Goal: Transaction & Acquisition: Purchase product/service

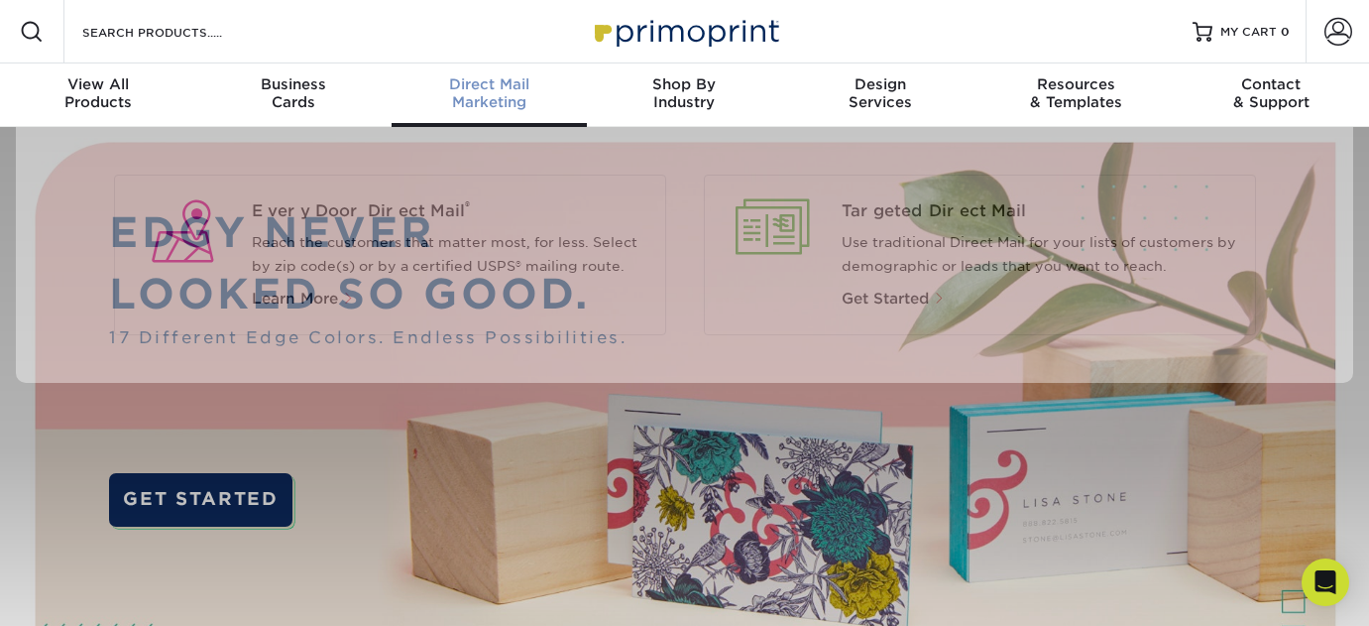
click at [470, 102] on div "Direct Mail Marketing" at bounding box center [489, 93] width 195 height 36
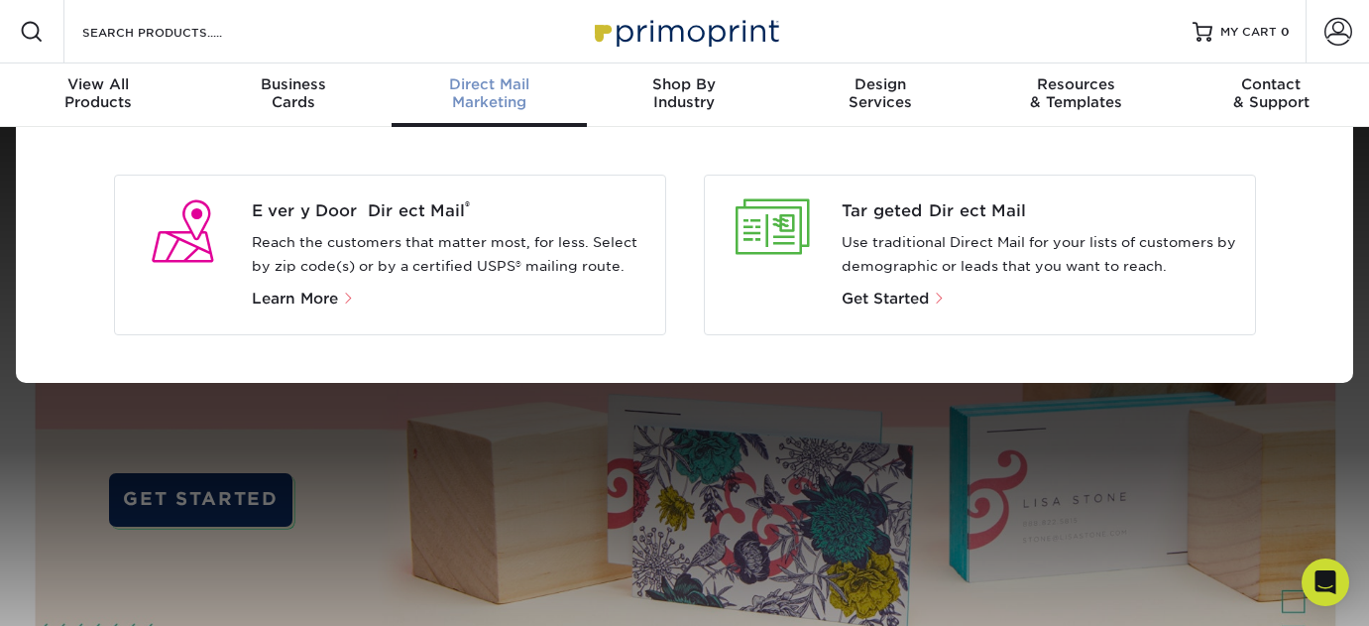
click at [852, 318] on div "Targeted Direct Mail Use traditional Direct Mail for your lists of customers by…" at bounding box center [980, 254] width 552 height 161
click at [835, 268] on div at bounding box center [774, 254] width 138 height 111
click at [886, 307] on p "Get Started" at bounding box center [1041, 298] width 398 height 24
click at [886, 306] on span "Get Started" at bounding box center [885, 298] width 87 height 18
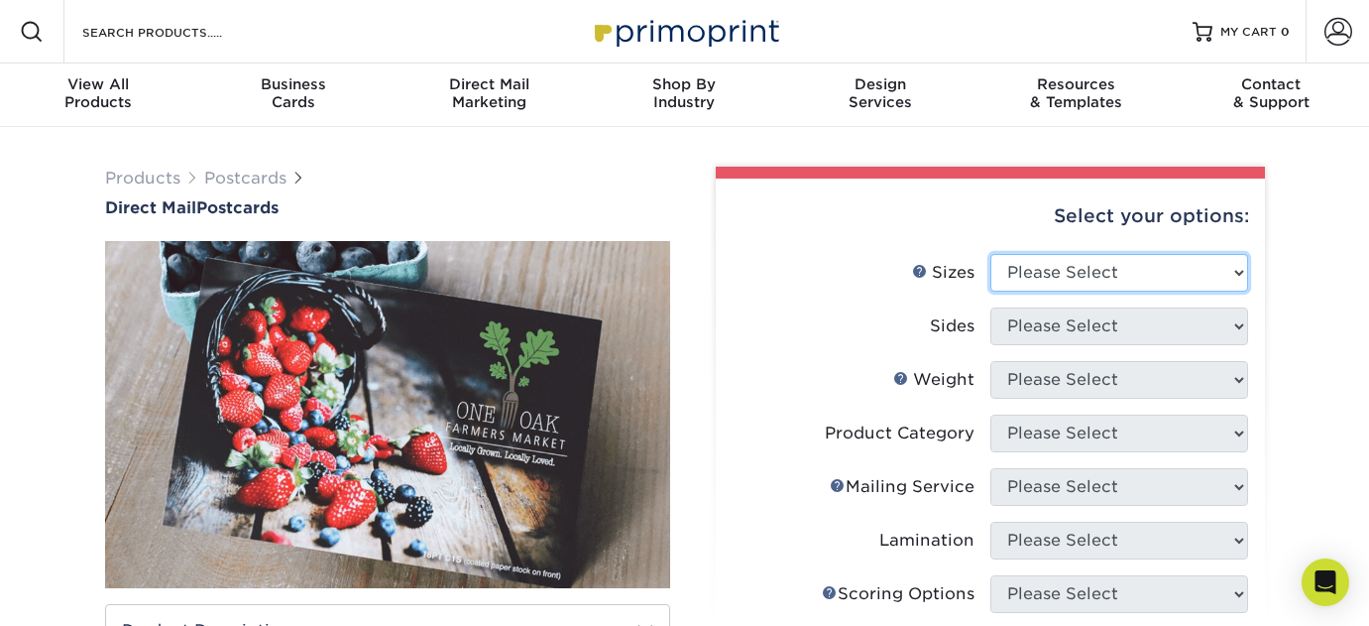
click at [1117, 277] on select "Please Select 1.5" x 7" 2" x 4" 2" x 6" 2" x 7" 2" x 8" 2.12" x 5.5" 2.12" x 5.…" at bounding box center [1119, 273] width 258 height 38
select select "6.00x11.00"
click at [990, 254] on select "Please Select 1.5" x 7" 2" x 4" 2" x 6" 2" x 7" 2" x 8" 2.12" x 5.5" 2.12" x 5.…" at bounding box center [1119, 273] width 258 height 38
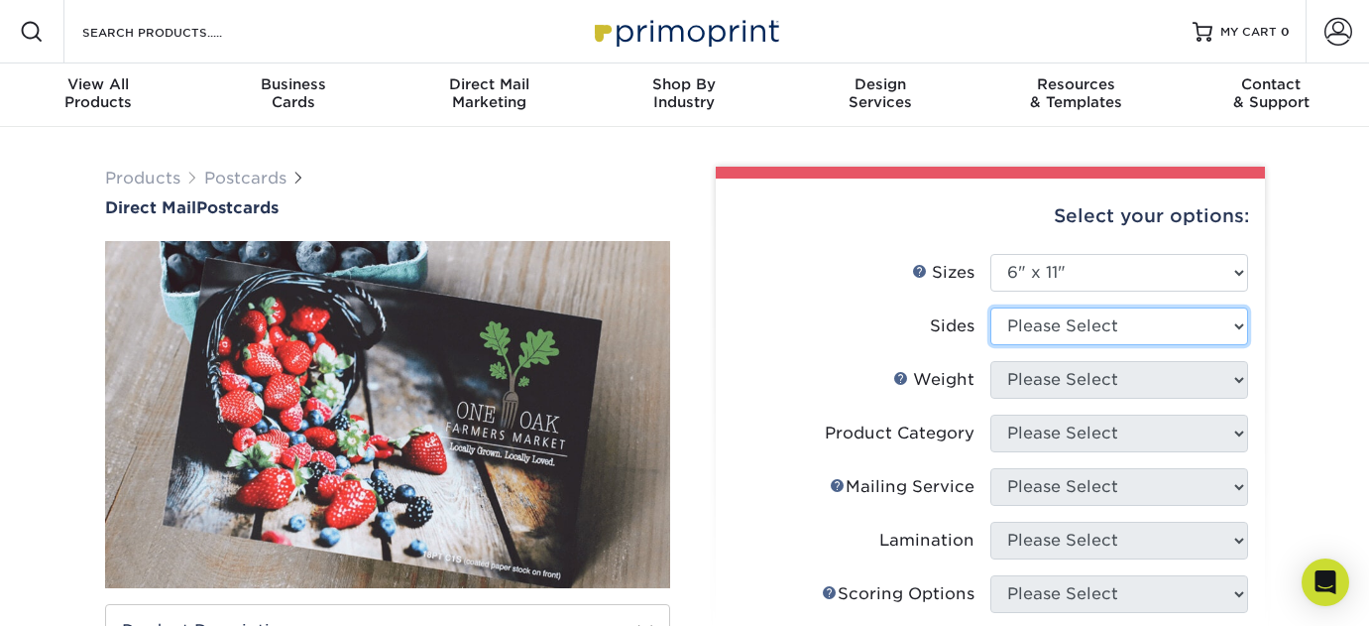
click at [1011, 340] on select "Please Select Print Both Sides Print Front Only" at bounding box center [1119, 326] width 258 height 38
select select "13abbda7-1d64-4f25-8bb2-c179b224825d"
click at [990, 307] on select "Please Select Print Both Sides Print Front Only" at bounding box center [1119, 326] width 258 height 38
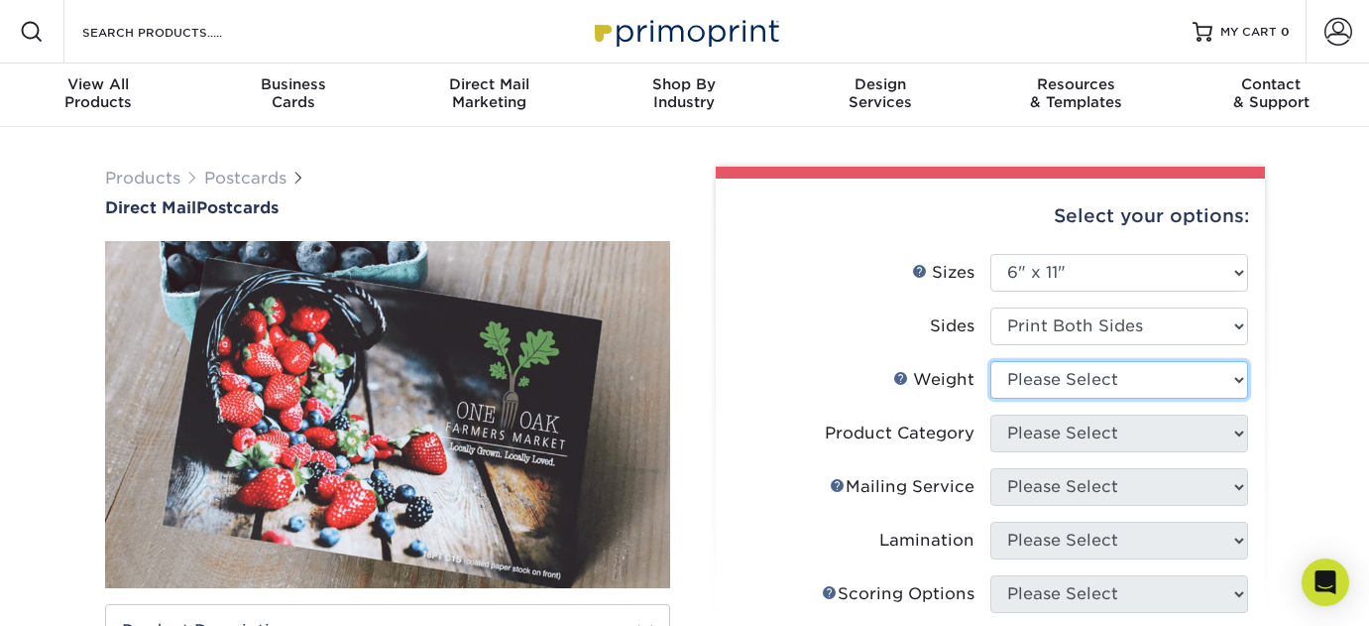
click at [1022, 378] on select "Please Select 14PT 16PT 14PT Uncoated 100LB" at bounding box center [1119, 380] width 258 height 38
select select "14PT"
click at [990, 361] on select "Please Select 14PT 16PT 14PT Uncoated 100LB" at bounding box center [1119, 380] width 258 height 38
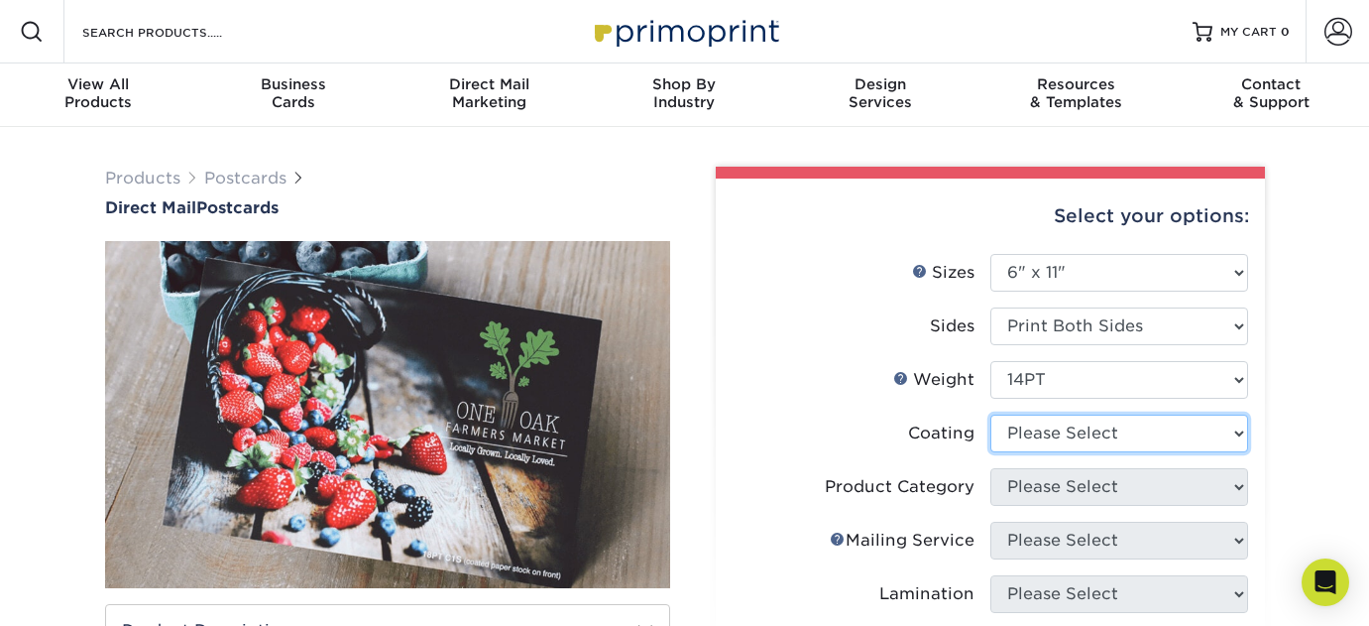
click at [1033, 450] on select at bounding box center [1119, 433] width 258 height 38
select select "1e8116af-acfc-44b1-83dc-8181aa338834"
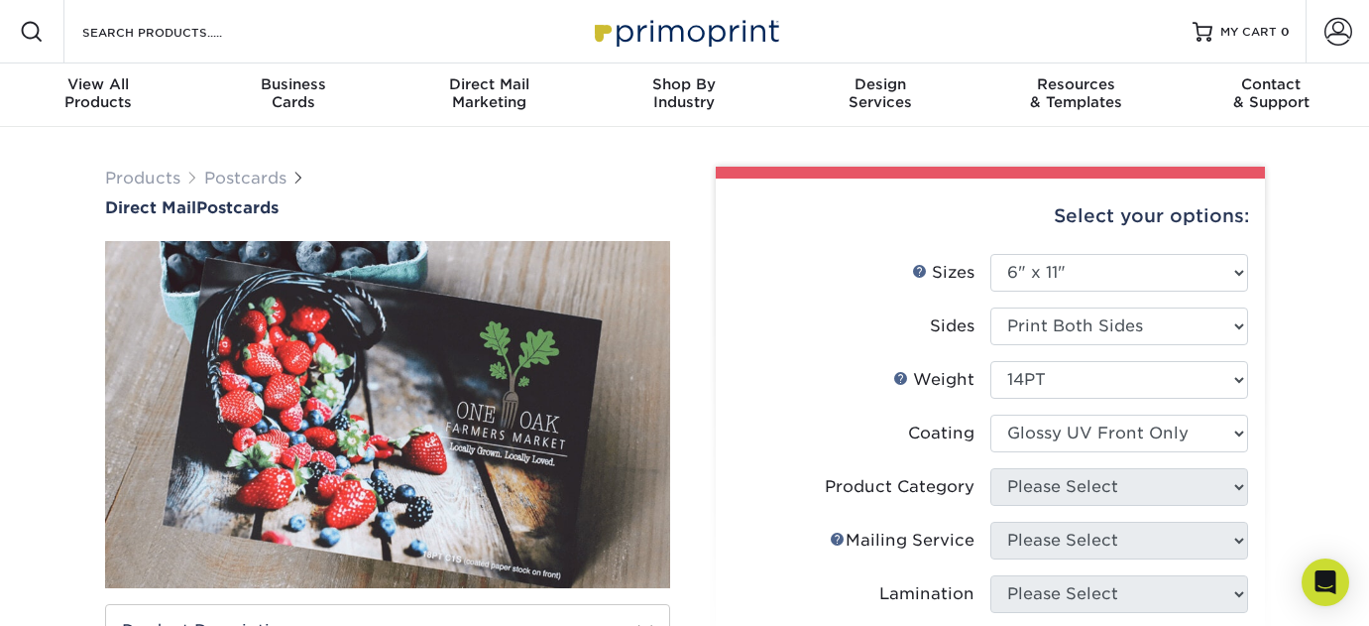
click at [990, 414] on select at bounding box center [1119, 433] width 258 height 38
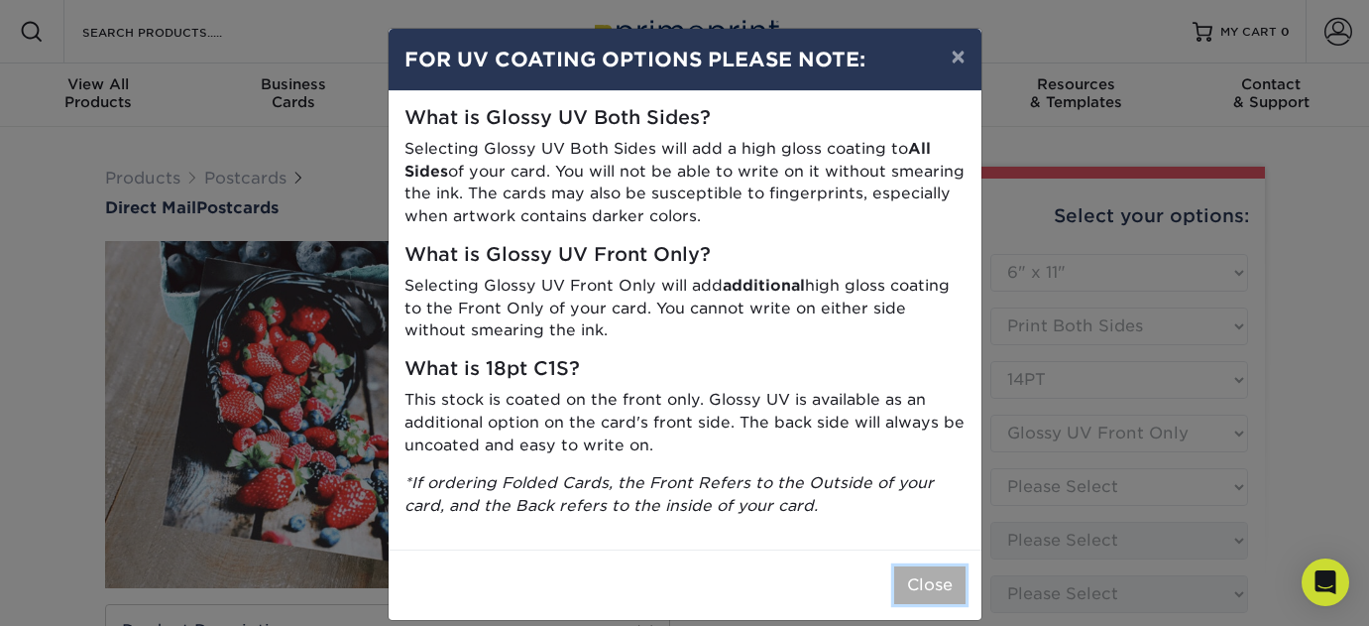
click at [916, 583] on button "Close" at bounding box center [929, 585] width 71 height 38
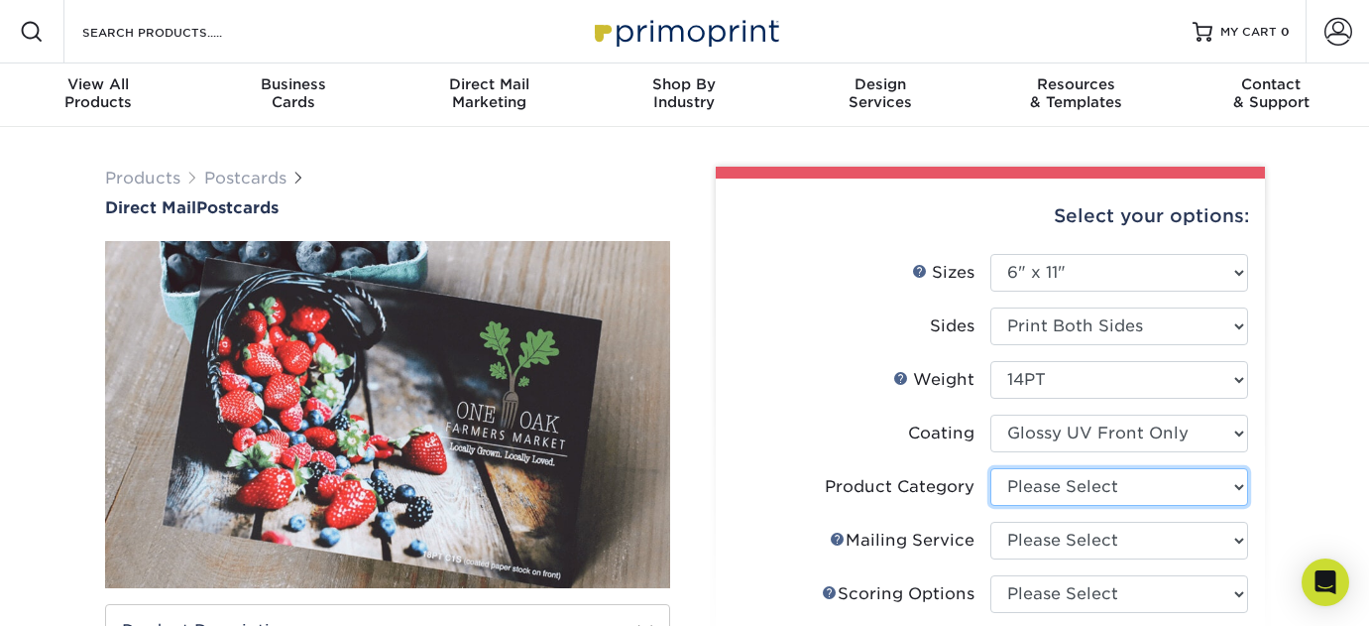
click at [1078, 494] on select "Please Select Postcards" at bounding box center [1119, 487] width 258 height 38
select select "9b7272e0-d6c8-4c3c-8e97-d3a1bcdab858"
click at [990, 468] on select "Please Select Postcards" at bounding box center [1119, 487] width 258 height 38
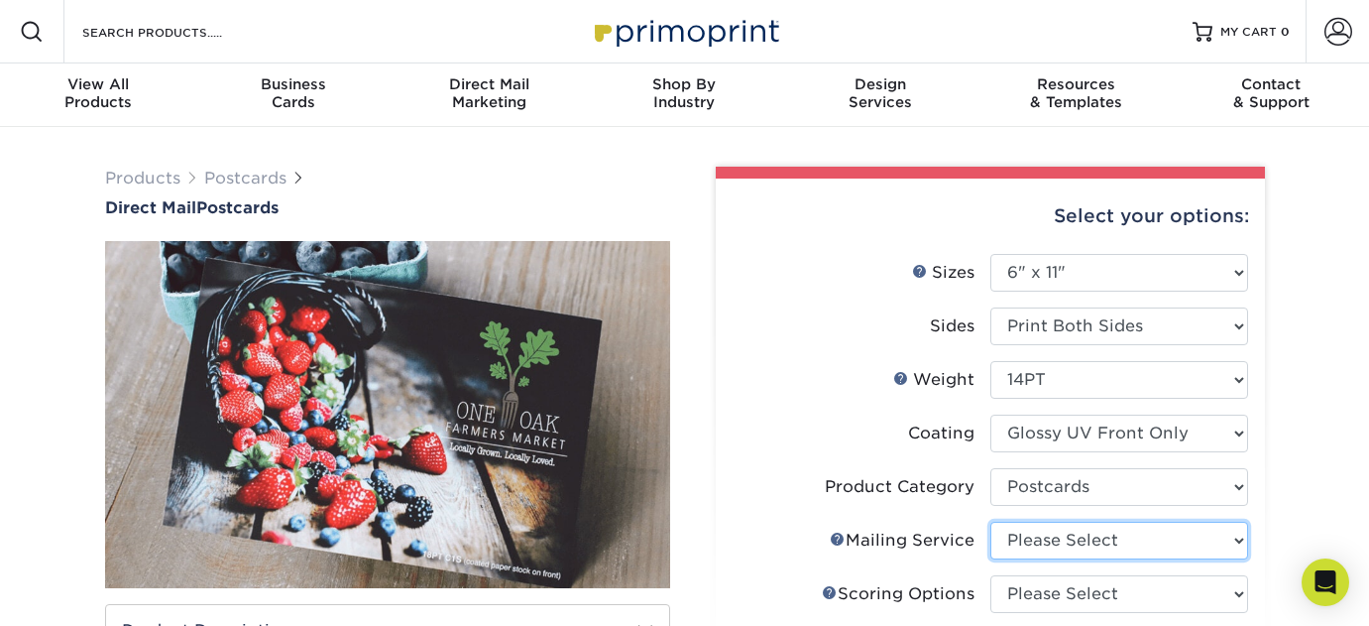
click at [1071, 531] on select "Please Select No Direct Mailing Service No, I will mail/stamp/imprint Direct Ma…" at bounding box center [1119, 540] width 258 height 38
select select "20512e95-39a0-42be-a1d1-c0e1c309f4c2"
click at [990, 521] on select "Please Select No Direct Mailing Service No, I will mail/stamp/imprint Direct Ma…" at bounding box center [1119, 540] width 258 height 38
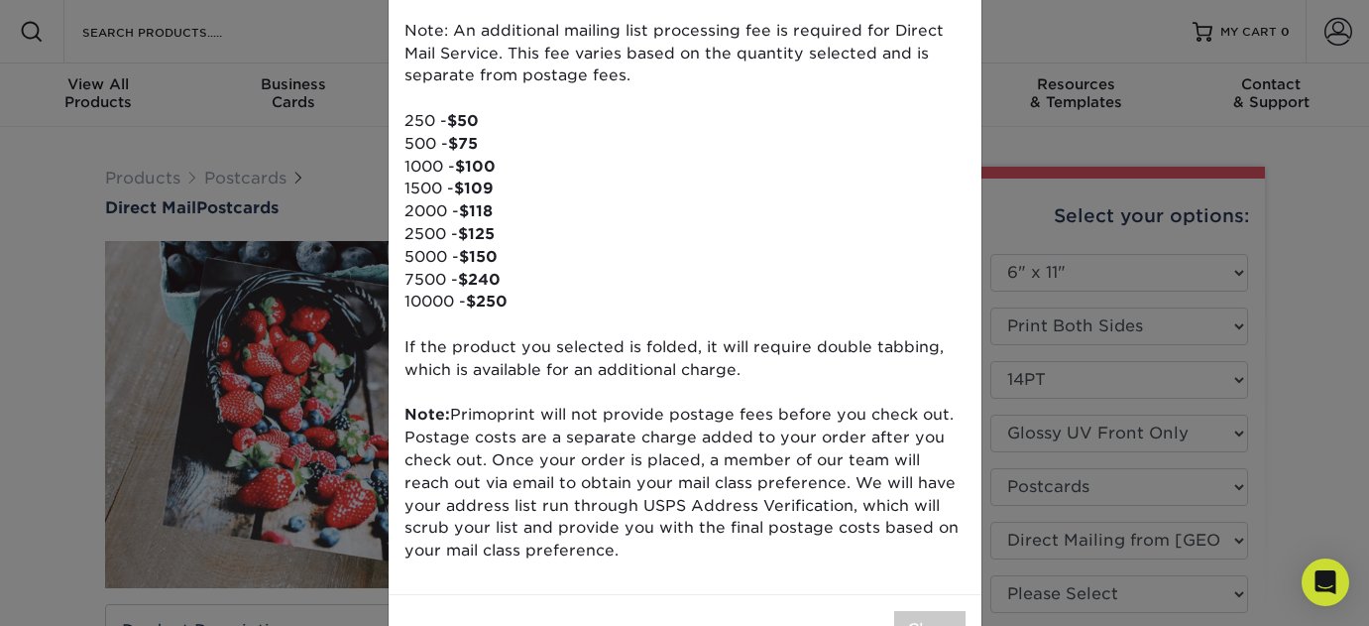
scroll to position [290, 0]
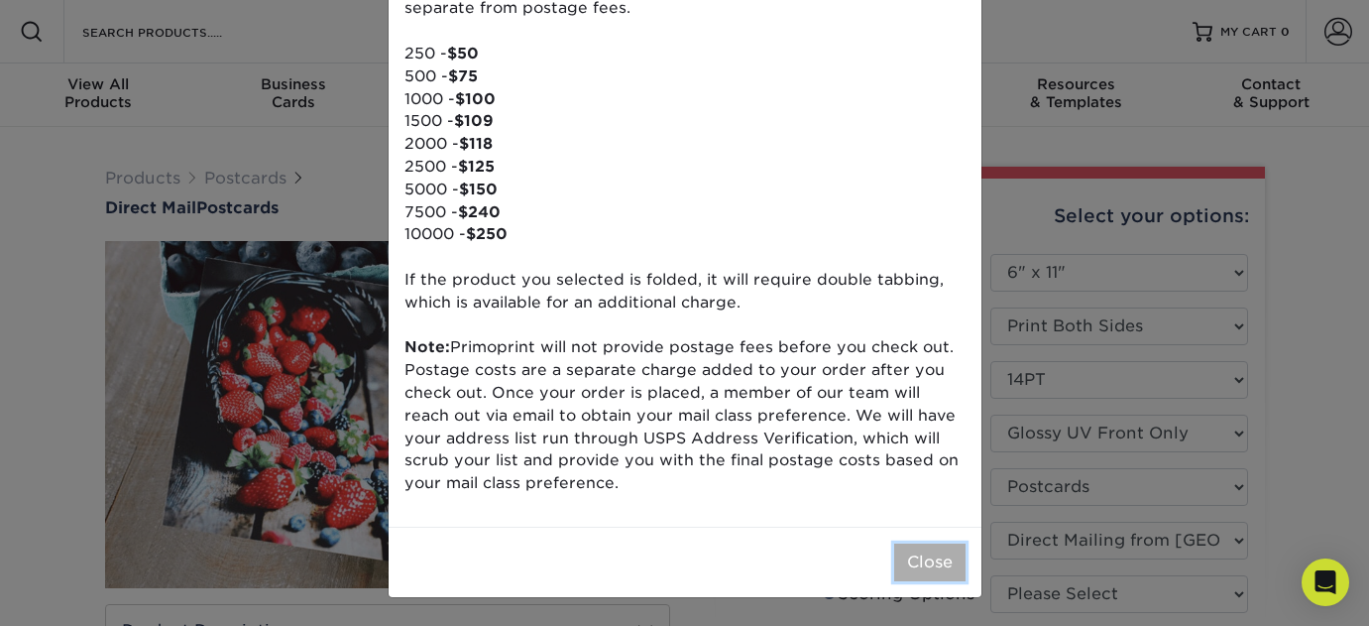
click at [921, 569] on button "Close" at bounding box center [929, 562] width 71 height 38
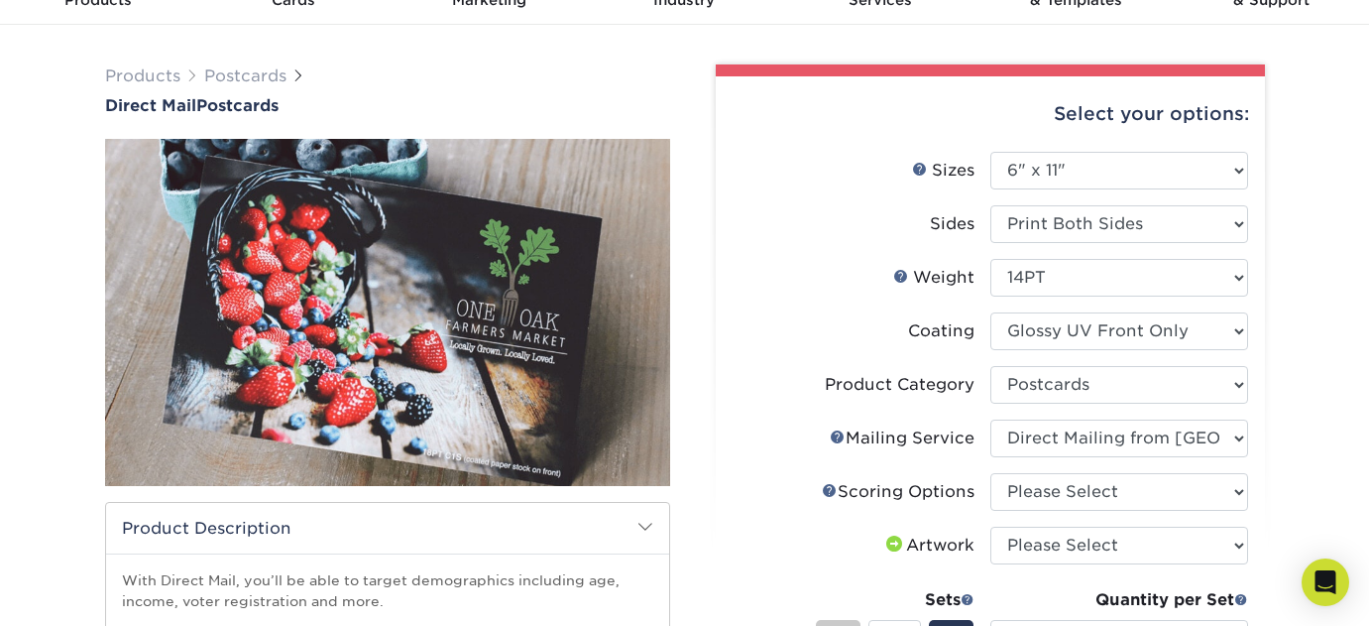
scroll to position [107, 0]
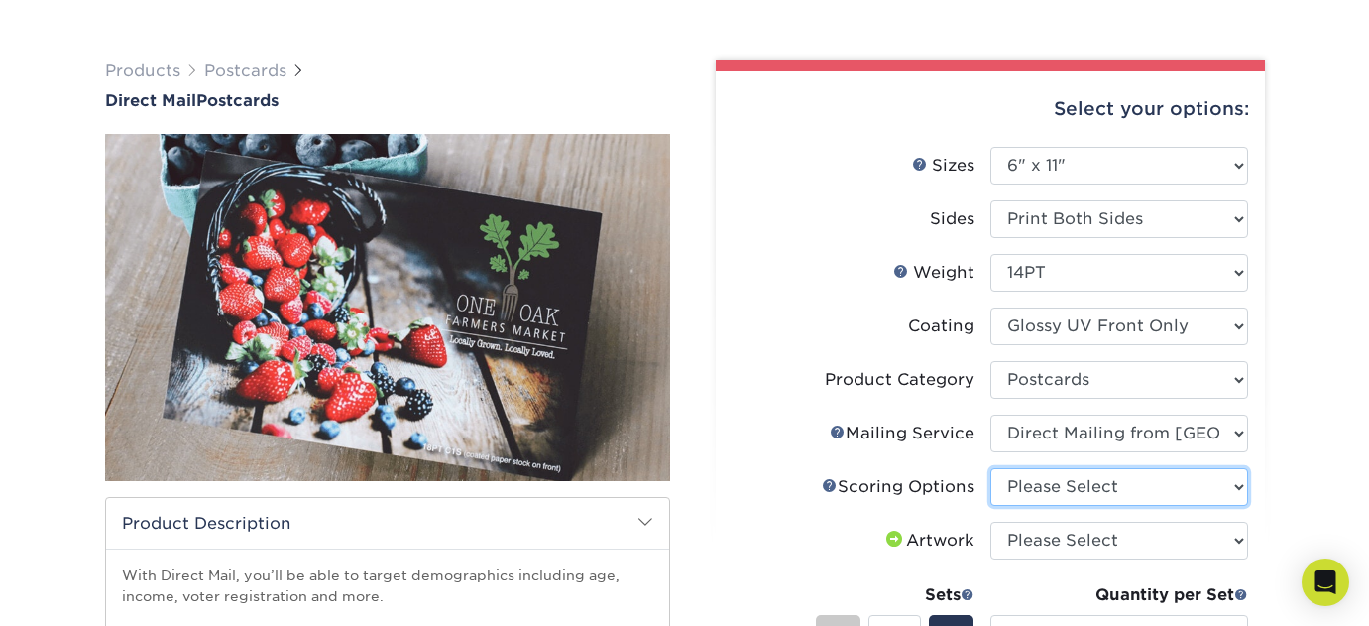
click at [1062, 497] on select "Please Select No Scoring One Score Two Scores" at bounding box center [1119, 487] width 258 height 38
select select "16ebe401-5398-422d-8cb0-f3adbb82deb5"
click at [990, 468] on select "Please Select No Scoring One Score Two Scores" at bounding box center [1119, 487] width 258 height 38
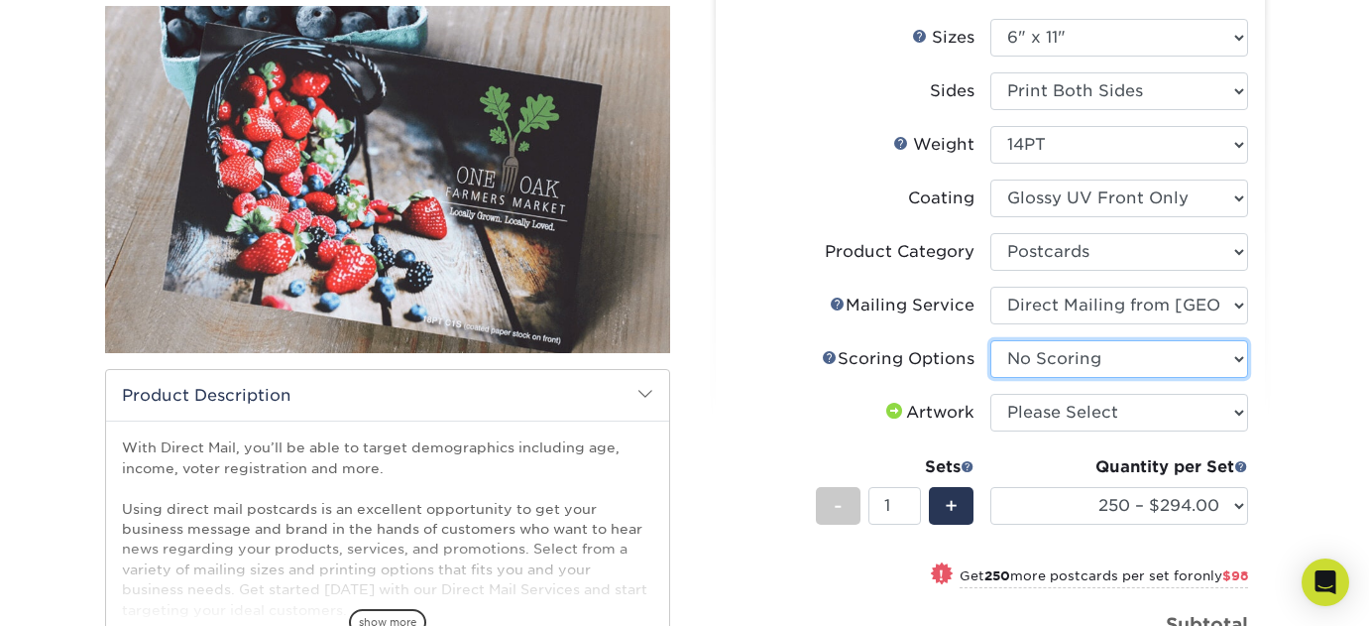
scroll to position [239, 0]
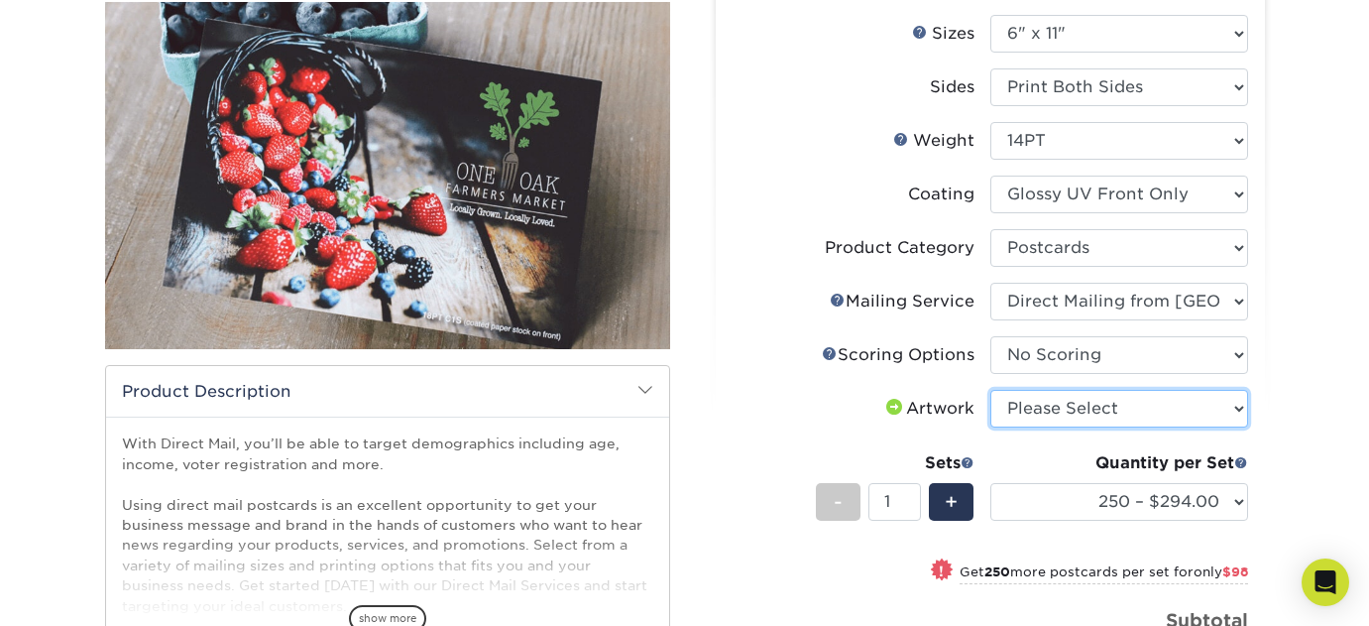
click at [1038, 402] on select "Please Select I will upload files I need a design - $150" at bounding box center [1119, 409] width 258 height 38
select select "upload"
click at [990, 390] on select "Please Select I will upload files I need a design - $150" at bounding box center [1119, 409] width 258 height 38
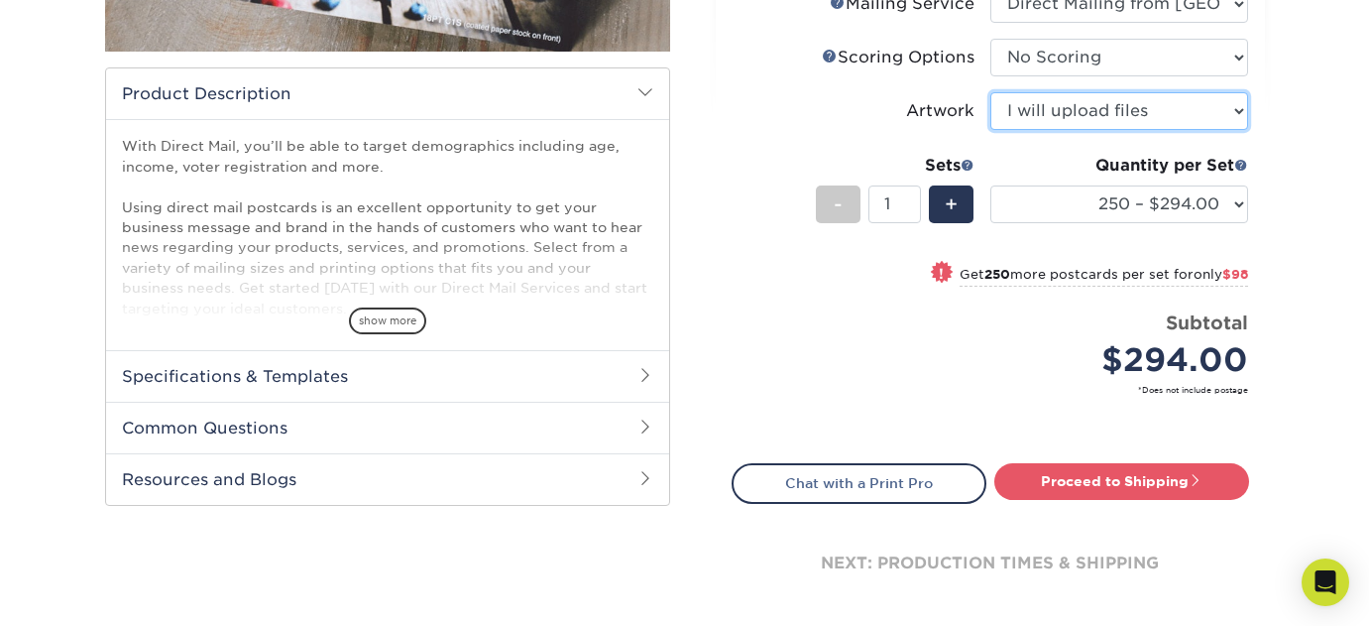
scroll to position [561, 0]
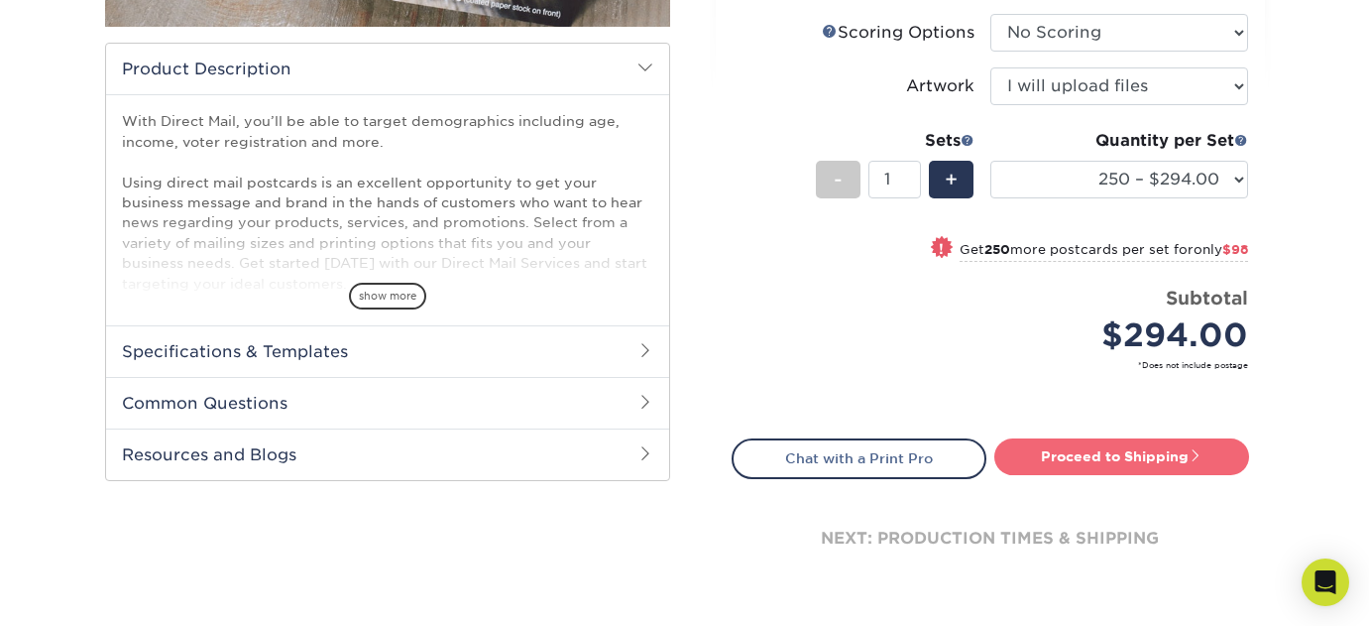
click at [1029, 455] on link "Proceed to Shipping" at bounding box center [1121, 456] width 255 height 36
type input "Set 1"
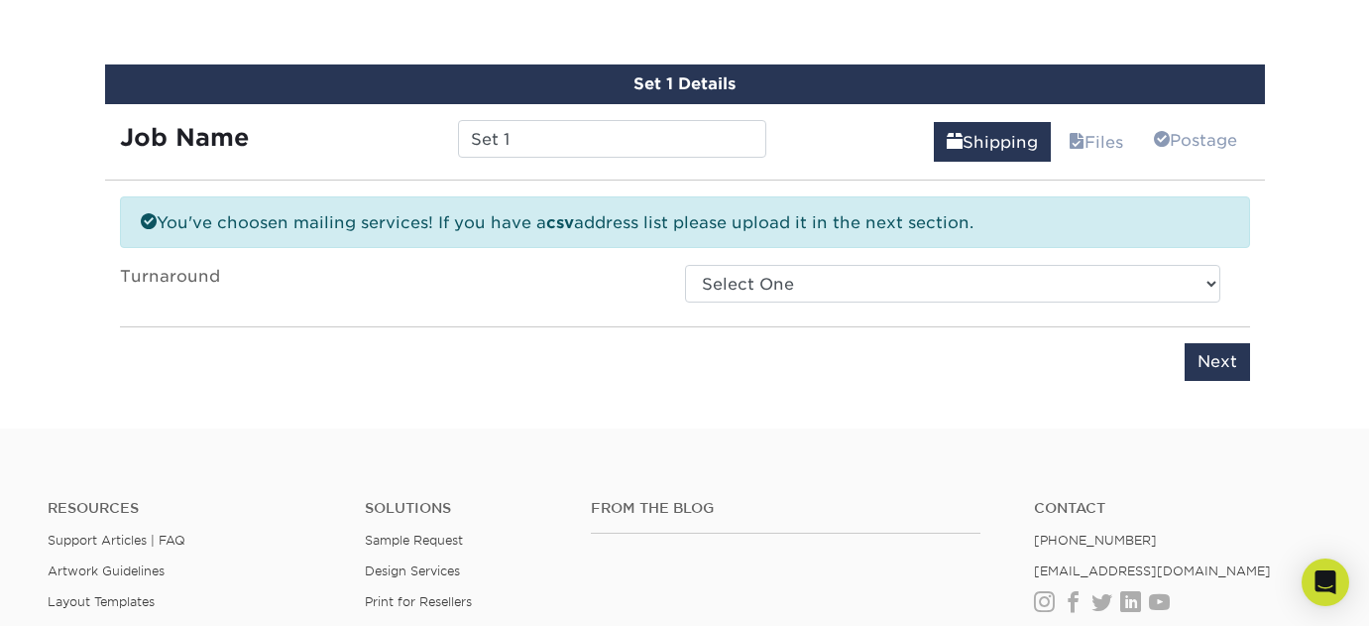
scroll to position [1053, 0]
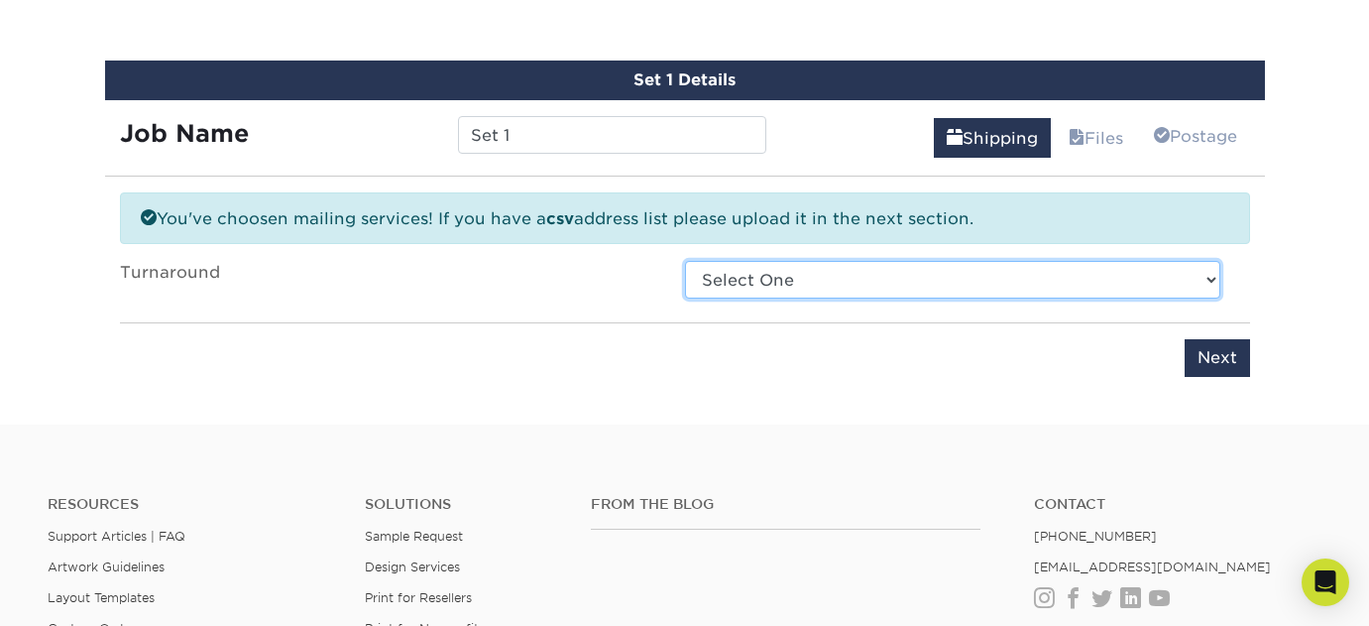
click at [797, 283] on select "Select One 2-4 Business Days 2 Day Next Business Day" at bounding box center [952, 280] width 535 height 38
select select "fc912edf-387d-42a6-b388-51f2fd4567df"
click at [685, 261] on select "Select One 2-4 Business Days 2 Day Next Business Day" at bounding box center [952, 280] width 535 height 38
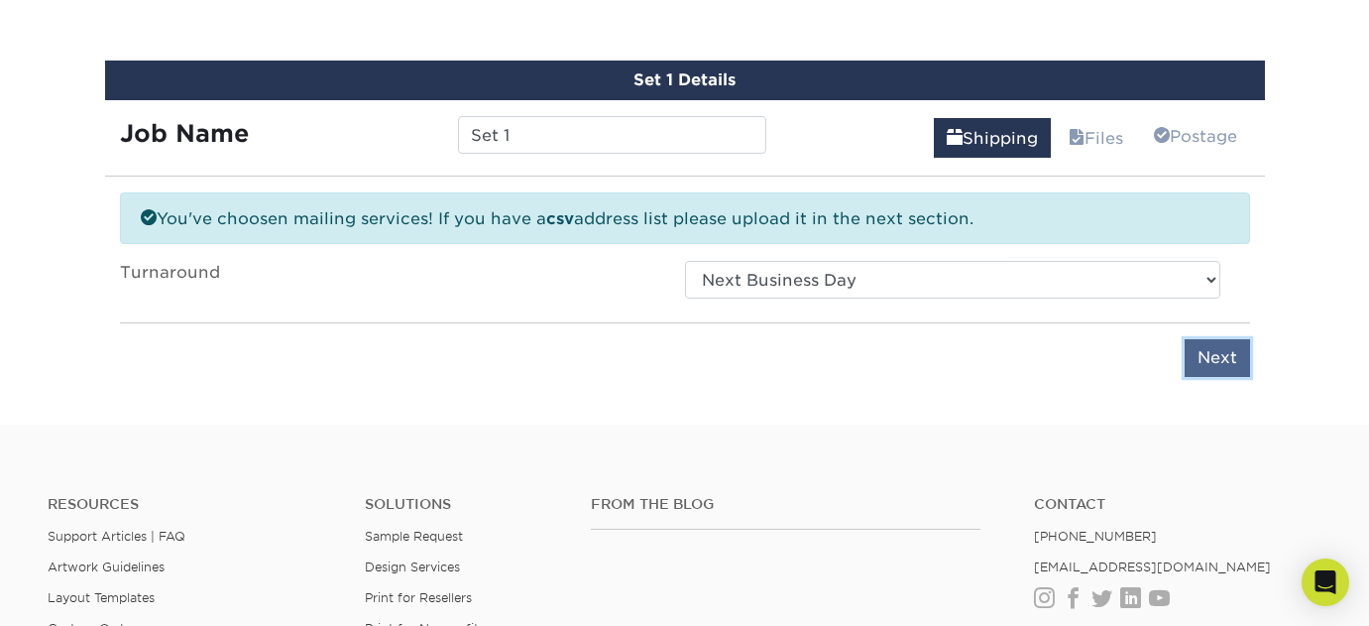
click at [1215, 352] on input "Next" at bounding box center [1217, 358] width 65 height 38
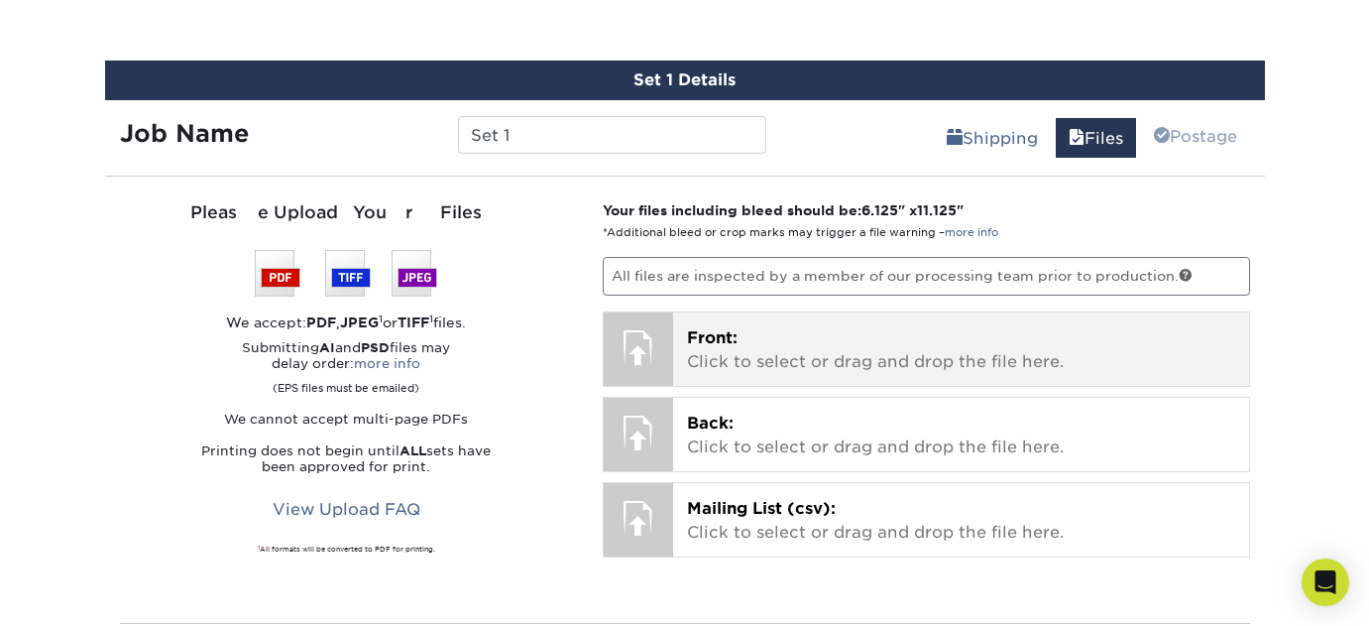
click at [822, 331] on p "Front: Click to select or drag and drop the file here." at bounding box center [961, 350] width 548 height 48
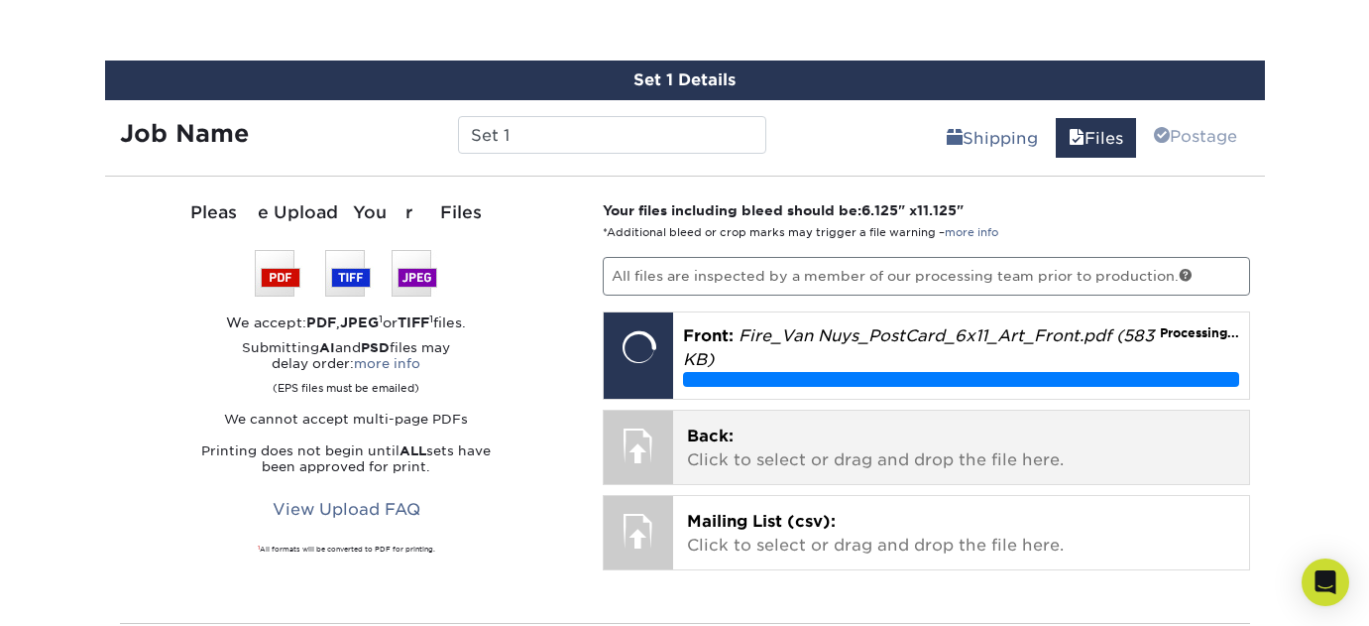
click at [855, 459] on p "Back: Click to select or drag and drop the file here." at bounding box center [961, 448] width 548 height 48
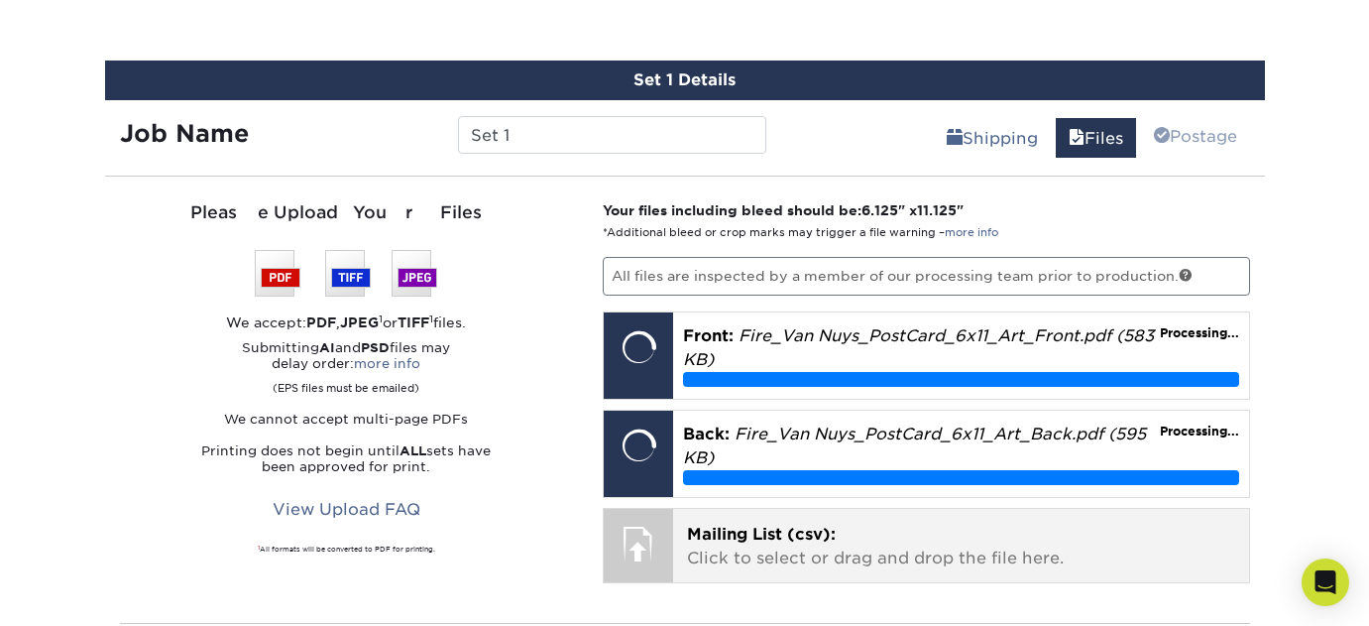
click at [856, 542] on p "Mailing List (csv): Click to select or drag and drop the file here." at bounding box center [961, 546] width 548 height 48
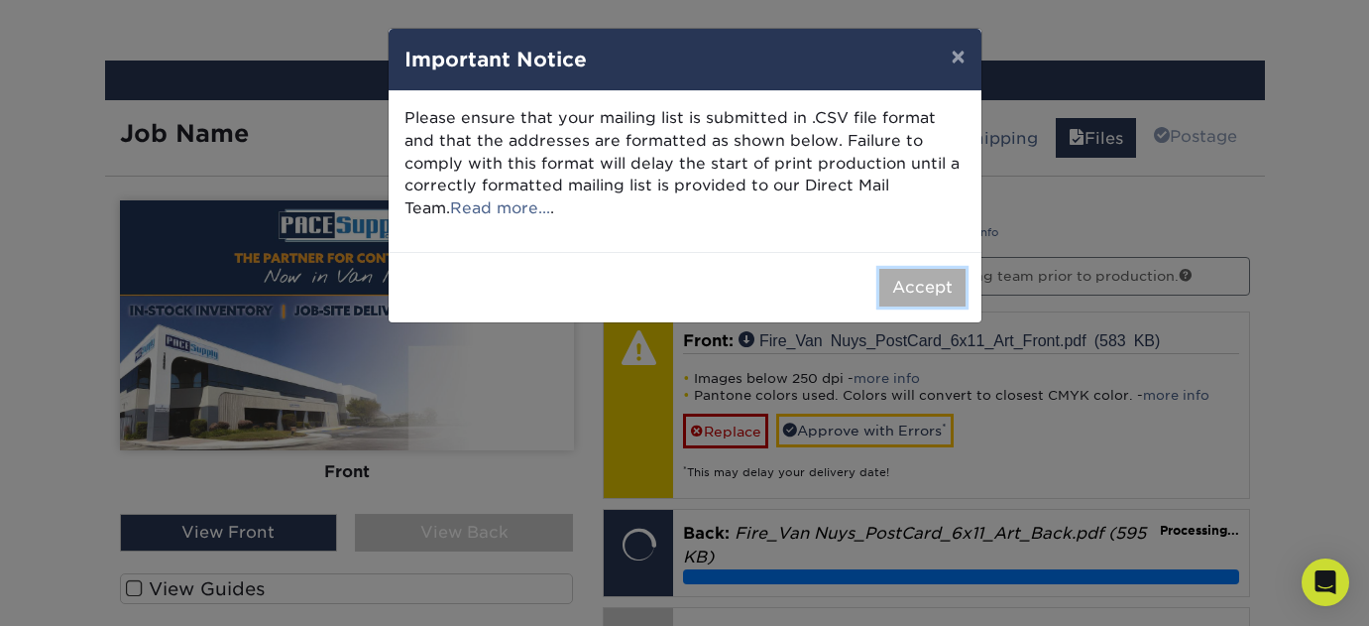
click at [942, 275] on button "Accept" at bounding box center [922, 288] width 86 height 38
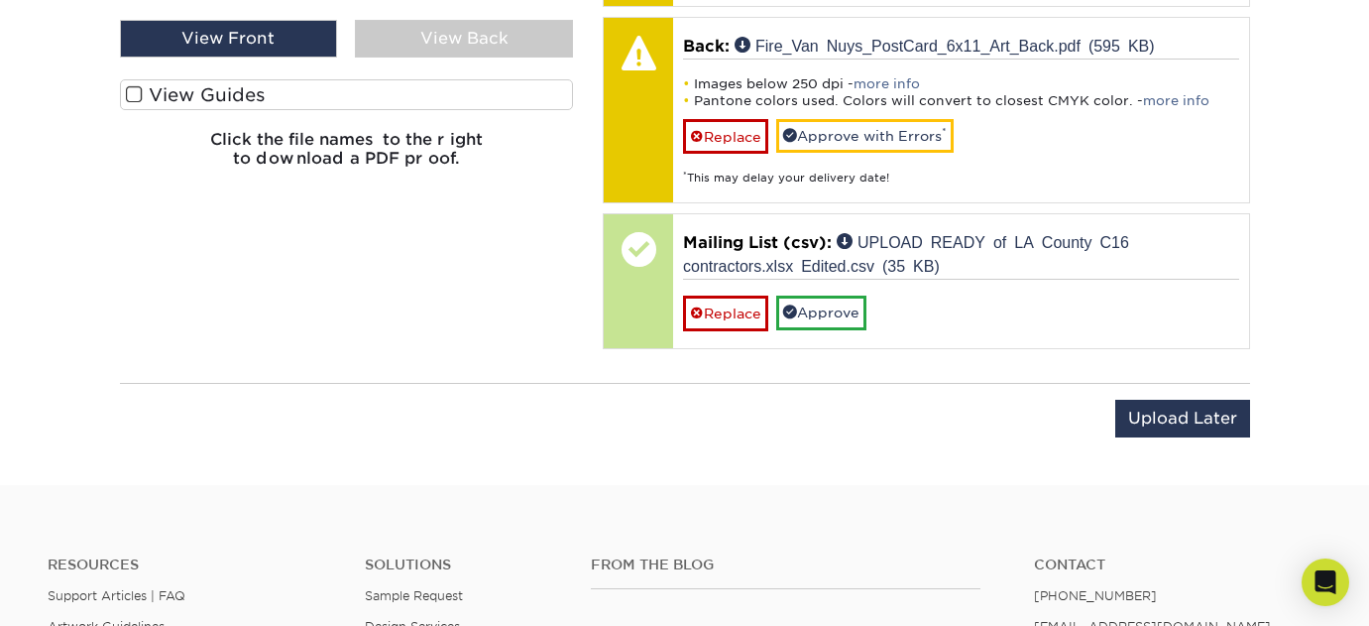
scroll to position [1525, 0]
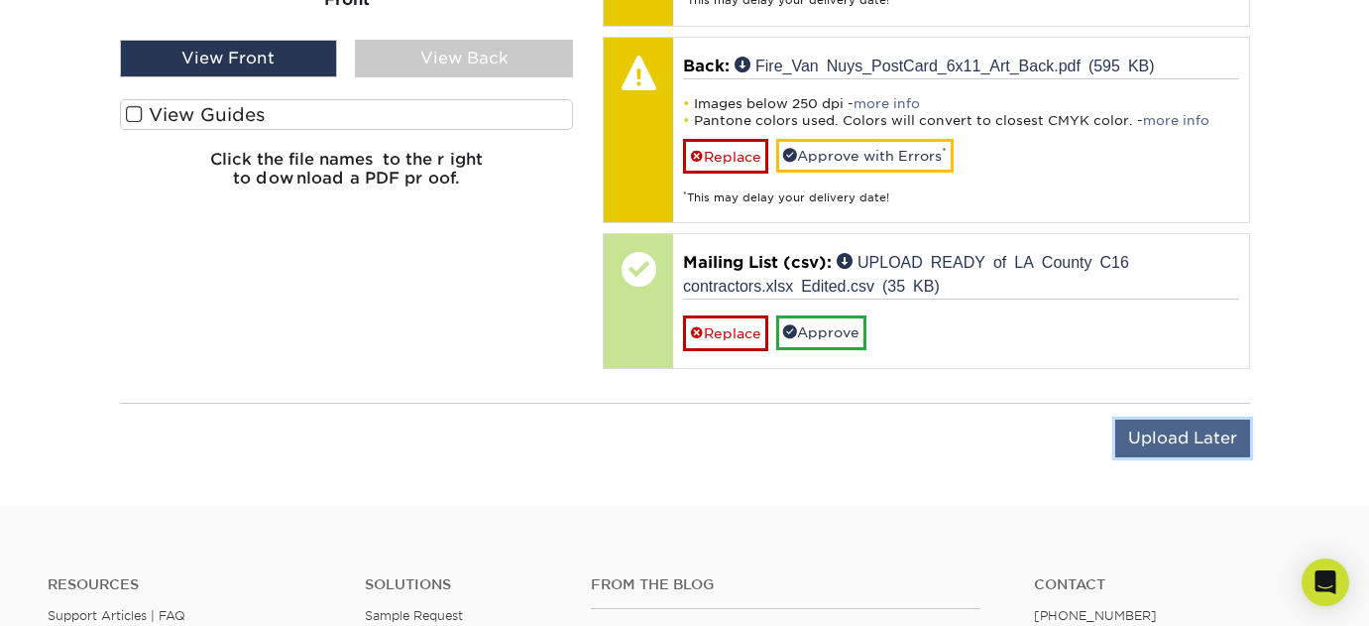
click at [1183, 434] on input "Upload Later" at bounding box center [1182, 438] width 135 height 38
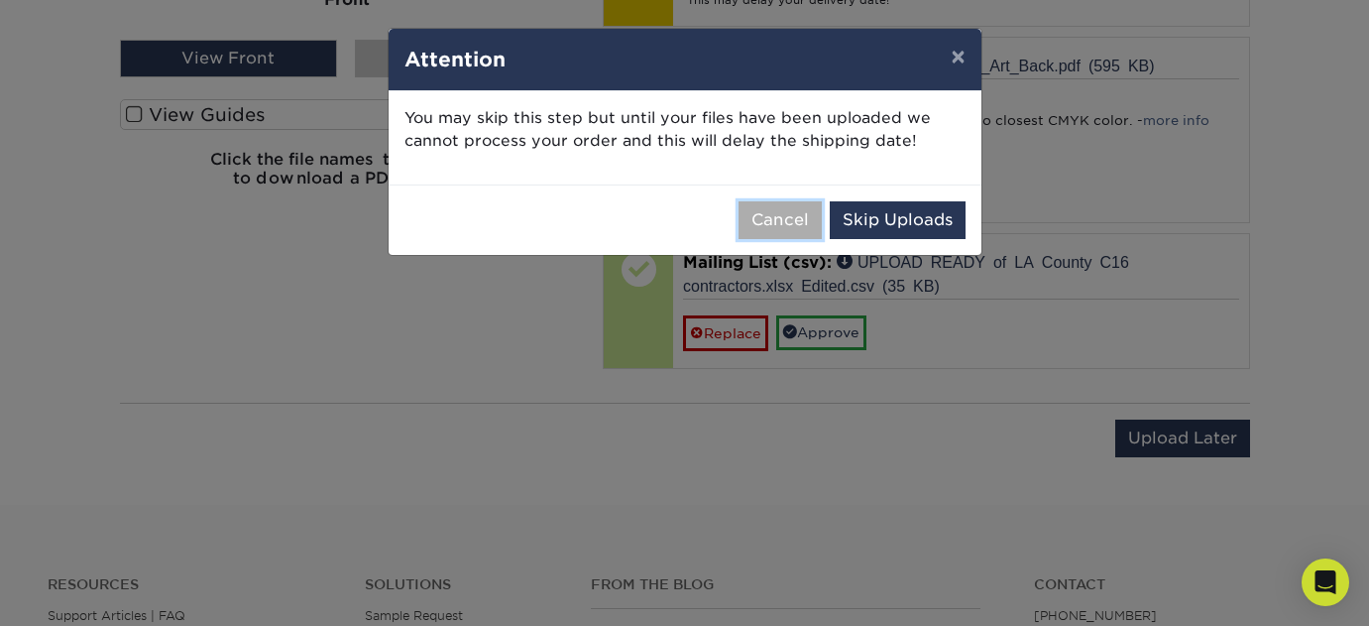
click at [797, 202] on button "Cancel" at bounding box center [780, 220] width 83 height 38
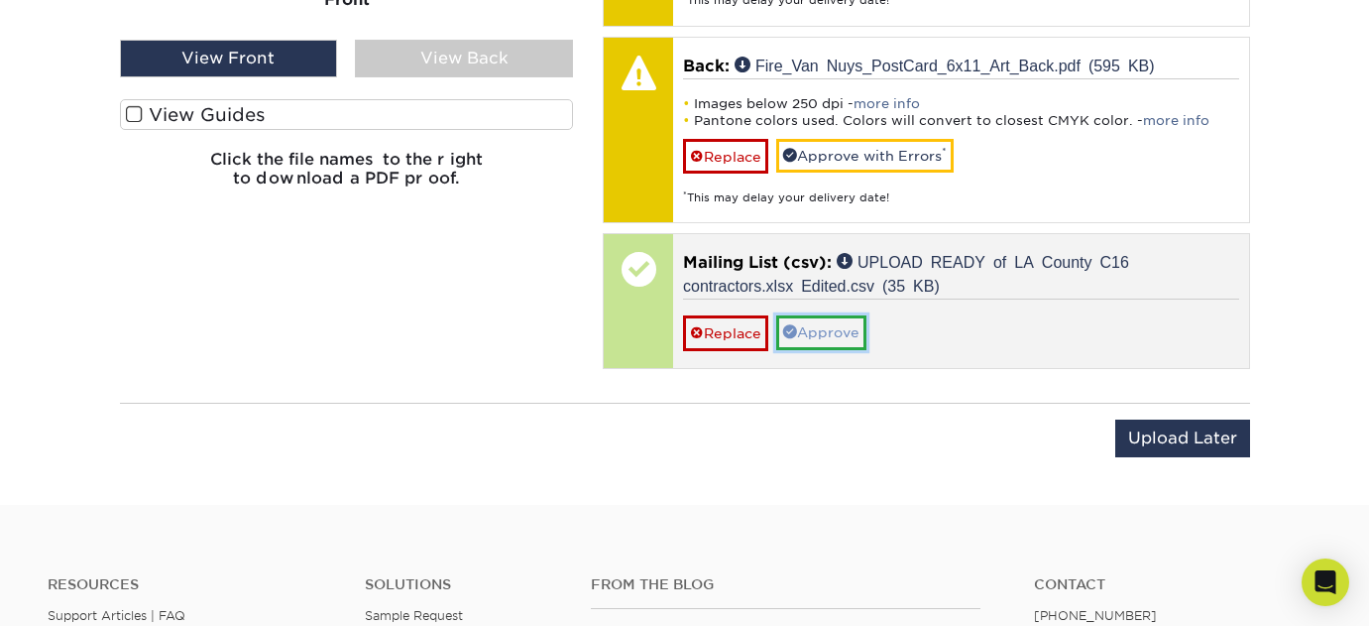
click at [842, 337] on link "Approve" at bounding box center [821, 332] width 90 height 34
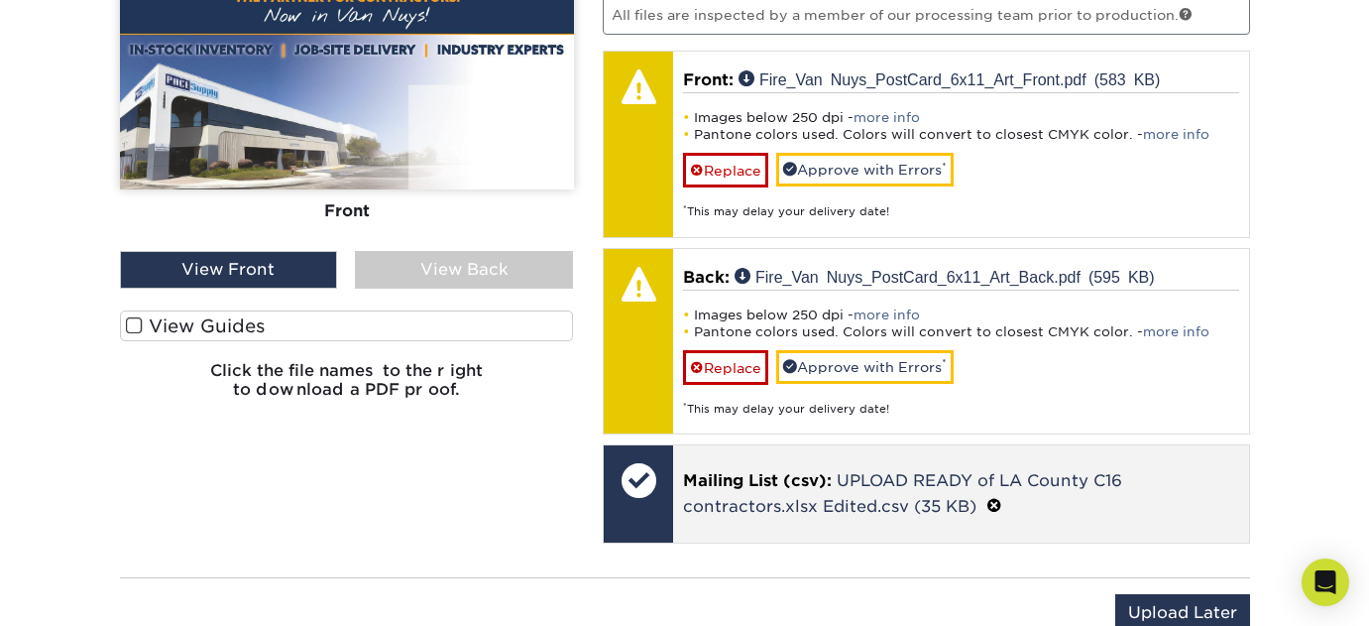
scroll to position [1312, 0]
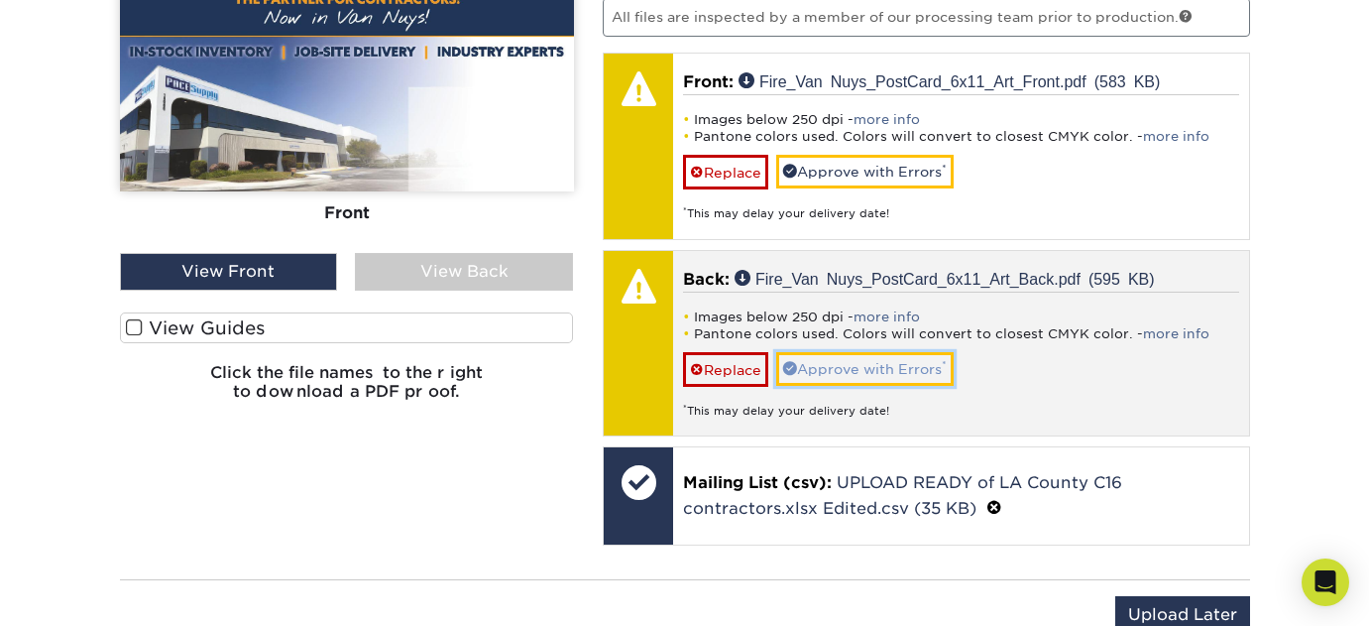
click at [830, 367] on link "Approve with Errors *" at bounding box center [864, 369] width 177 height 34
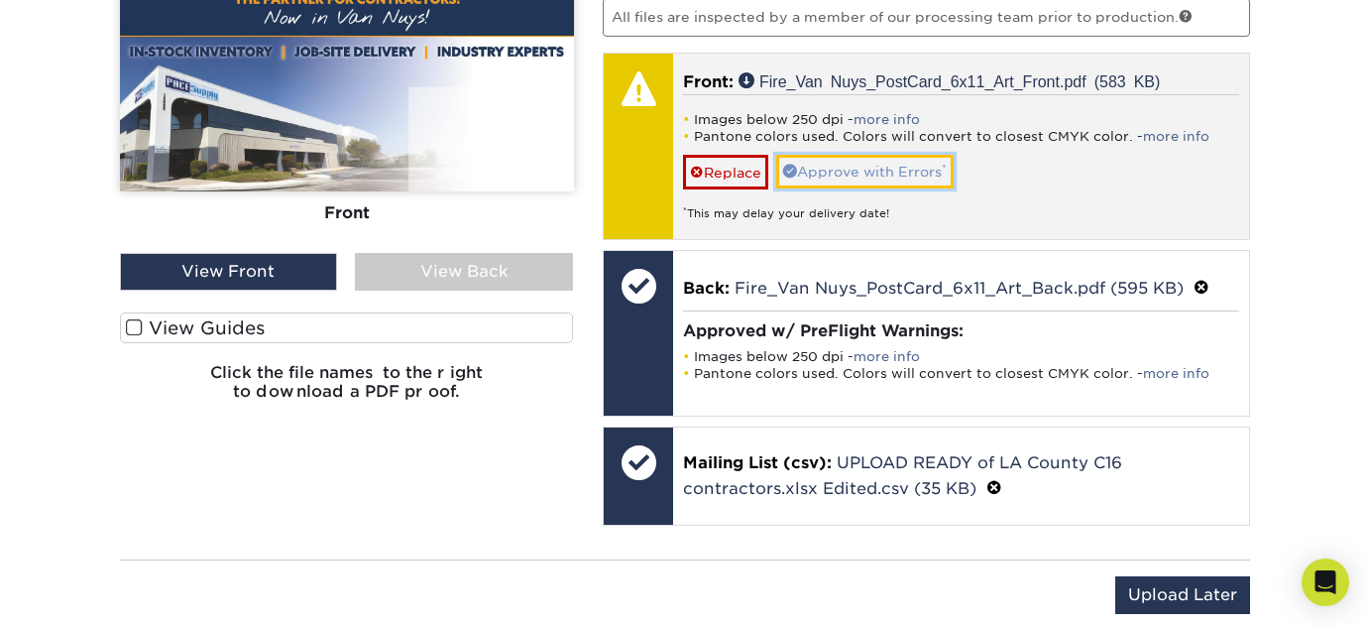
click at [854, 172] on link "Approve with Errors *" at bounding box center [864, 172] width 177 height 34
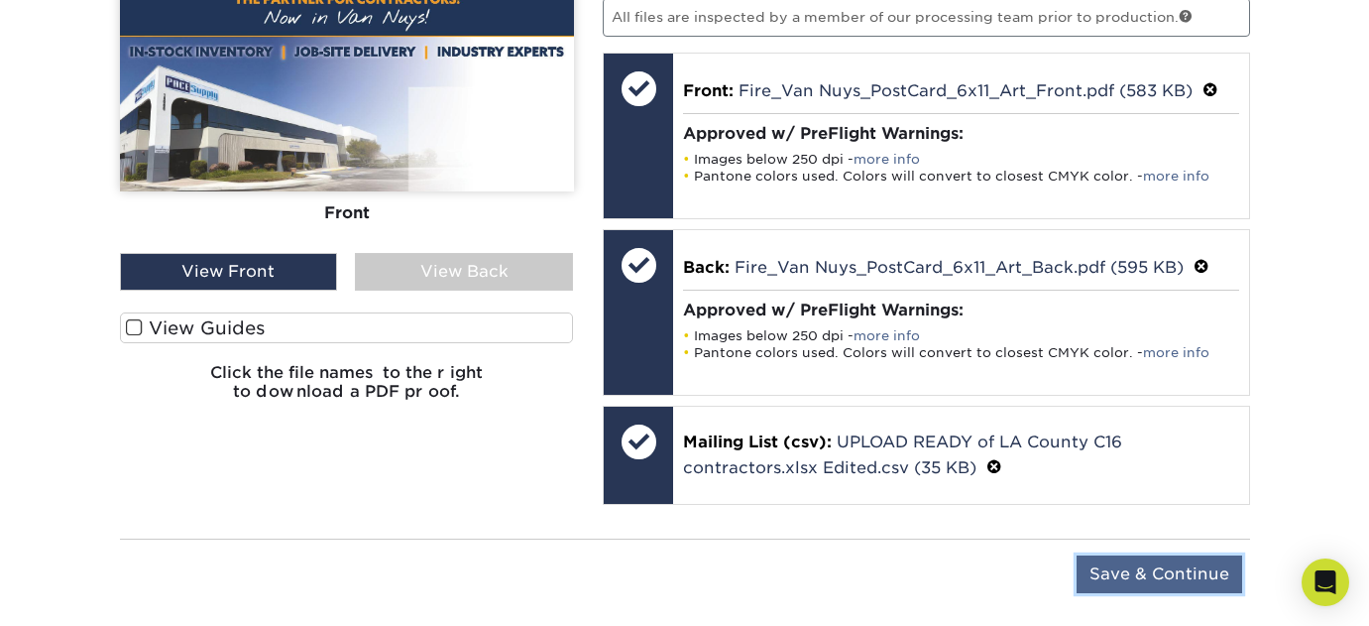
click at [1132, 574] on input "Save & Continue" at bounding box center [1160, 574] width 166 height 38
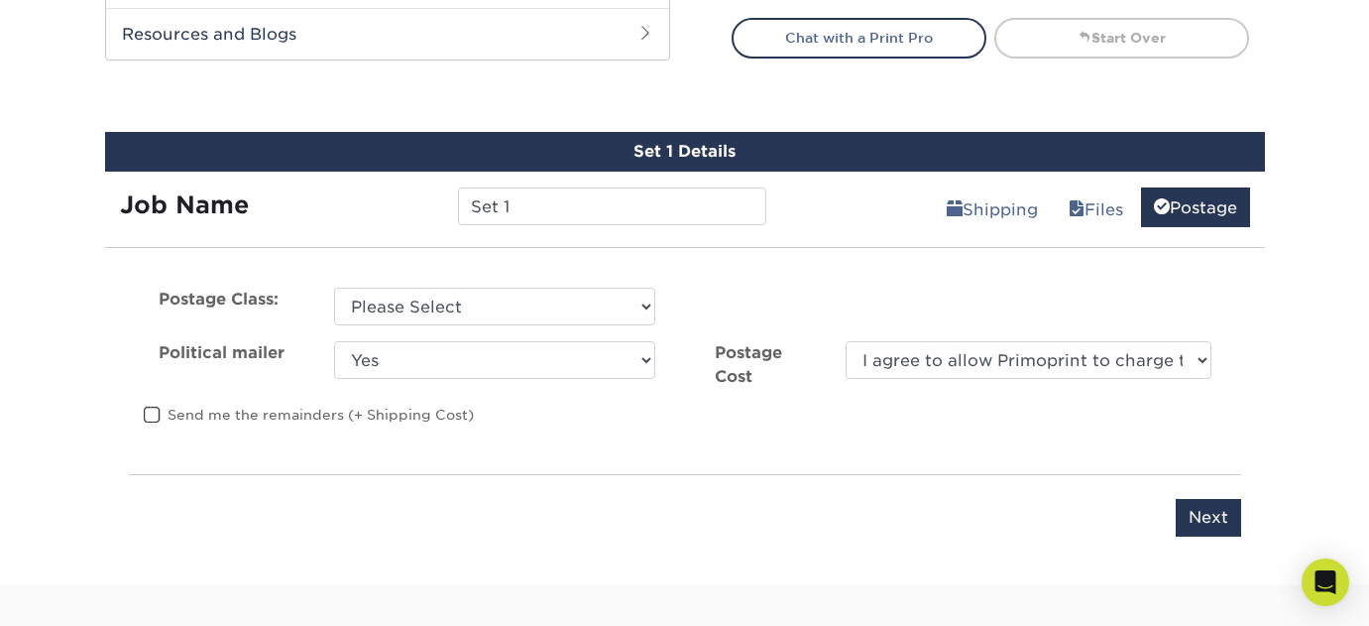
scroll to position [980, 0]
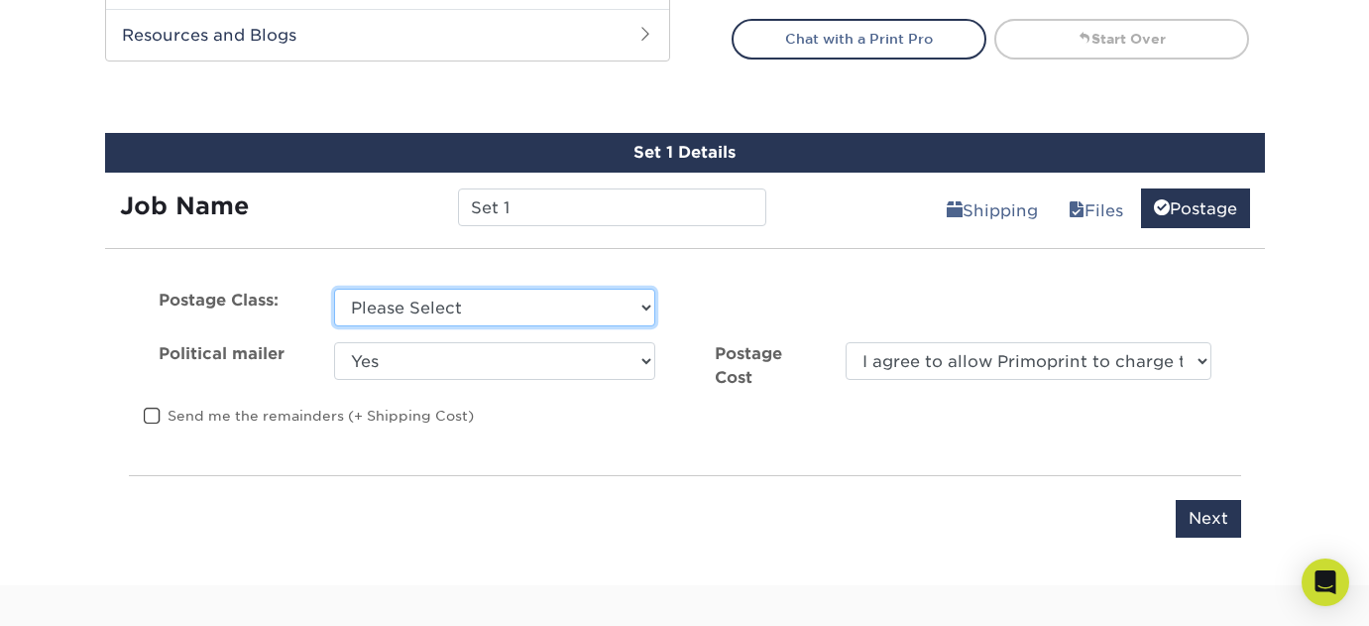
click at [632, 301] on select "Please Select First Class Standard Class Non Profit" at bounding box center [494, 307] width 321 height 38
click at [503, 311] on select "Please Select First Class Standard Class Non Profit" at bounding box center [494, 307] width 321 height 38
select select "first"
click at [334, 288] on select "Please Select First Class Standard Class Non Profit" at bounding box center [494, 307] width 321 height 38
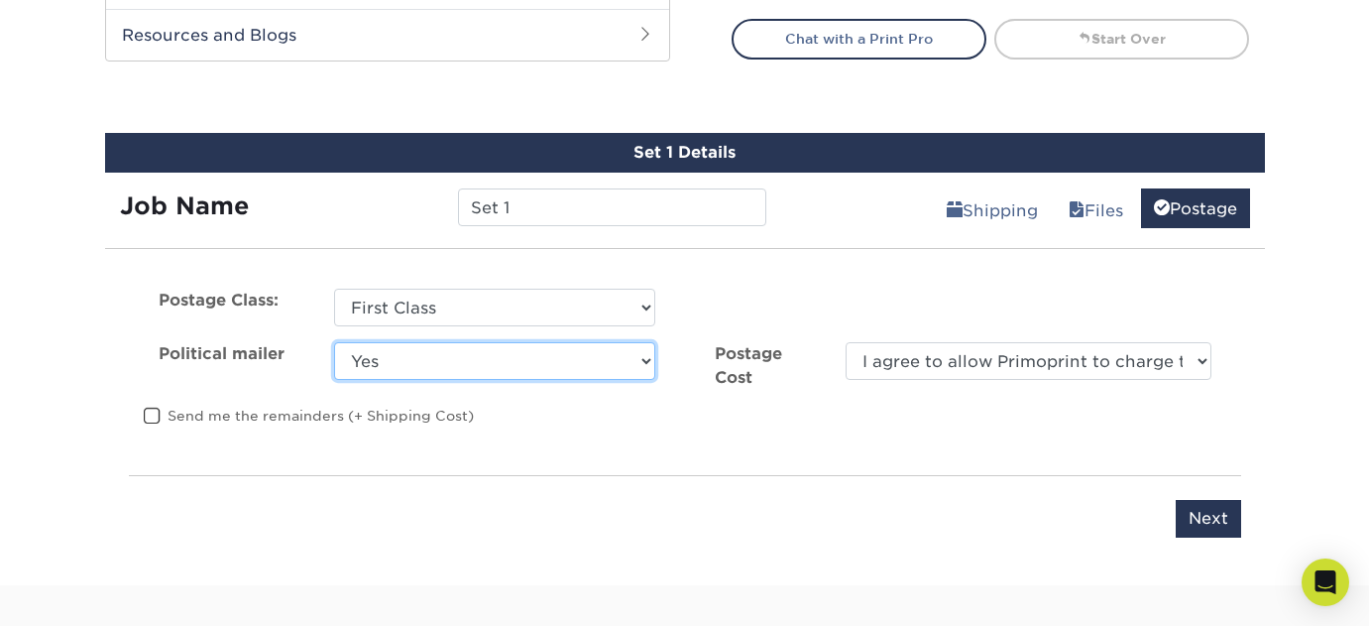
click at [488, 367] on select "Yes No" at bounding box center [494, 361] width 321 height 38
click at [438, 374] on select "Yes No" at bounding box center [494, 361] width 321 height 38
select select "0"
click at [334, 342] on select "Yes No" at bounding box center [494, 361] width 321 height 38
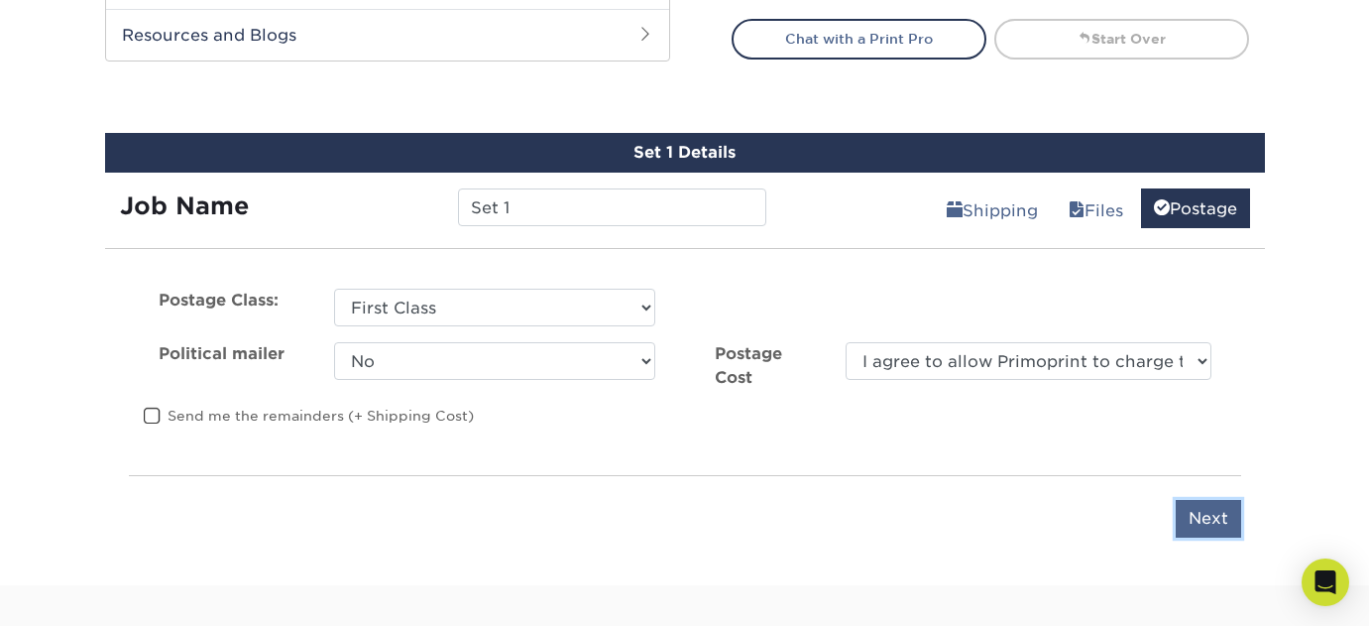
click at [1225, 510] on input "Next" at bounding box center [1208, 519] width 65 height 38
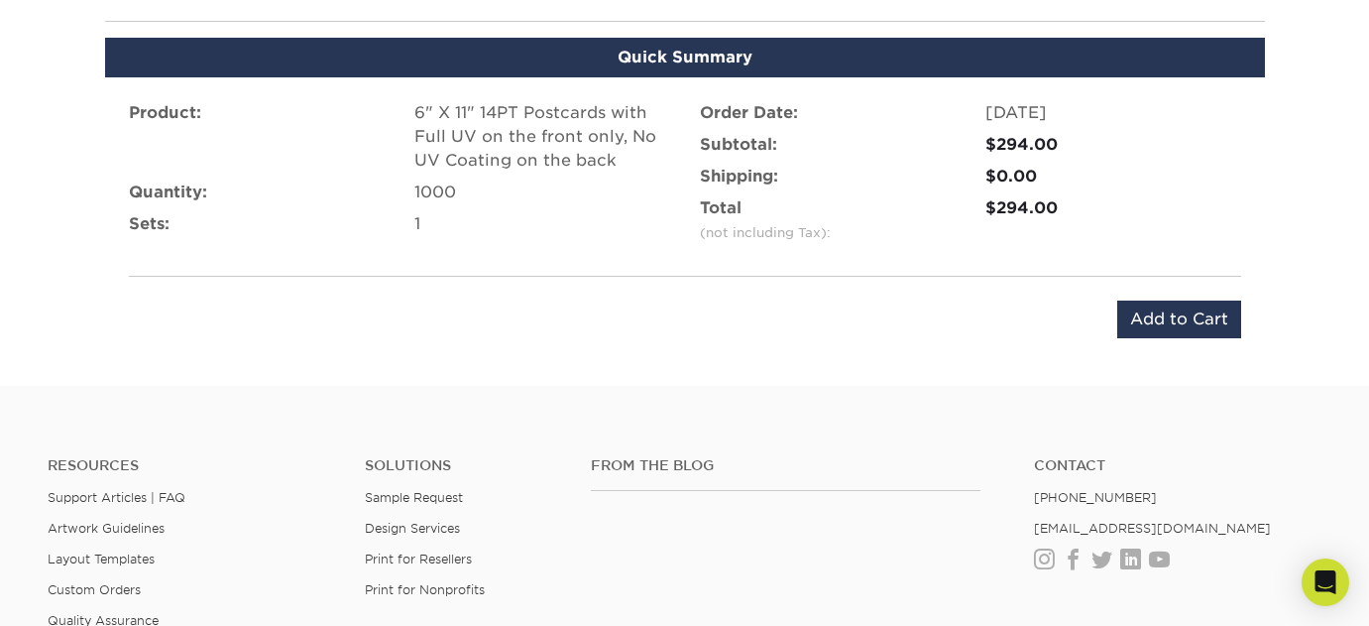
scroll to position [1206, 0]
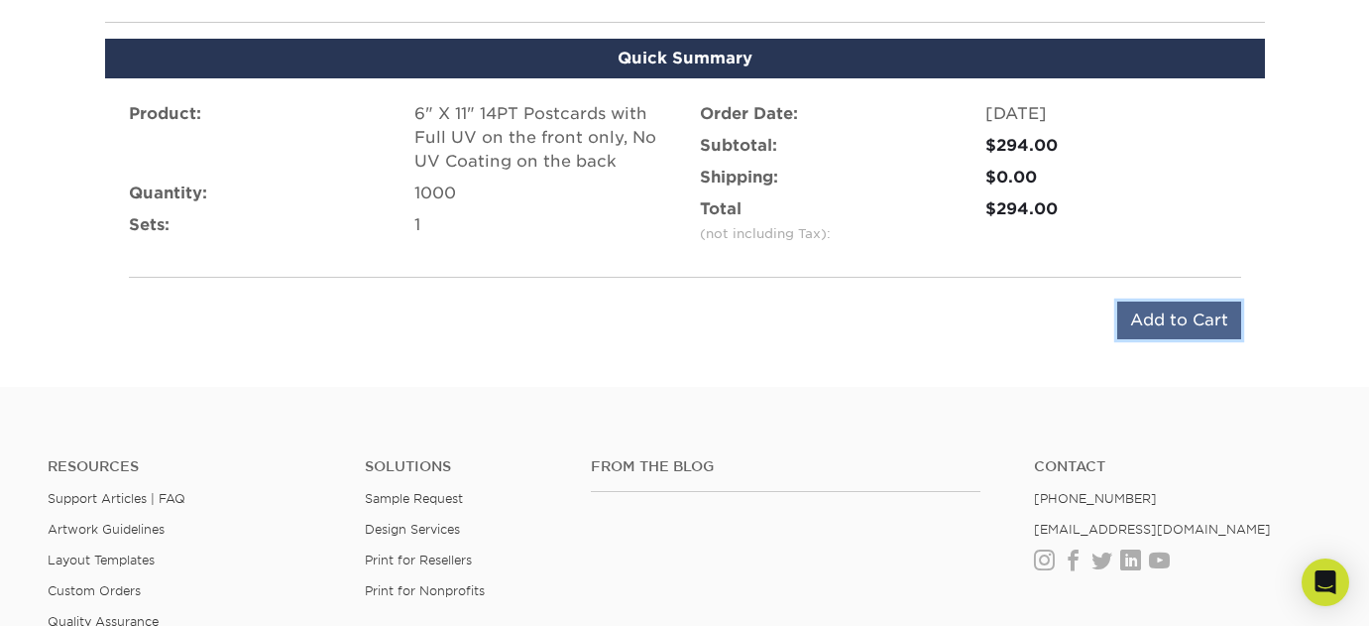
click at [1177, 326] on input "Add to Cart" at bounding box center [1179, 320] width 124 height 38
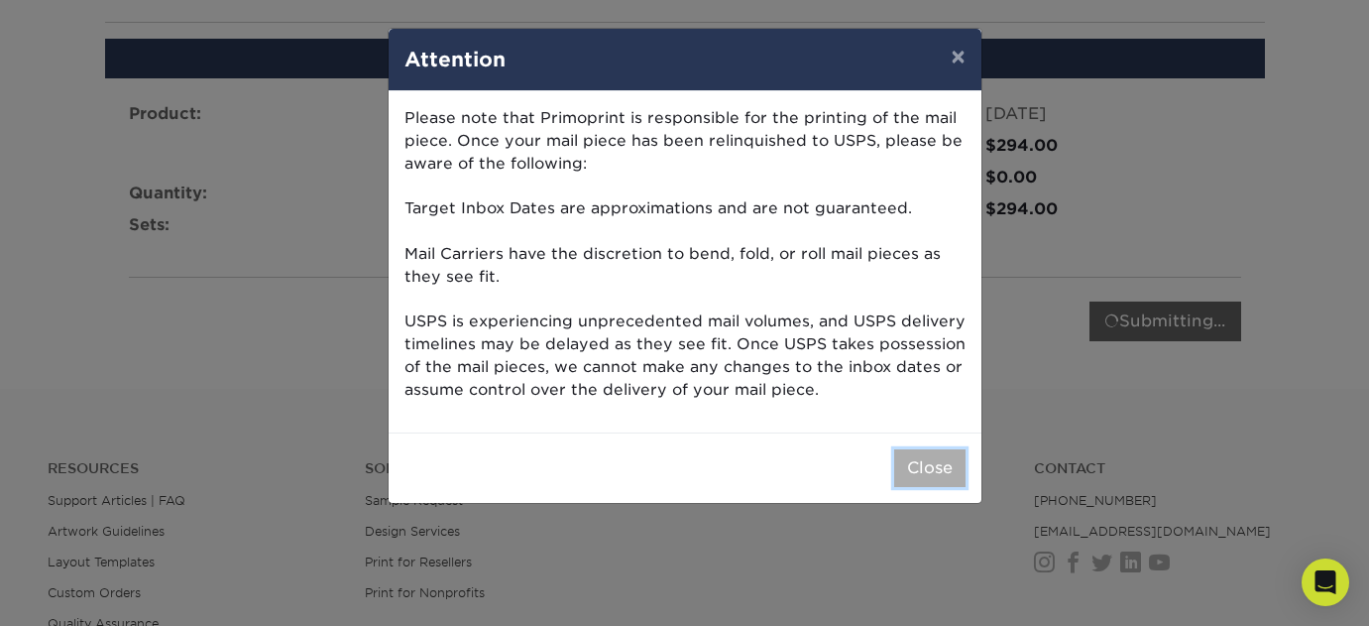
click at [935, 473] on button "Close" at bounding box center [929, 468] width 71 height 38
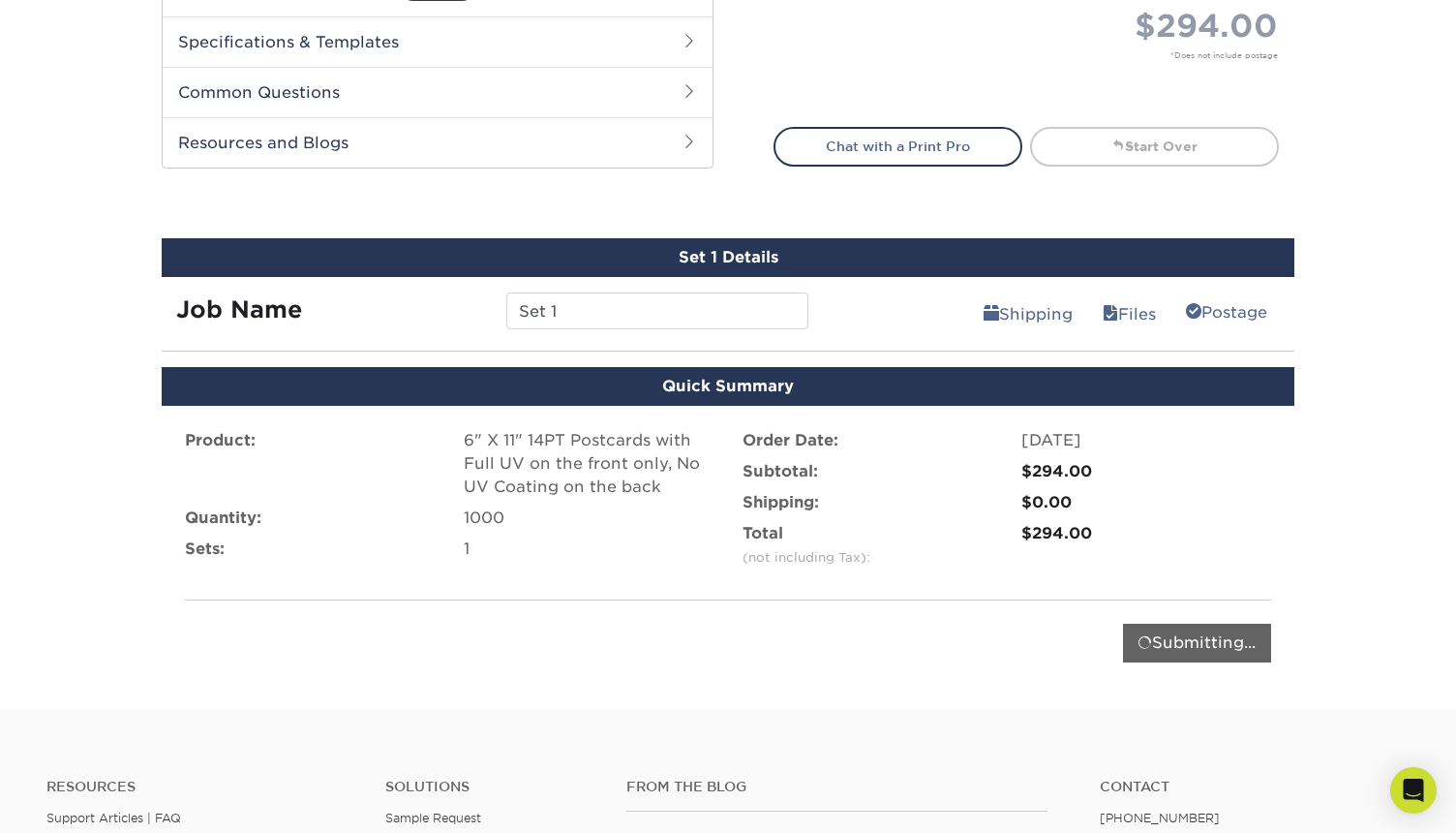
scroll to position [850, 0]
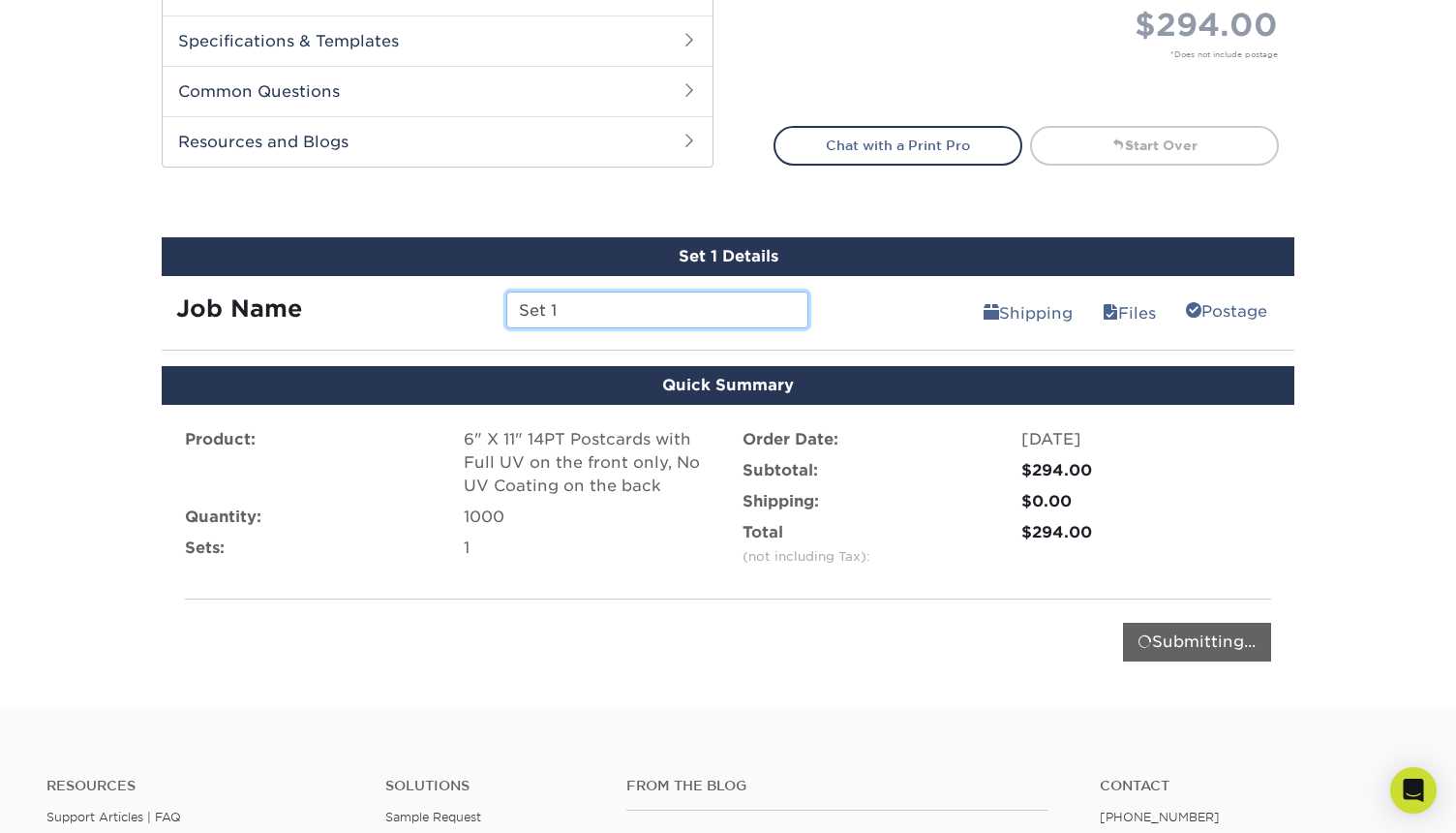
click at [566, 299] on input "Set 1" at bounding box center [656, 310] width 301 height 37
drag, startPoint x: 568, startPoint y: 307, endPoint x: 494, endPoint y: 313, distance: 74.2
click at [494, 313] on div "Set 1" at bounding box center [657, 310] width 330 height 37
type input "Fire Van Nuys"
click at [1167, 610] on div "Submitting..." at bounding box center [1197, 642] width 148 height 39
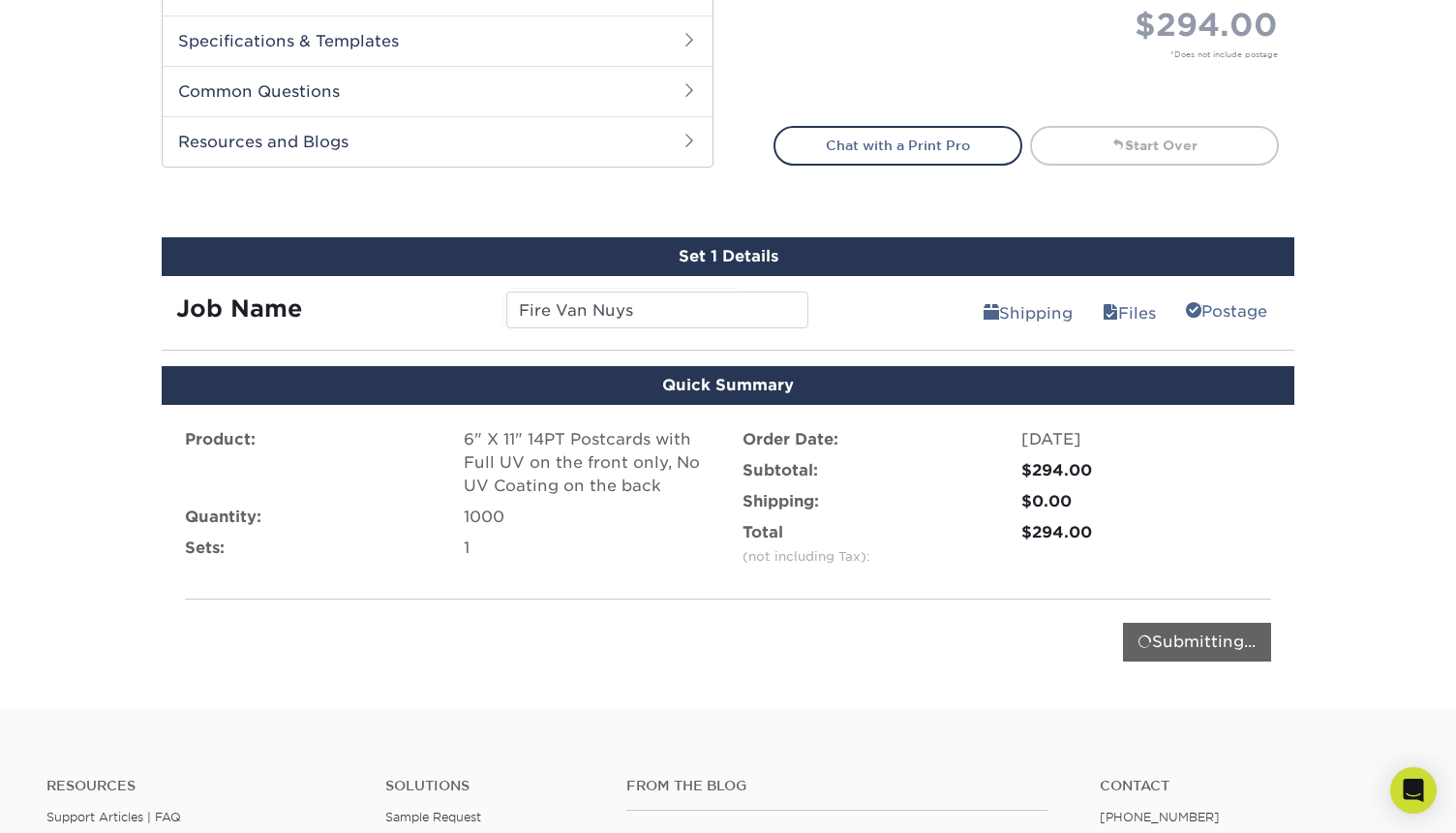
click at [1181, 574] on li "Total (not including Tax): $294.00" at bounding box center [1006, 548] width 558 height 55
click at [1182, 610] on div "Submitting..." at bounding box center [1197, 642] width 148 height 39
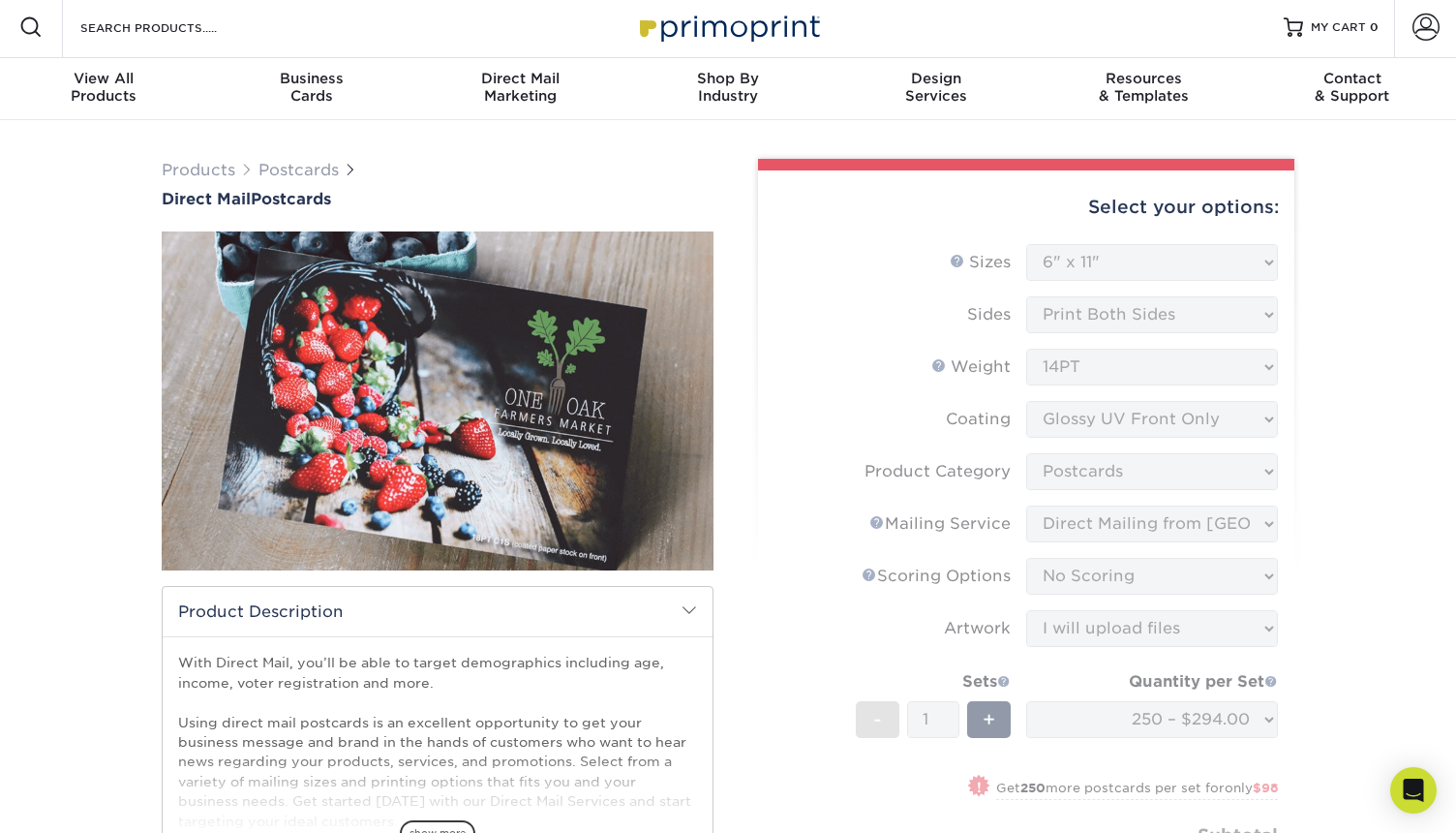
scroll to position [0, 0]
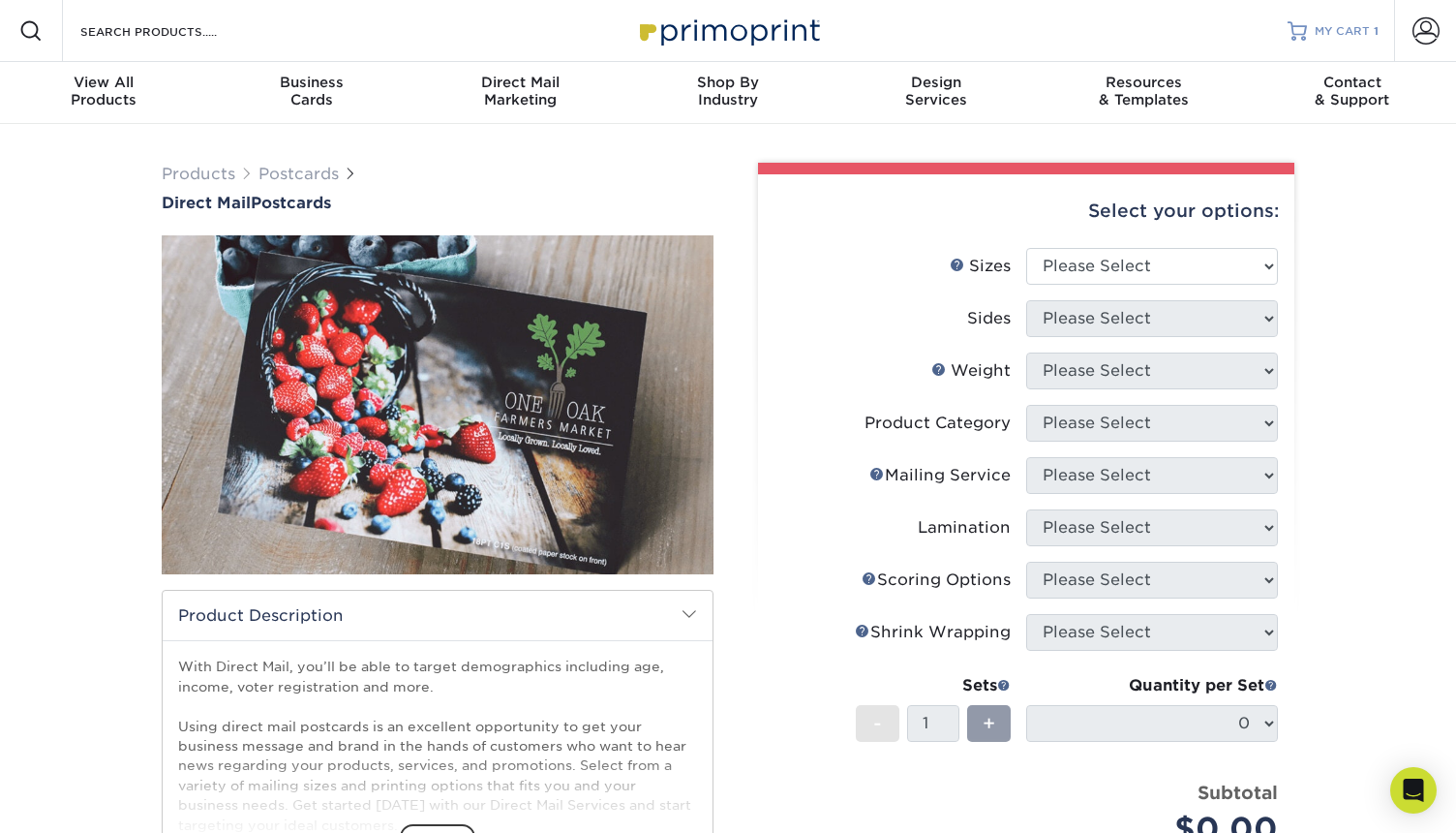
click at [1302, 30] on div at bounding box center [1297, 31] width 20 height 20
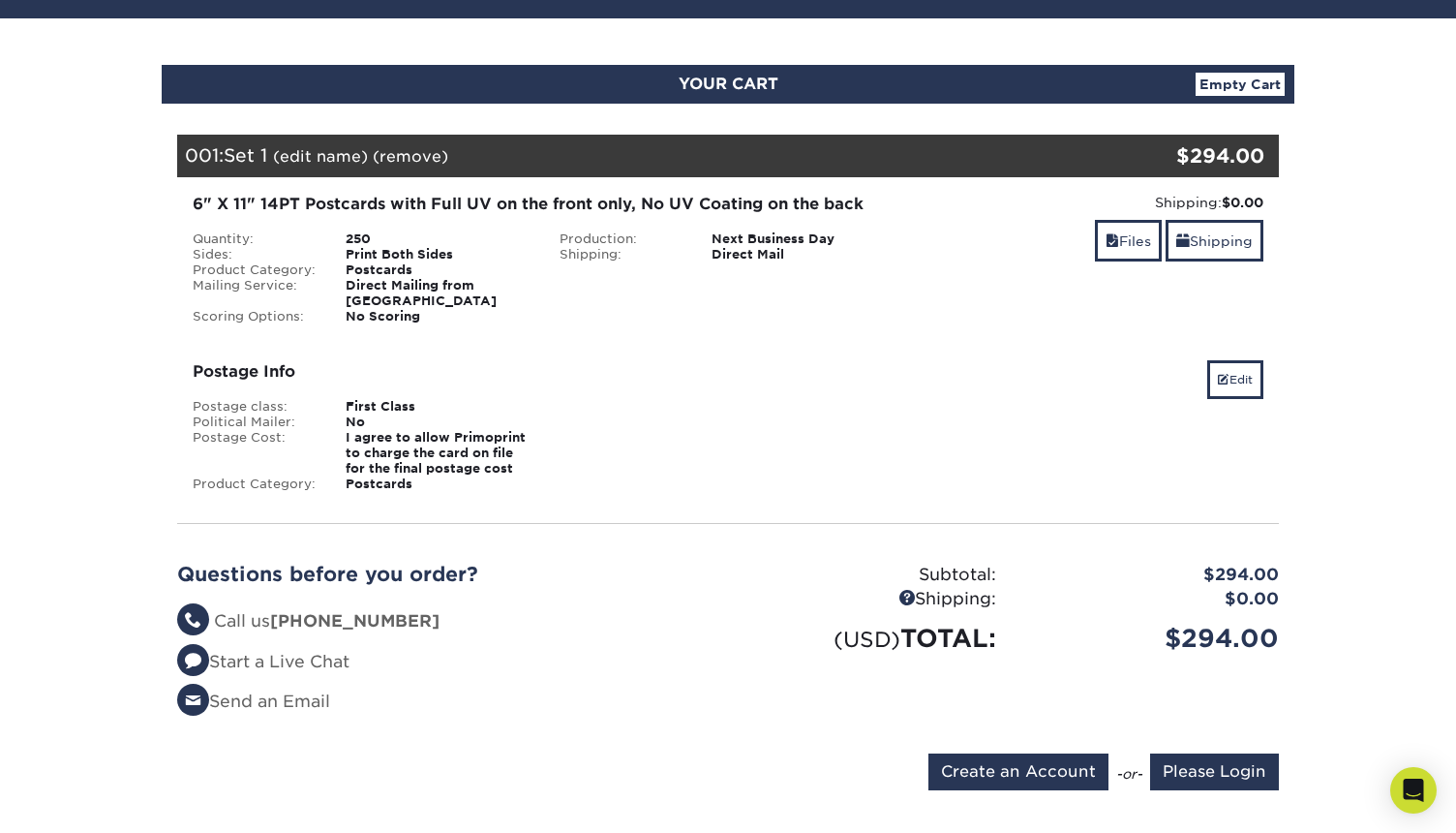
scroll to position [207, 0]
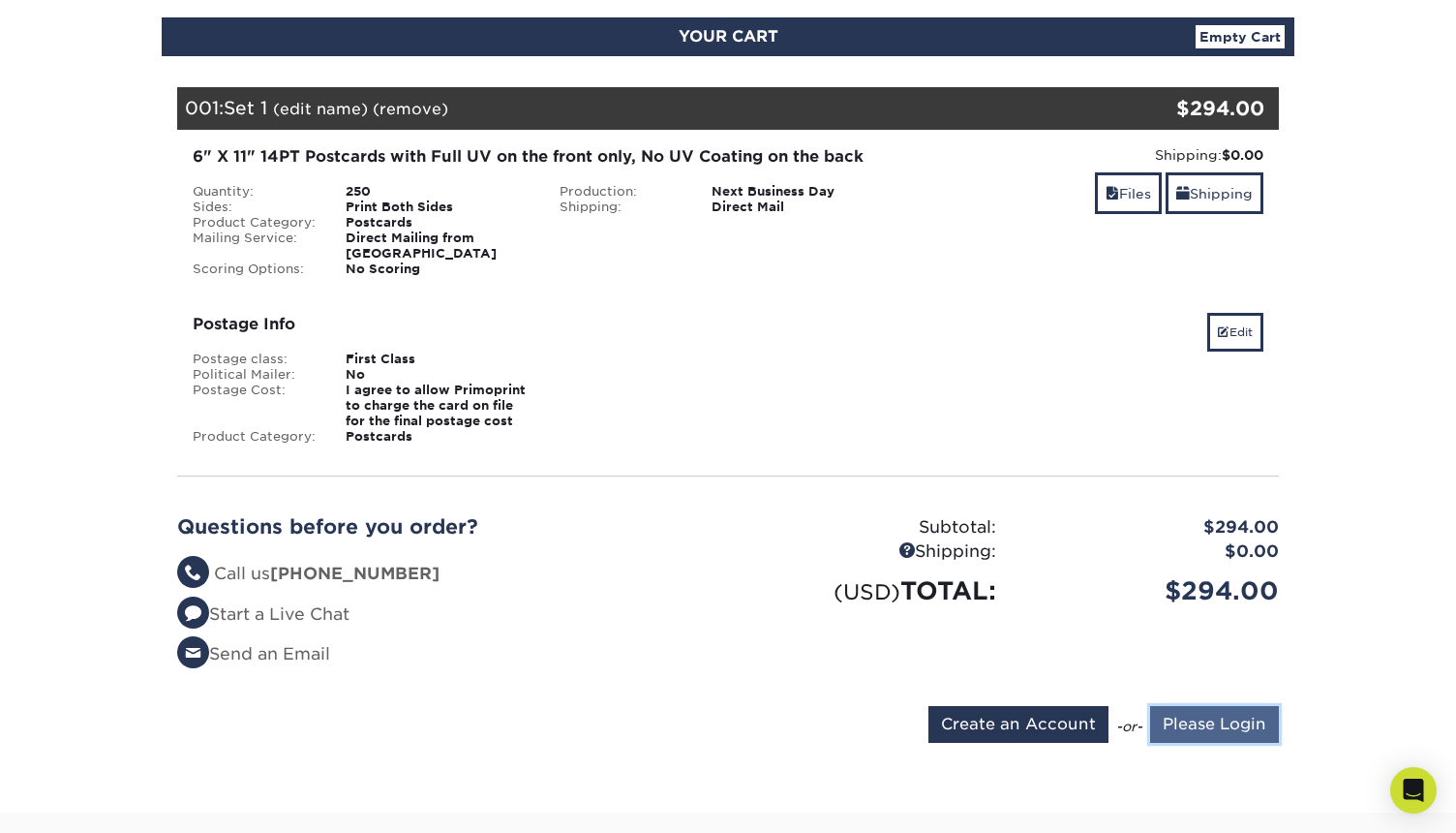
click at [1204, 711] on input "Please Login" at bounding box center [1215, 725] width 129 height 37
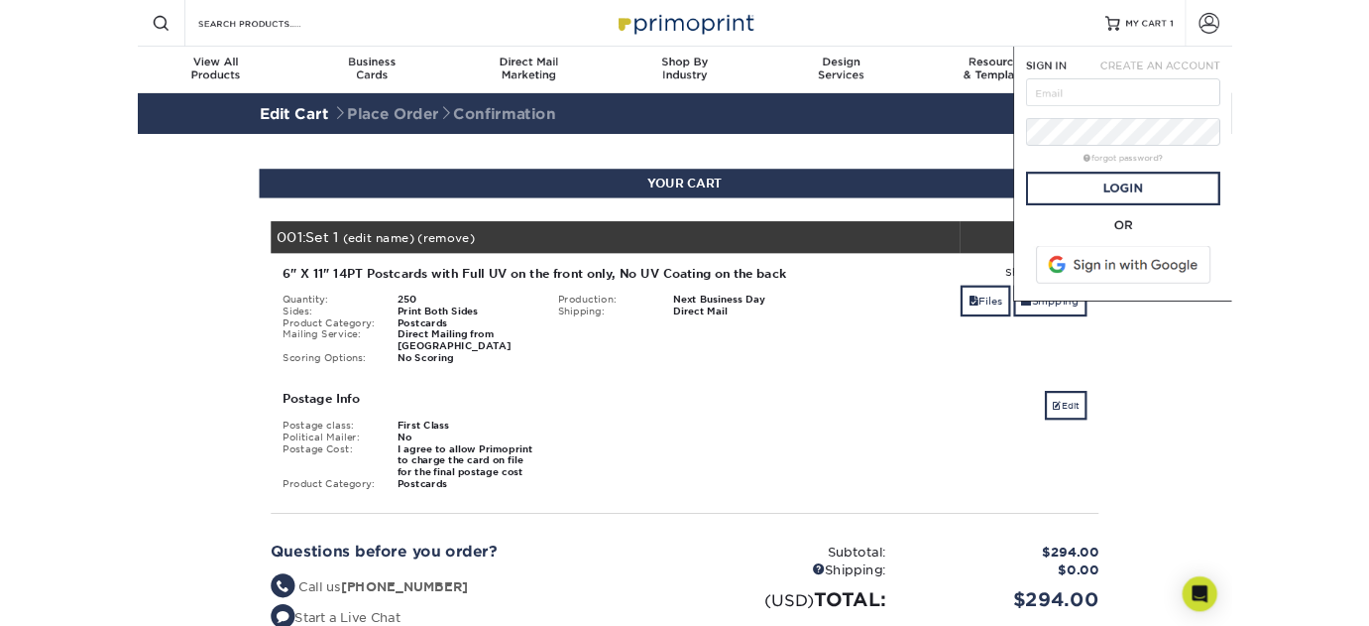
scroll to position [0, 0]
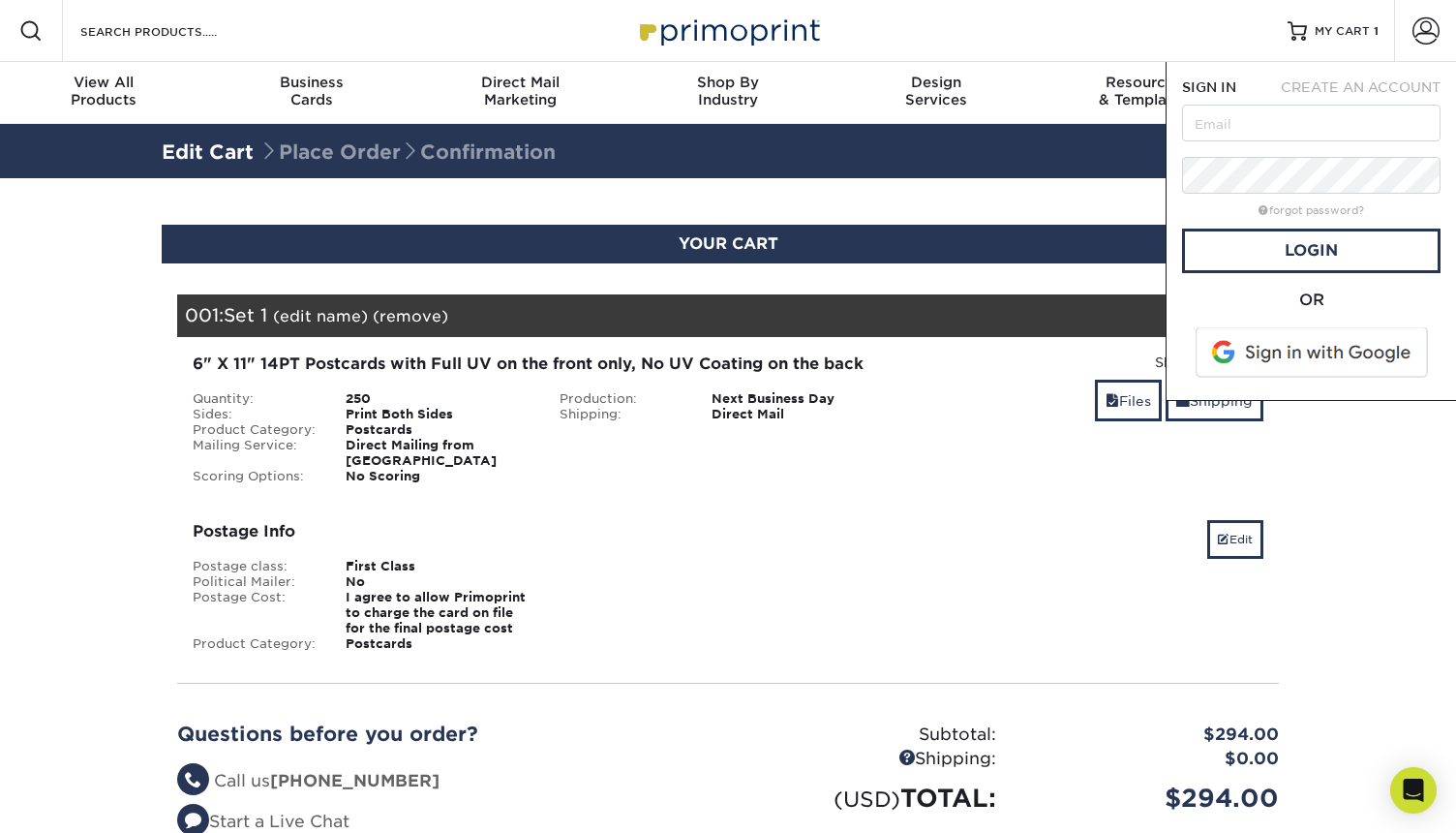
click at [1273, 97] on div "CREATE AN ACCOUNT" at bounding box center [1359, 87] width 191 height 20
click at [1268, 118] on input "text" at bounding box center [1310, 123] width 259 height 37
click at [861, 504] on div "Postage Info Postage class: First Class Political Mailer: No Postage Cost: I ag…" at bounding box center [728, 585] width 1131 height 163
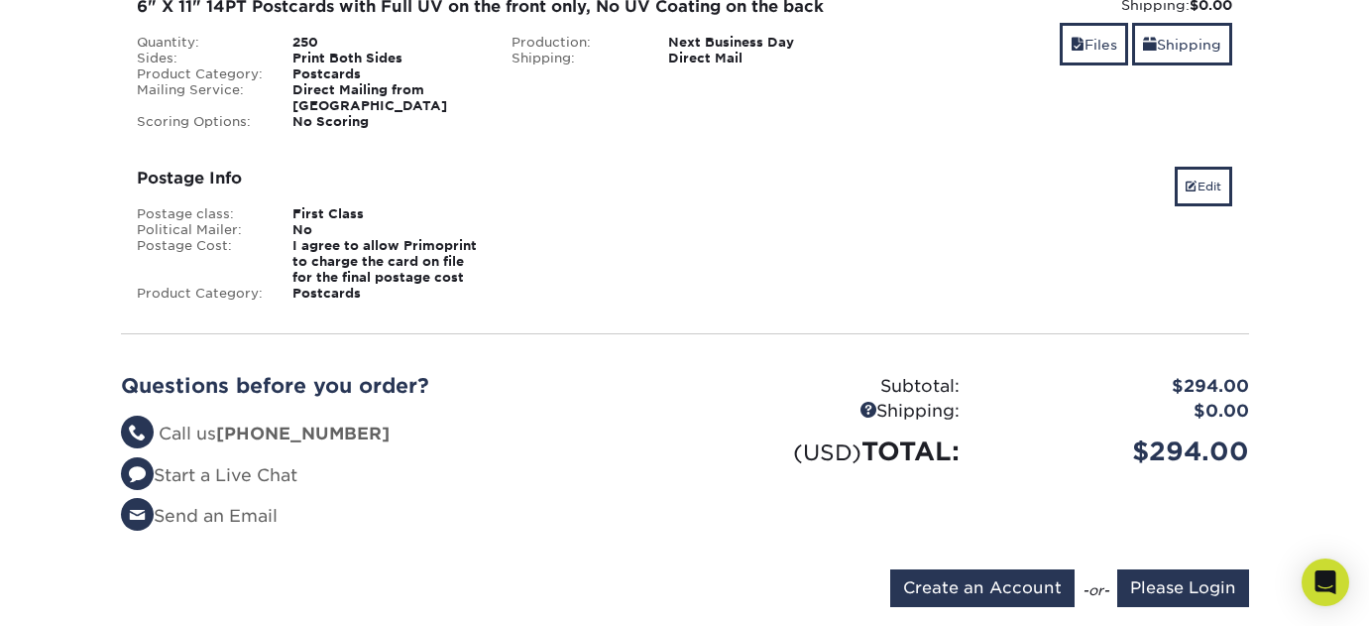
scroll to position [514, 0]
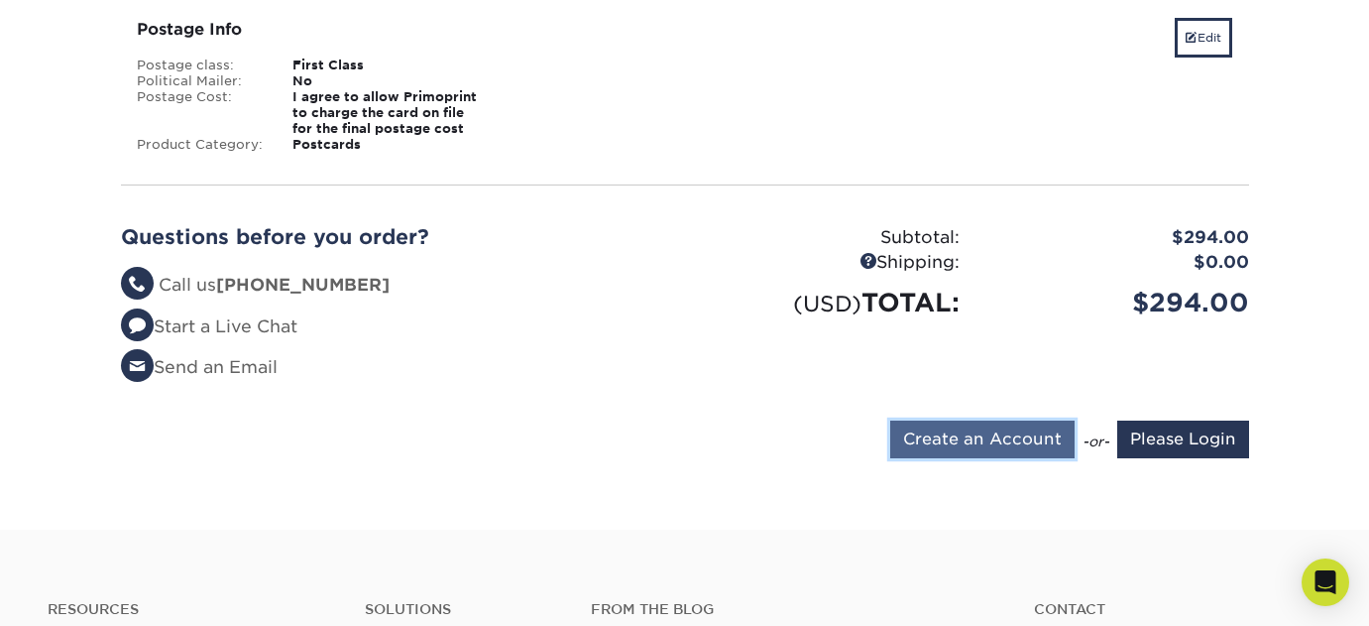
click at [1027, 420] on input "Create an Account" at bounding box center [982, 439] width 184 height 38
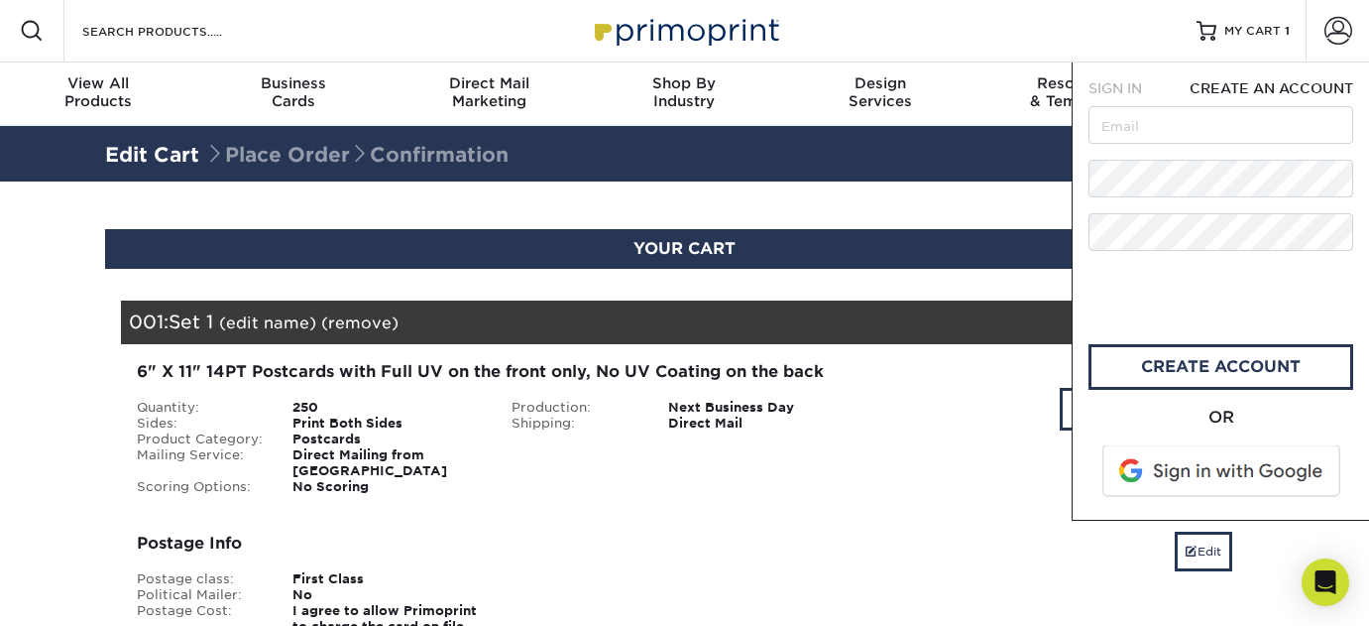
scroll to position [0, 0]
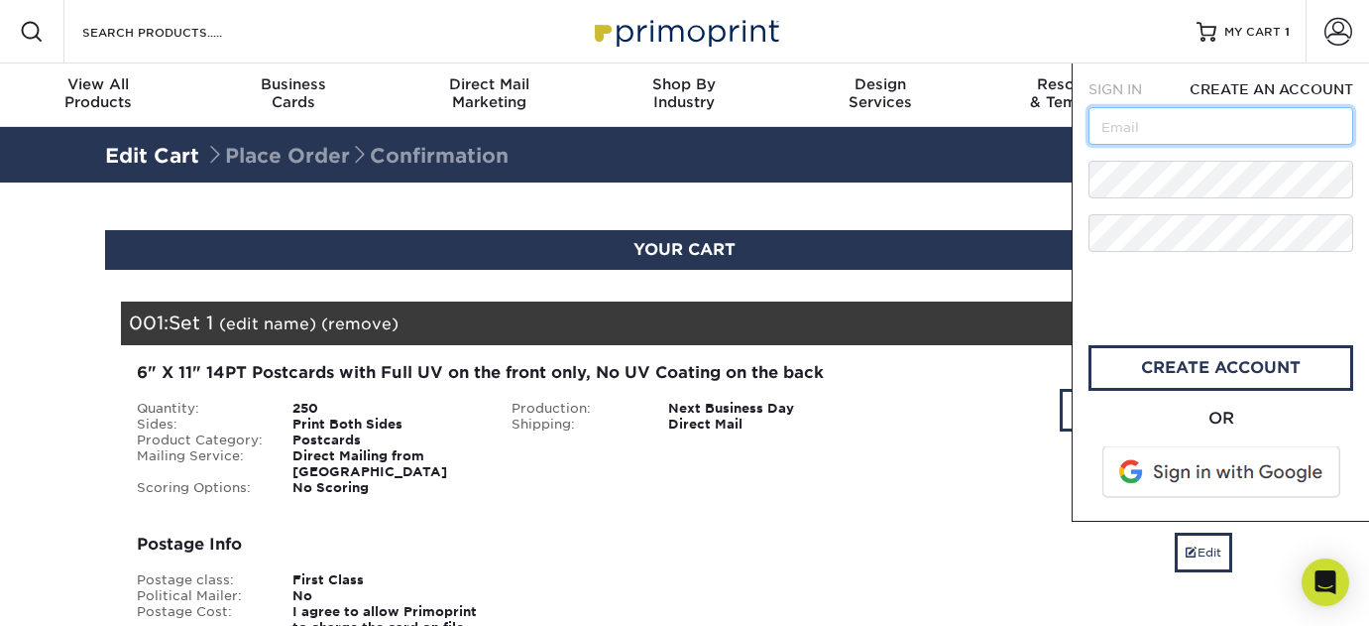
click at [1144, 136] on input "text" at bounding box center [1220, 126] width 265 height 38
type input "dnickel@PACESUPPLY.COM"
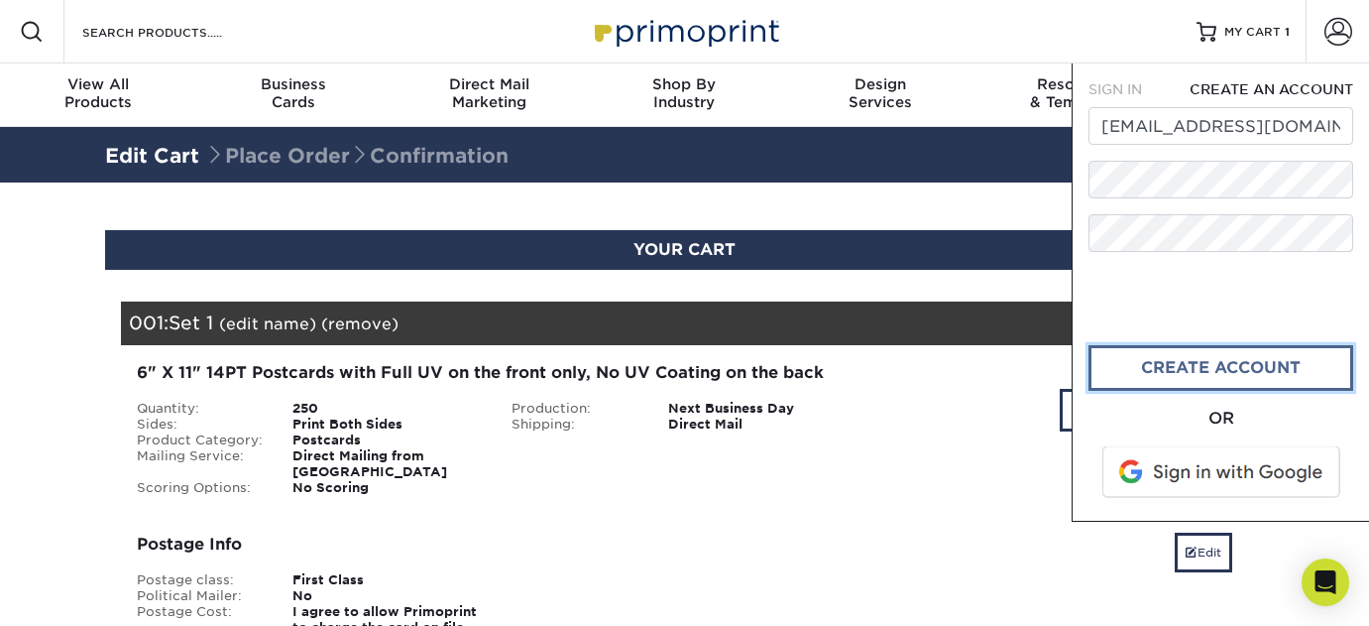
click at [1160, 356] on link "create account" at bounding box center [1220, 368] width 265 height 46
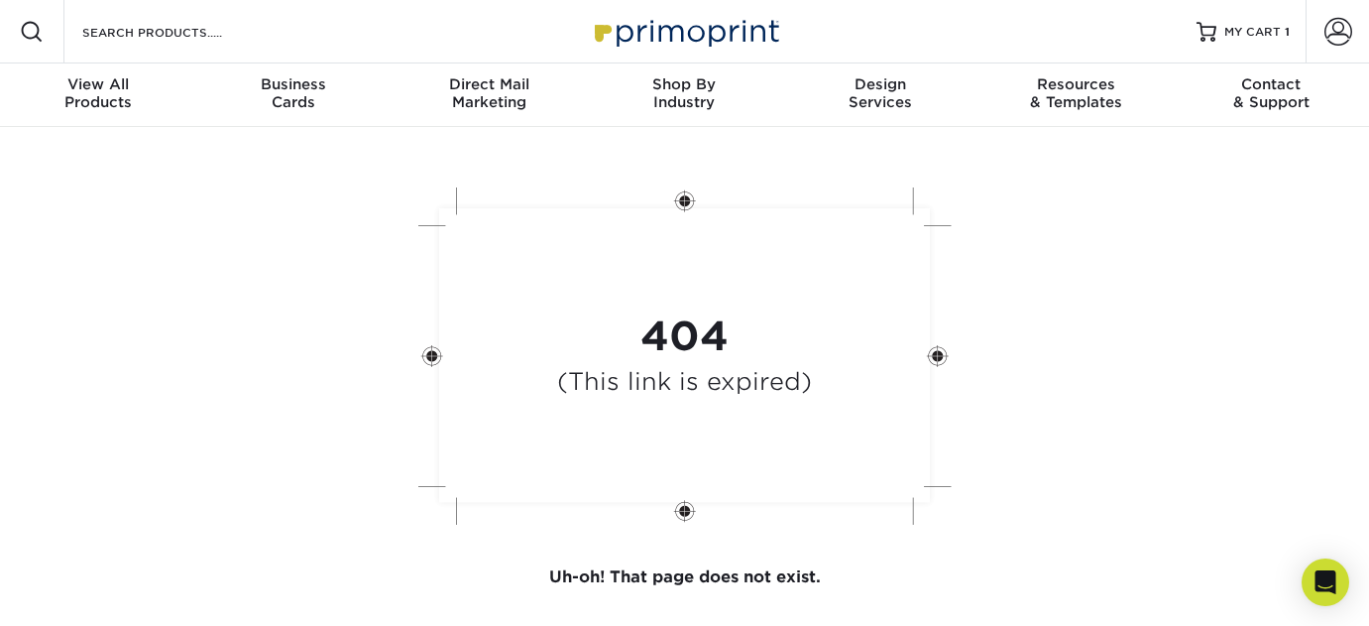
click at [705, 347] on strong "404" at bounding box center [684, 336] width 88 height 48
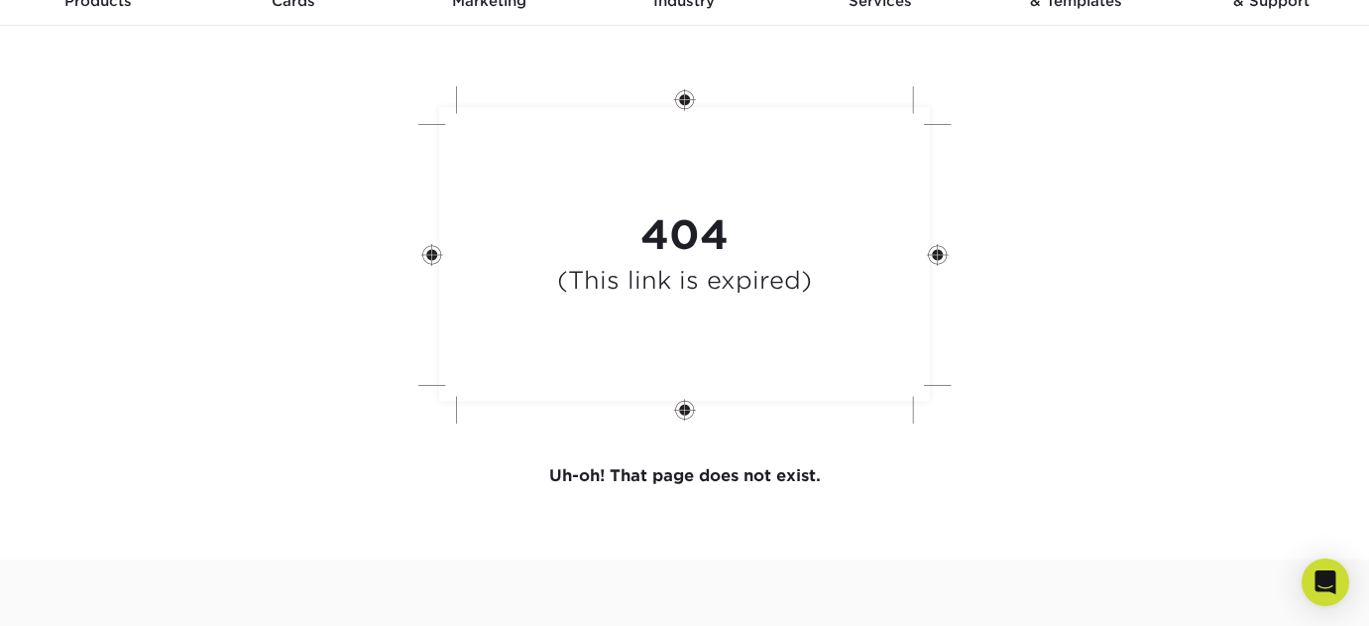
scroll to position [62, 0]
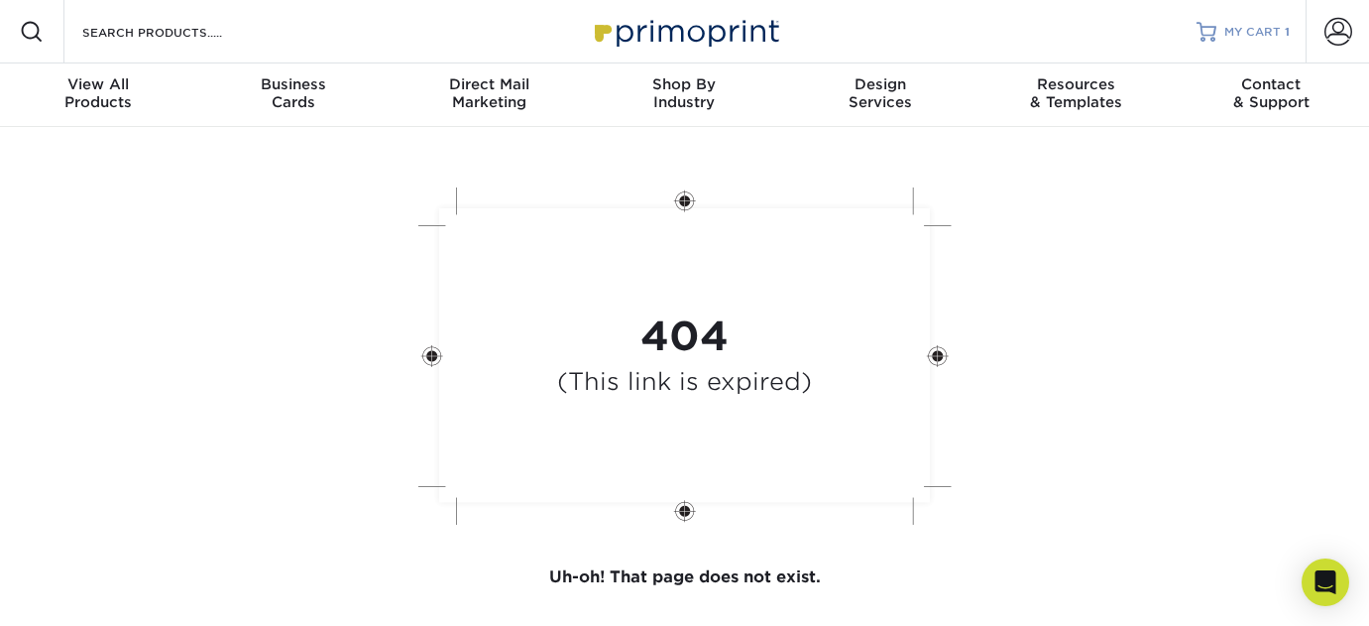
click at [1242, 33] on span "MY CART" at bounding box center [1252, 32] width 57 height 17
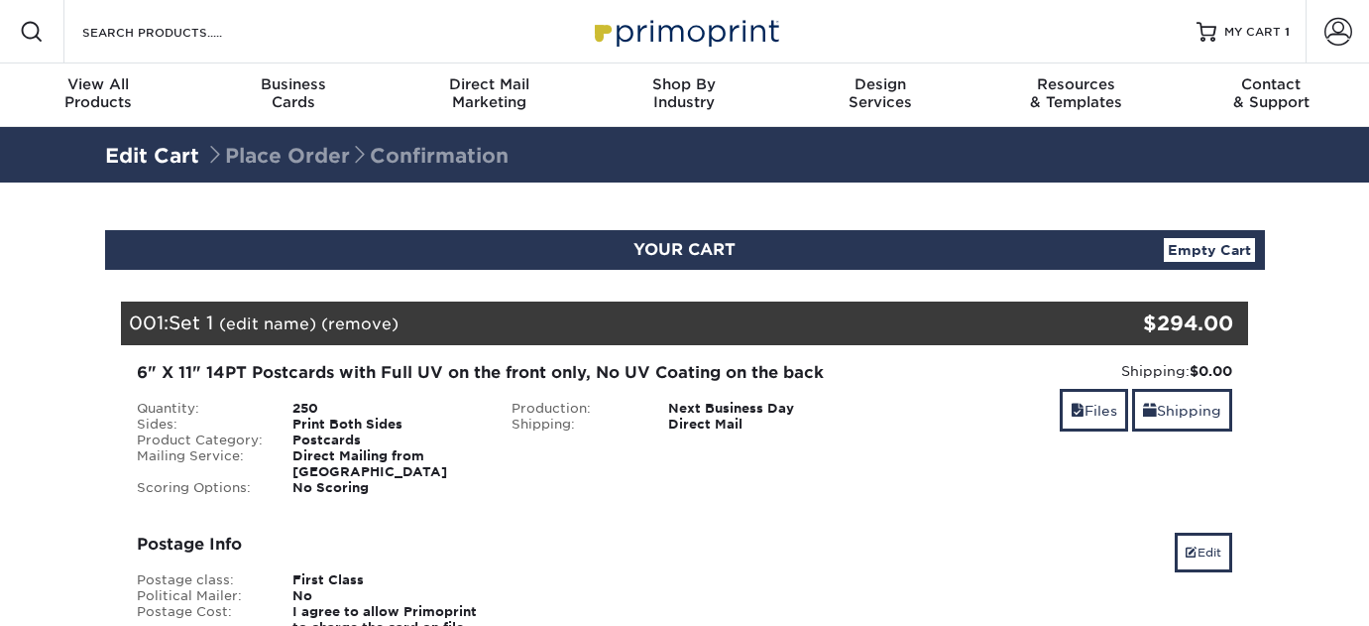
click at [834, 361] on div "6" X 11" 14PT Postcards with Full UV on the front only, No UV Coating on the ba…" at bounding box center [497, 373] width 721 height 24
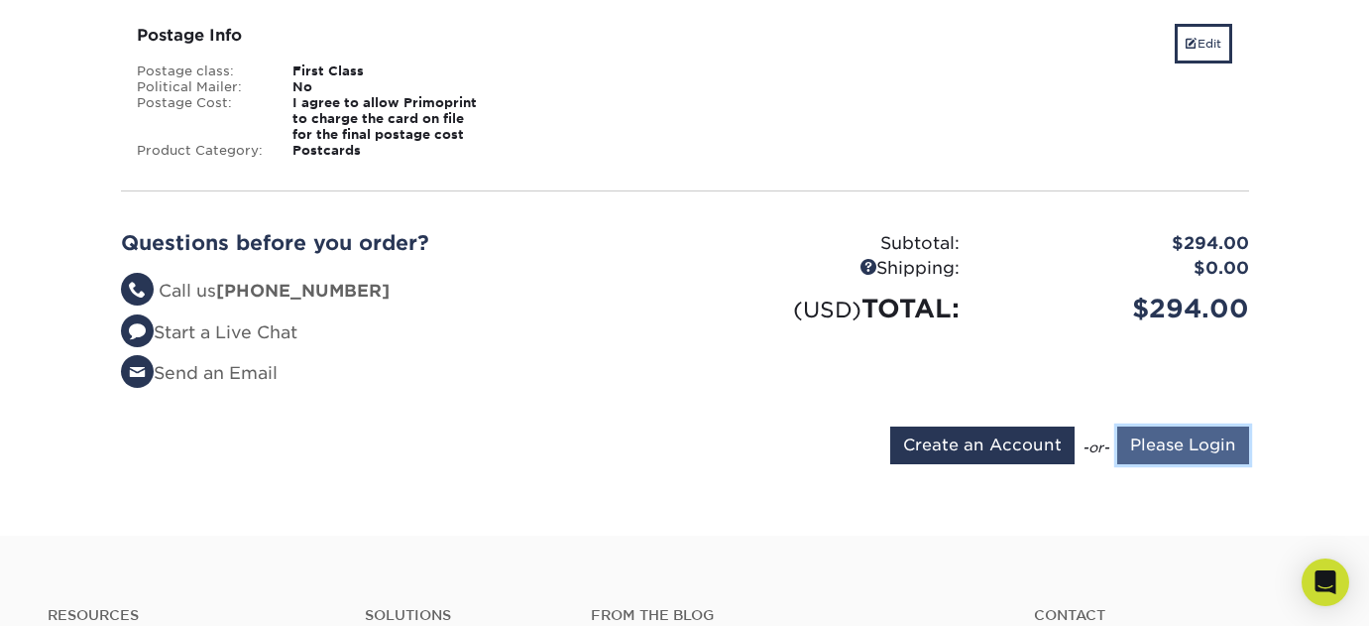
click at [1169, 428] on input "Please Login" at bounding box center [1183, 445] width 132 height 38
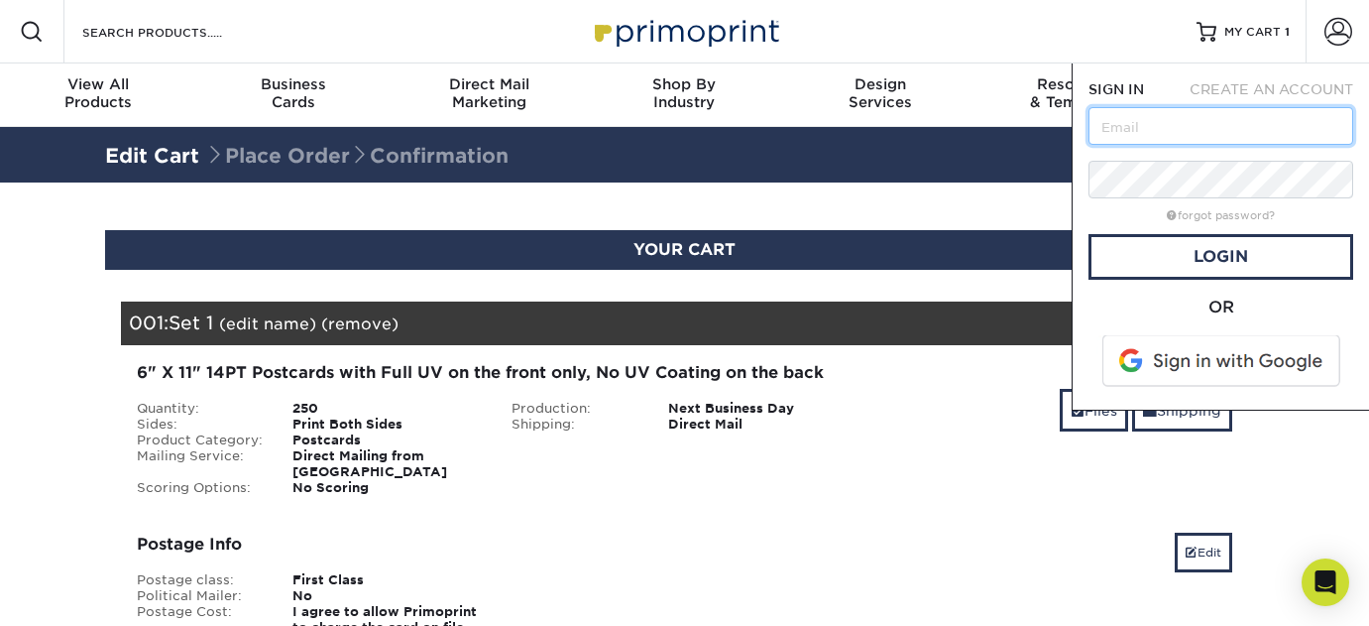
click at [1182, 141] on input "text" at bounding box center [1220, 126] width 265 height 38
type input "[EMAIL_ADDRESS][DOMAIN_NAME]"
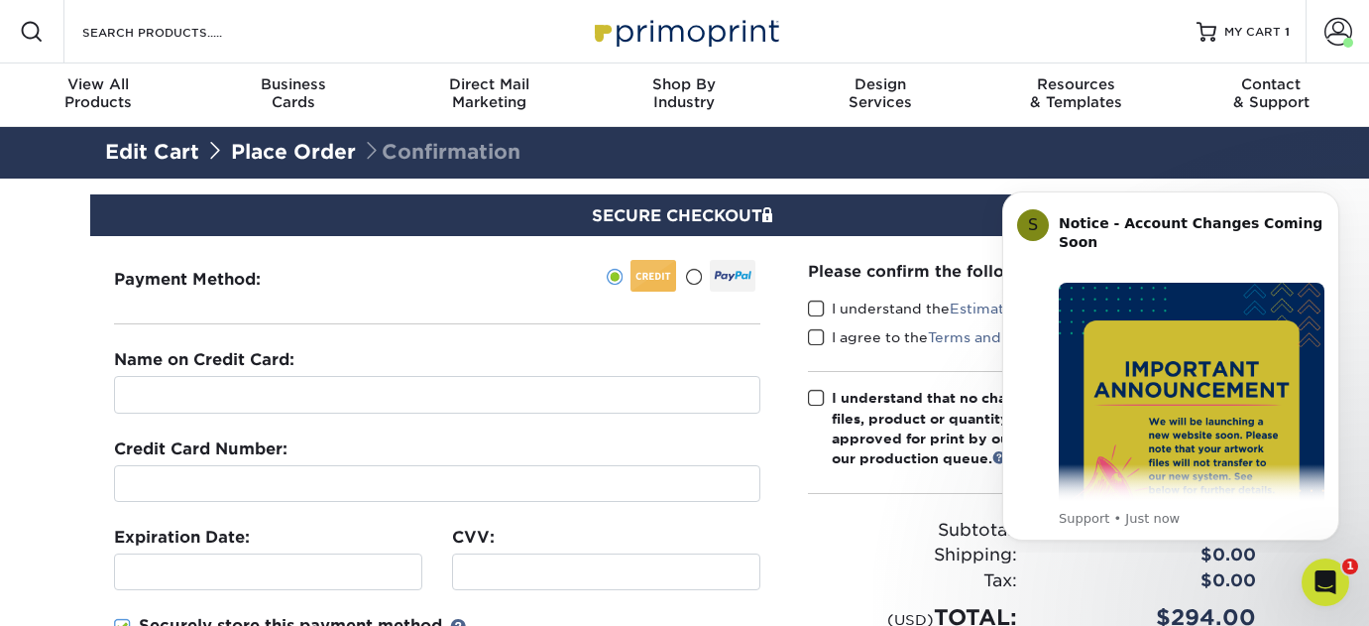
click at [541, 373] on div "Name on Credit Card:" at bounding box center [437, 380] width 646 height 65
click at [864, 279] on div "Please confirm the following:" at bounding box center [1032, 271] width 448 height 23
click at [633, 350] on div "Name on Credit Card:" at bounding box center [437, 380] width 646 height 65
click at [499, 368] on div "Name on Credit Card:" at bounding box center [437, 380] width 646 height 65
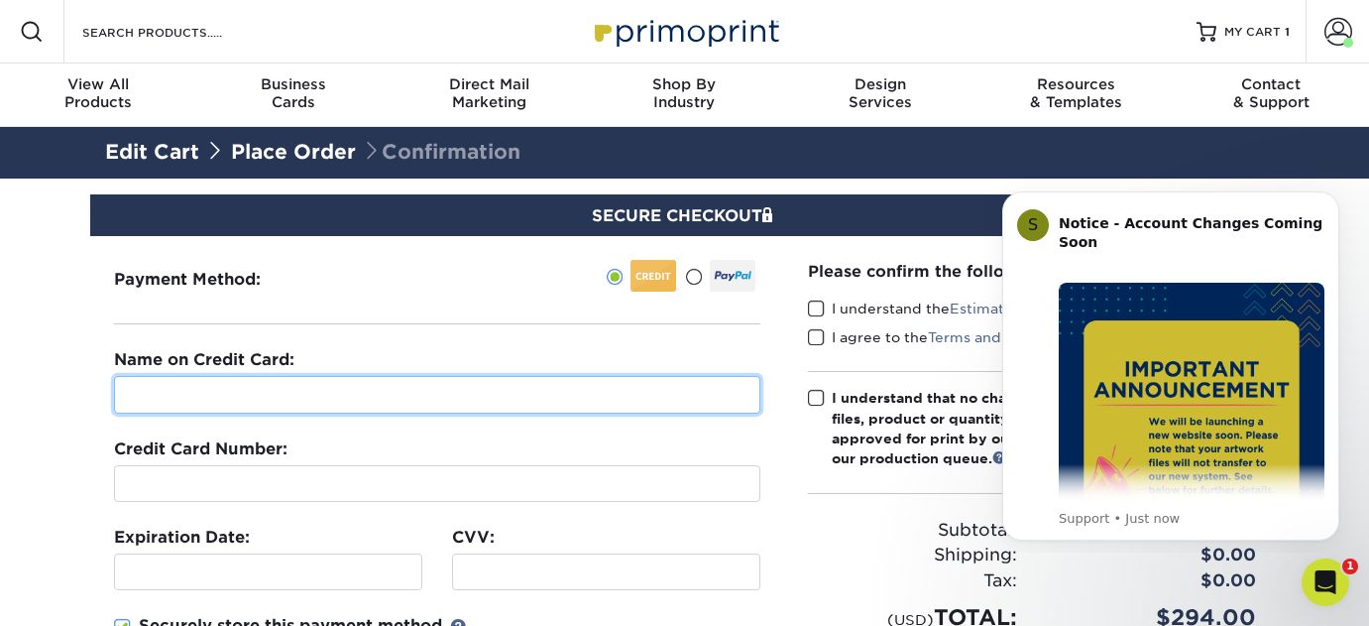
click at [484, 392] on input "text" at bounding box center [437, 395] width 646 height 38
type input "Dominique Nickel"
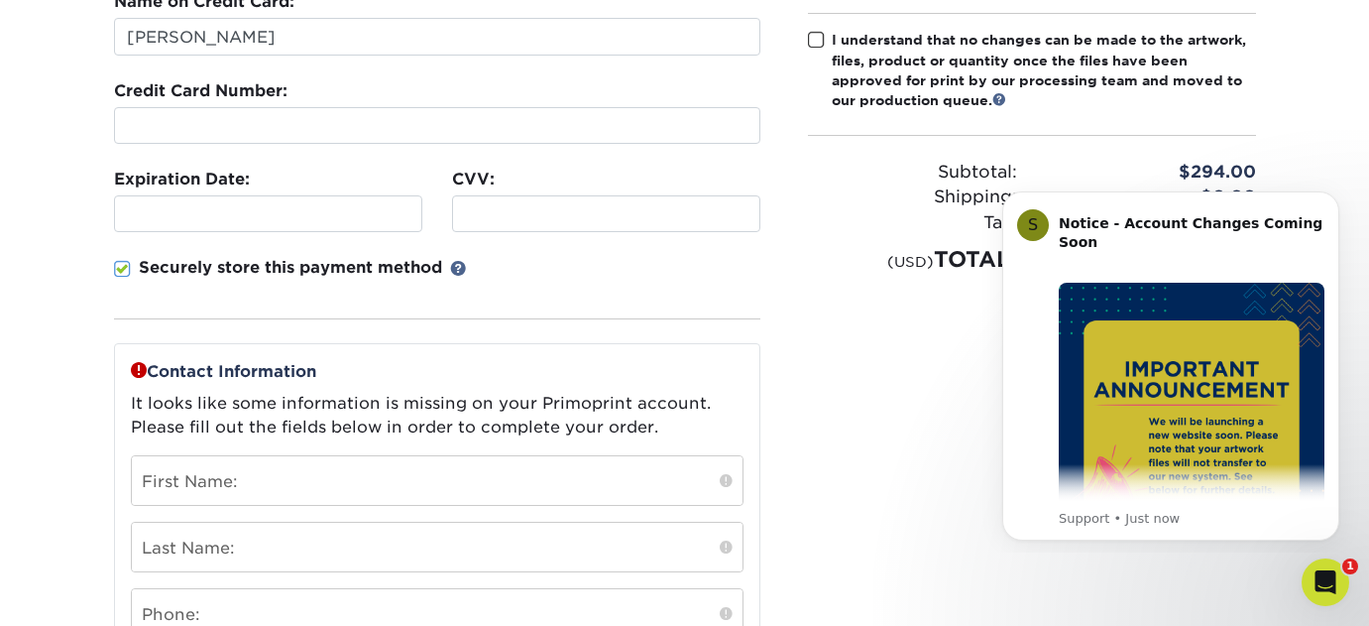
scroll to position [361, 0]
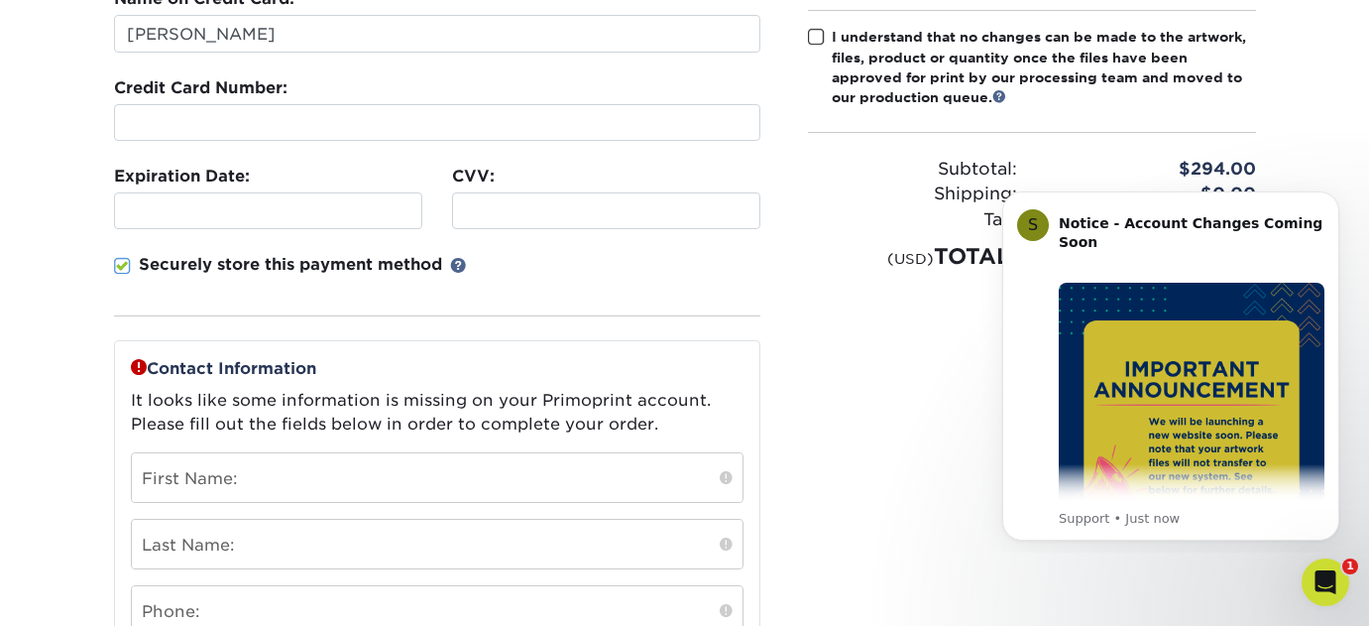
click at [124, 266] on span at bounding box center [122, 266] width 17 height 19
click at [0, 0] on input "Securely store this payment method" at bounding box center [0, 0] width 0 height 0
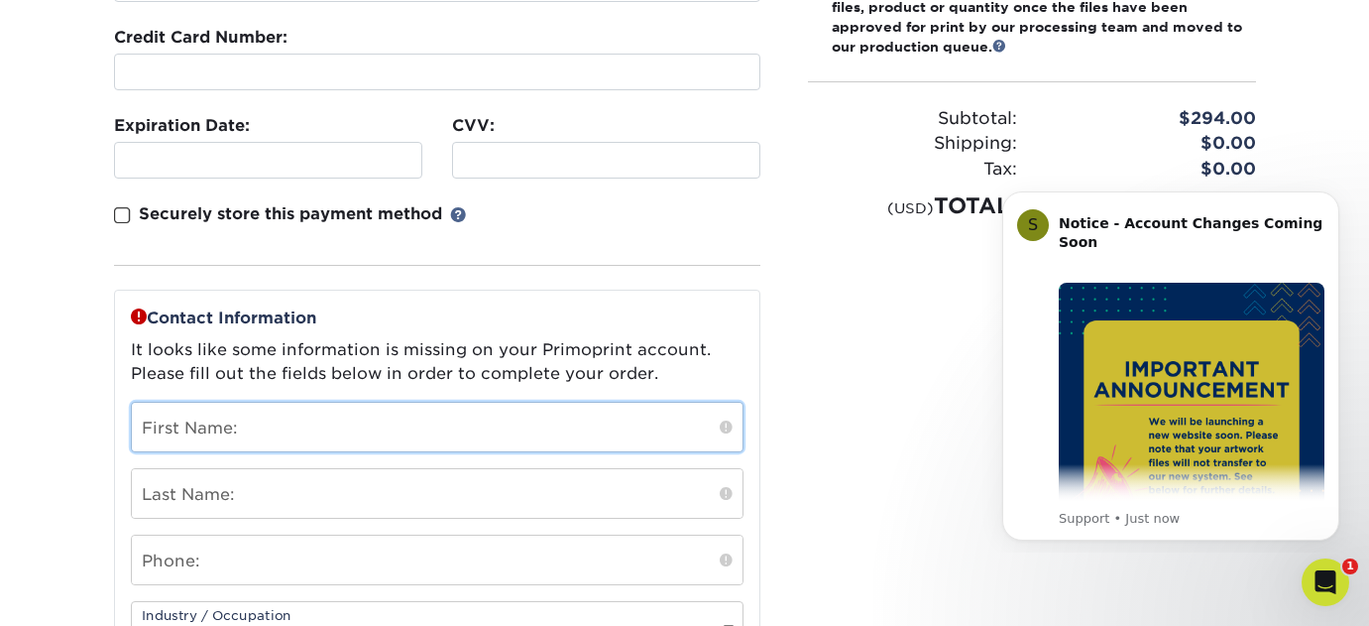
click at [176, 417] on input "text" at bounding box center [437, 426] width 611 height 49
type input "[PERSON_NAME]"
type input "Nickel"
type input "7077727341"
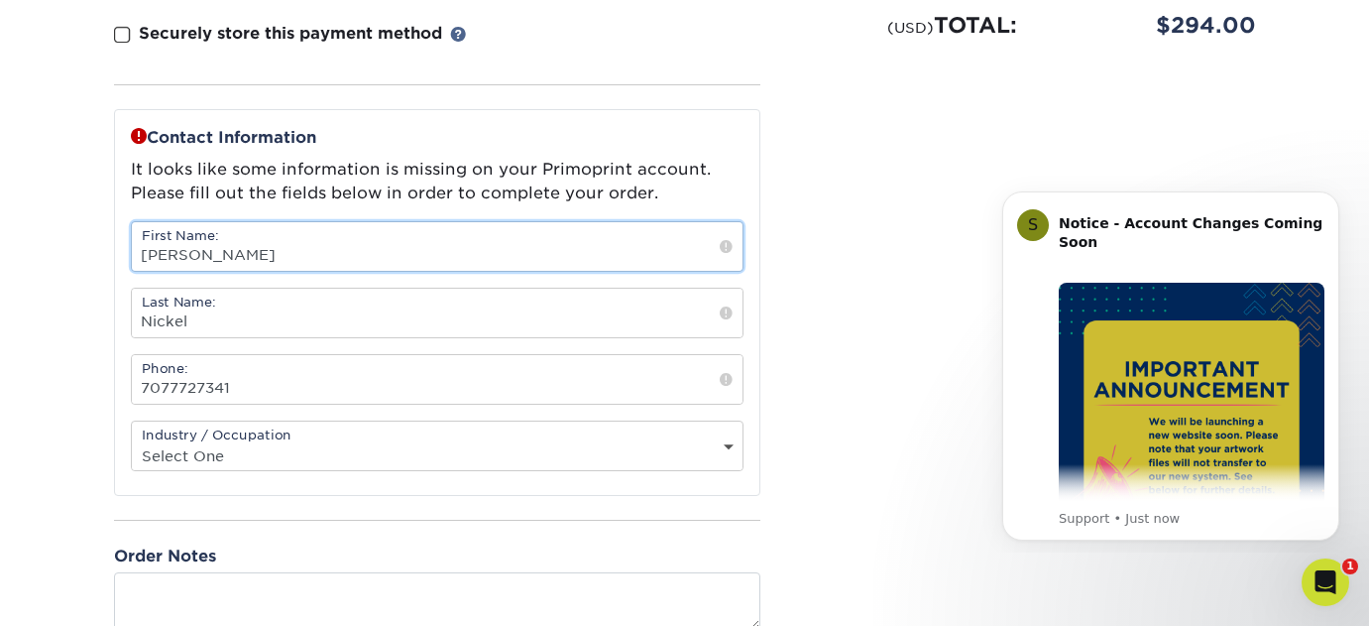
scroll to position [626, 0]
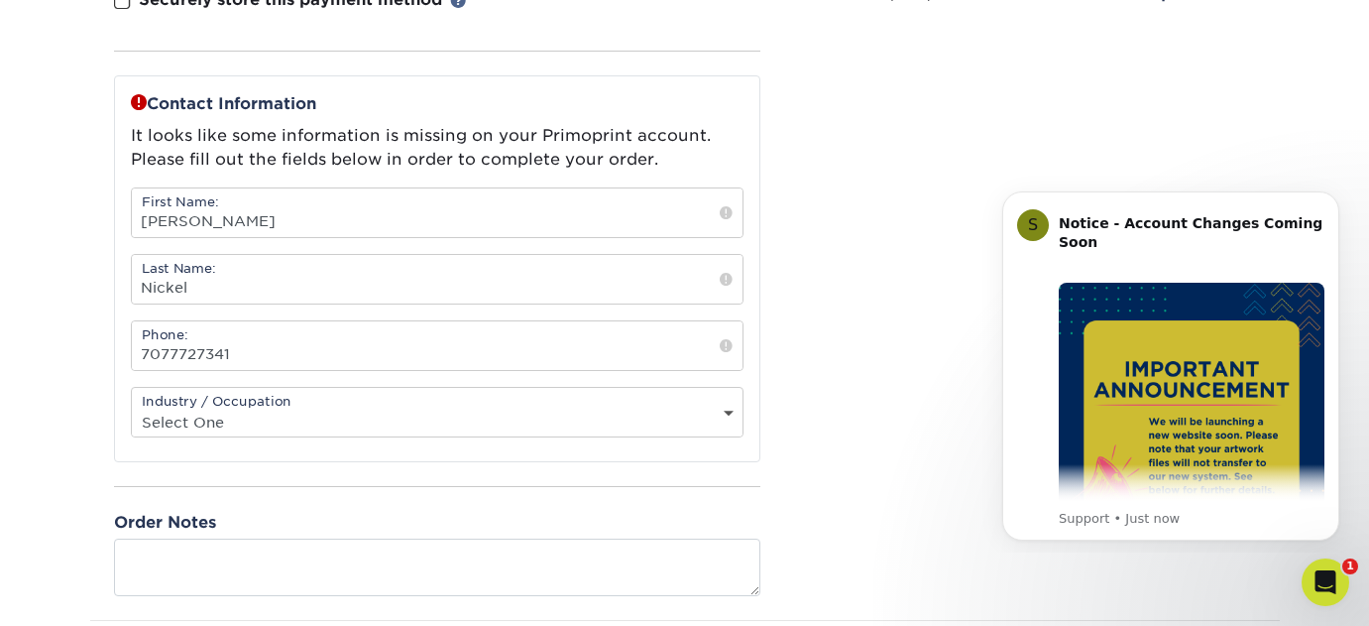
click at [220, 423] on select "Select One Administrative Executive Human Resources Construction Education Ente…" at bounding box center [437, 421] width 611 height 29
select select "5"
click at [132, 407] on select "Select One Administrative Executive Human Resources Construction Education Ente…" at bounding box center [437, 421] width 611 height 29
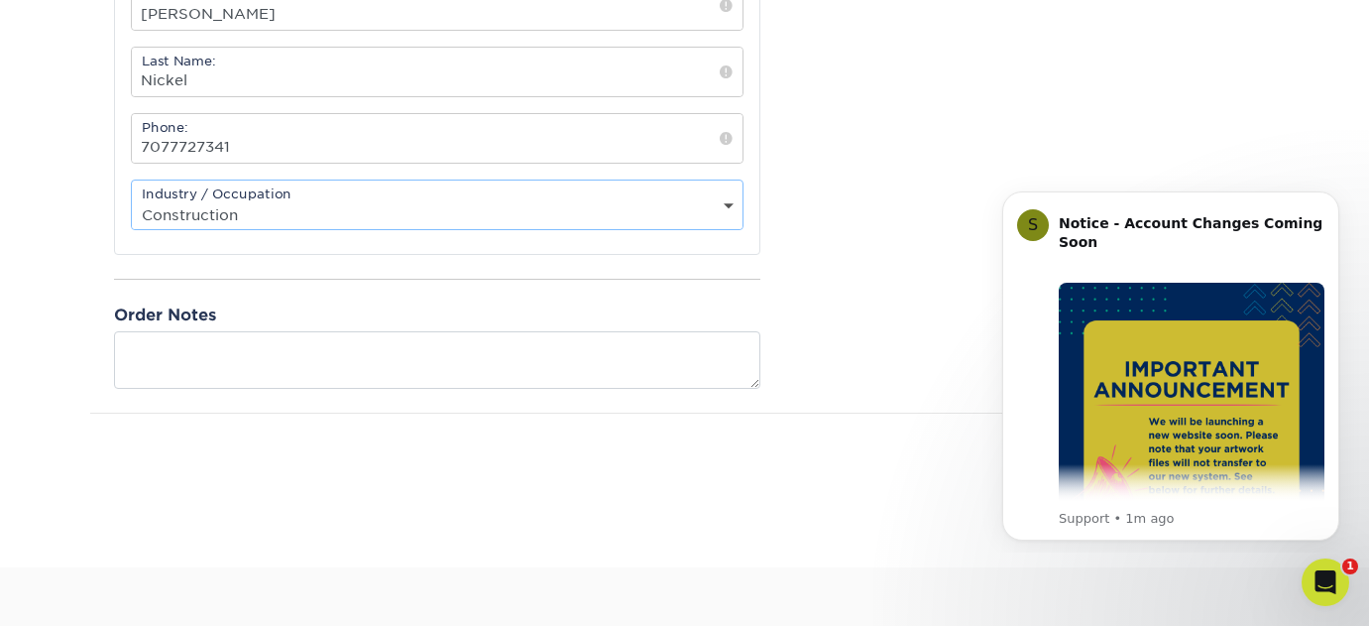
scroll to position [835, 0]
click at [1340, 198] on button "Dismiss notification" at bounding box center [1333, 197] width 26 height 26
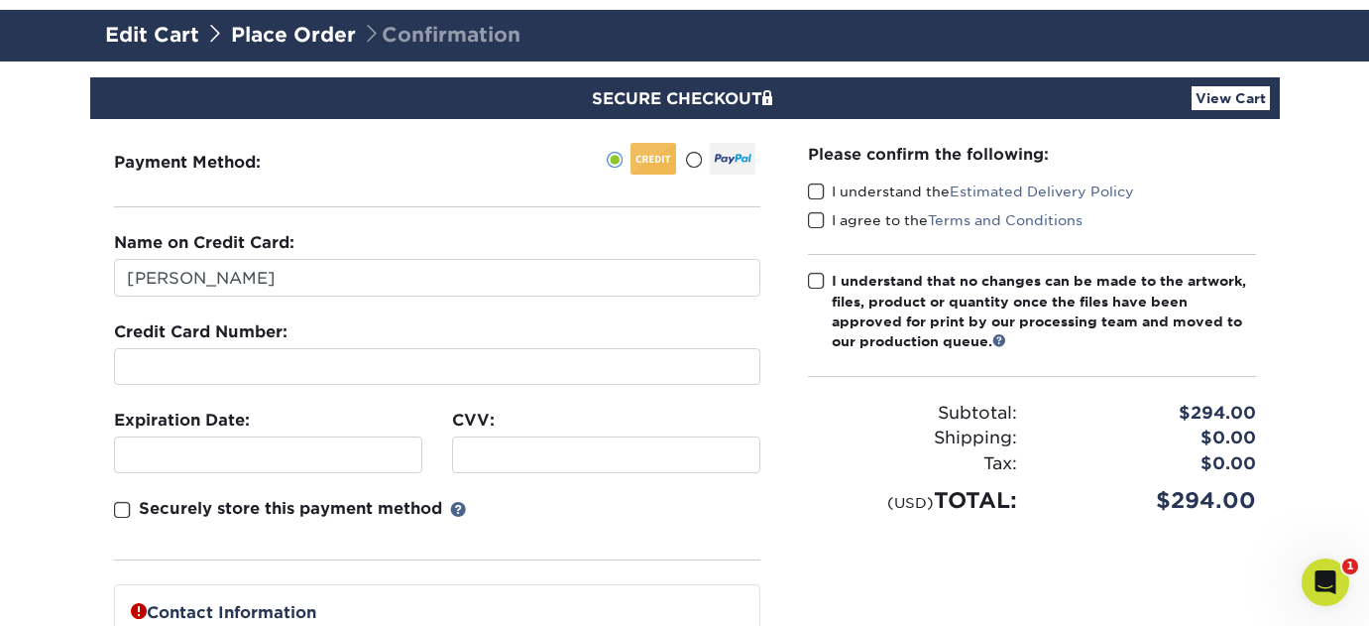
scroll to position [110, 0]
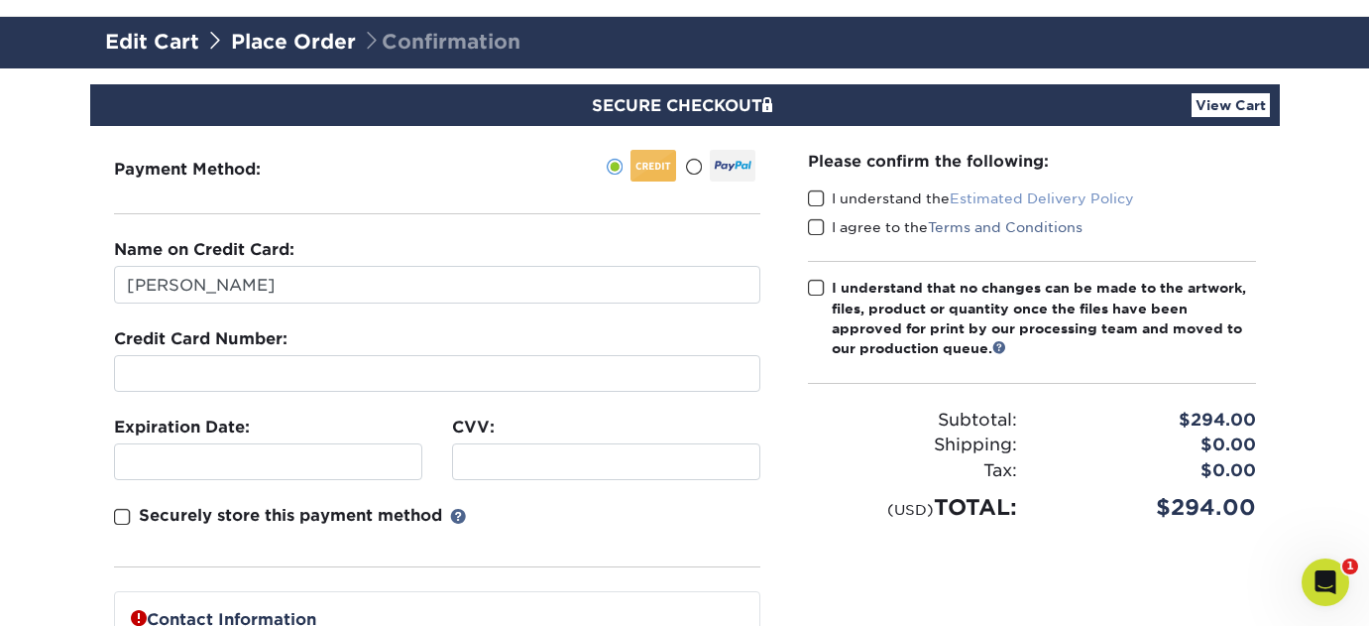
click at [1052, 195] on link "Estimated Delivery Policy" at bounding box center [1042, 198] width 184 height 16
click at [817, 197] on span at bounding box center [816, 198] width 17 height 19
click at [0, 0] on input "I understand the Estimated Delivery Policy" at bounding box center [0, 0] width 0 height 0
click at [822, 218] on span at bounding box center [816, 227] width 17 height 19
click at [0, 0] on input "I agree to the Terms and Conditions" at bounding box center [0, 0] width 0 height 0
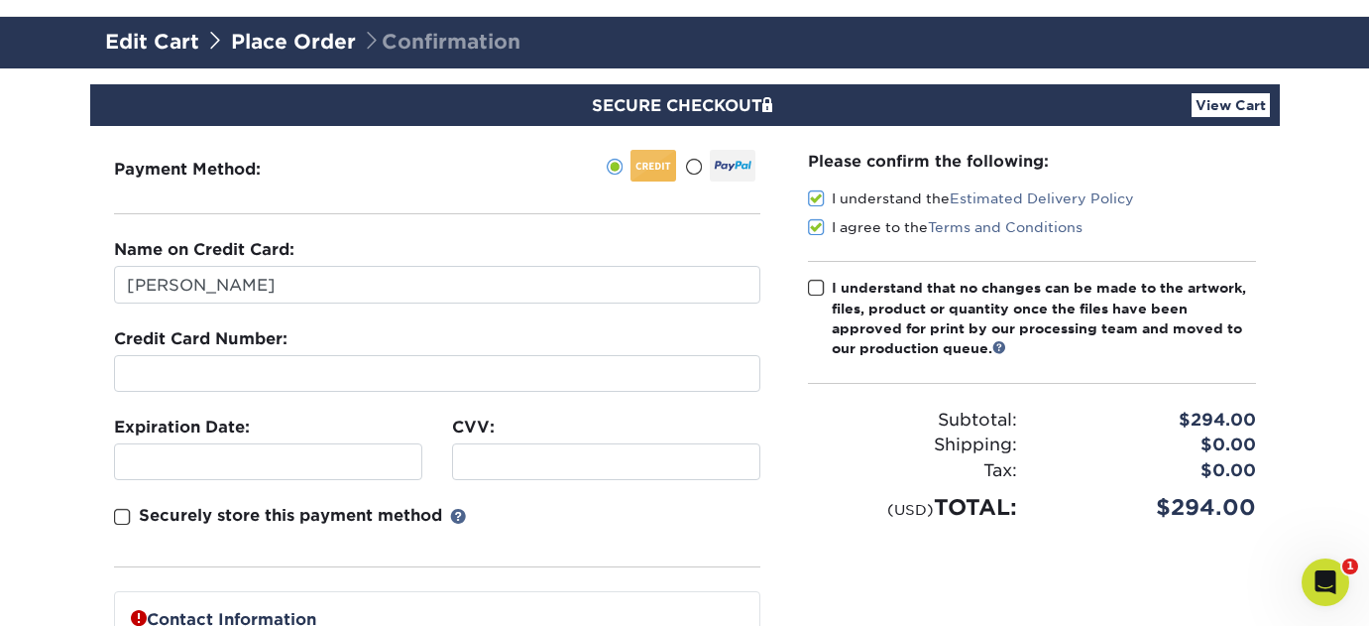
click at [804, 290] on div "Please confirm the following: I understand the Estimated Delivery Policy I agre…" at bounding box center [1032, 630] width 496 height 1009
click at [810, 291] on span at bounding box center [816, 288] width 17 height 19
click at [0, 0] on input "I understand that no changes can be made to the artwork, files, product or quan…" at bounding box center [0, 0] width 0 height 0
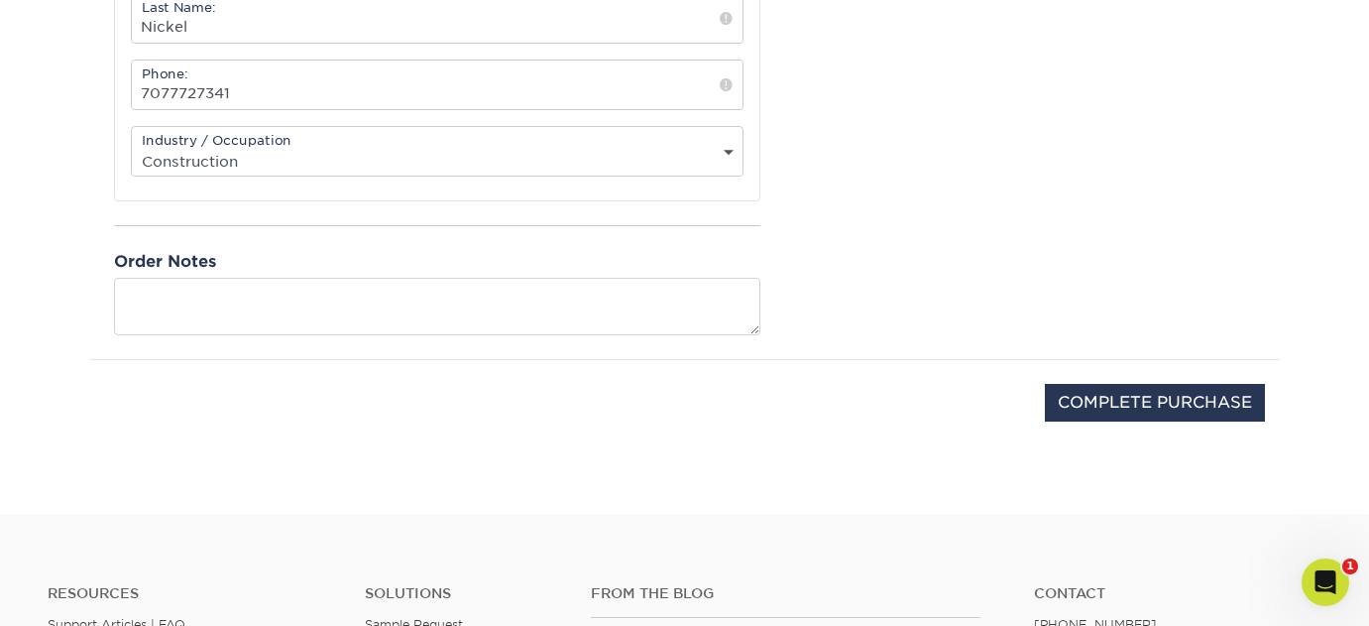
scroll to position [907, 0]
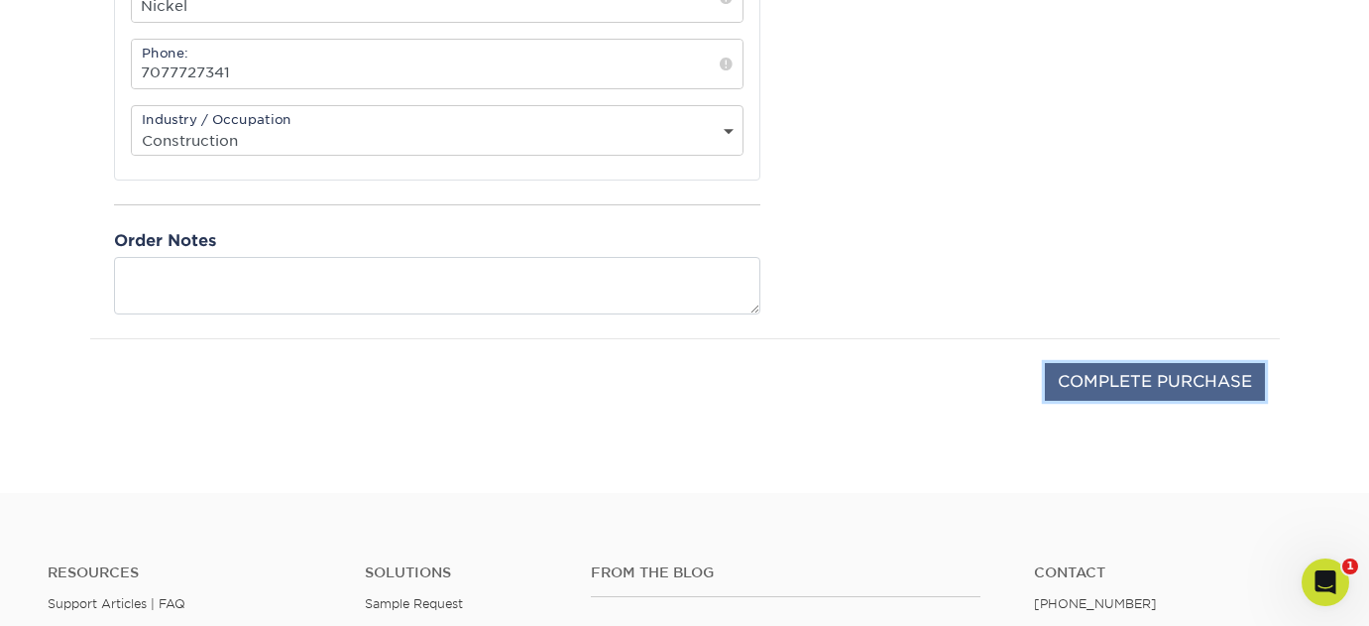
click at [1112, 380] on input "COMPLETE PURCHASE" at bounding box center [1155, 382] width 220 height 38
type input "PROCESSING, PLEASE WAIT..."
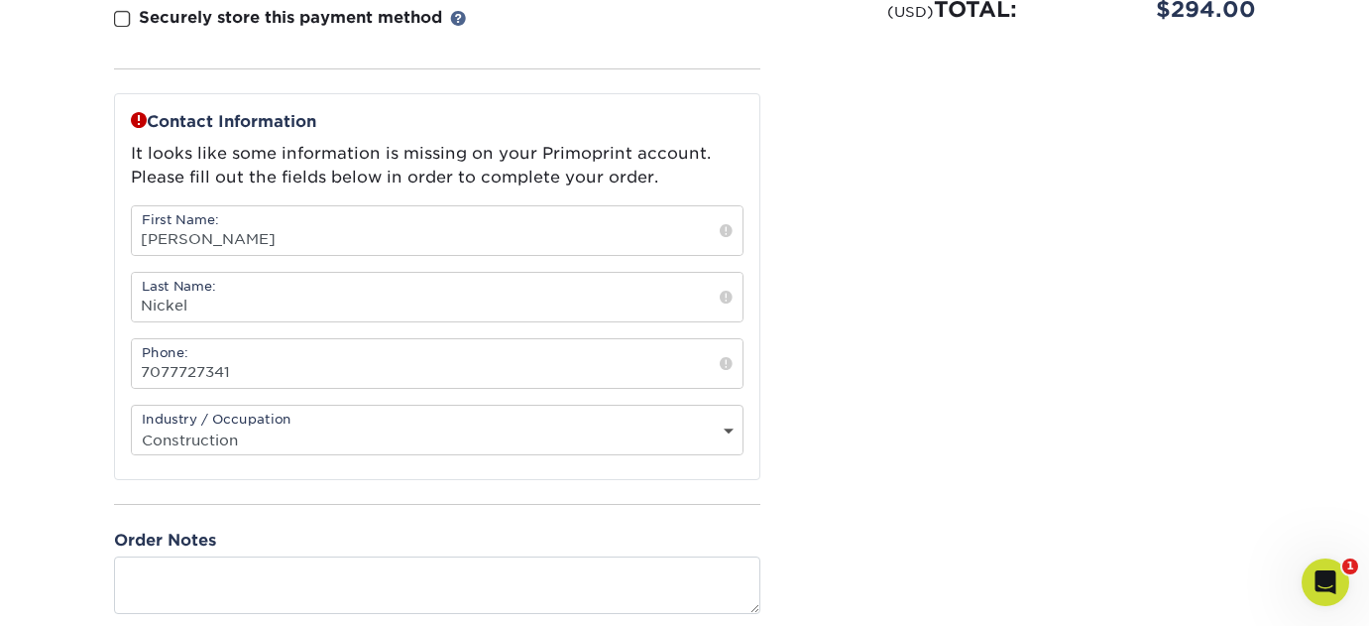
scroll to position [604, 0]
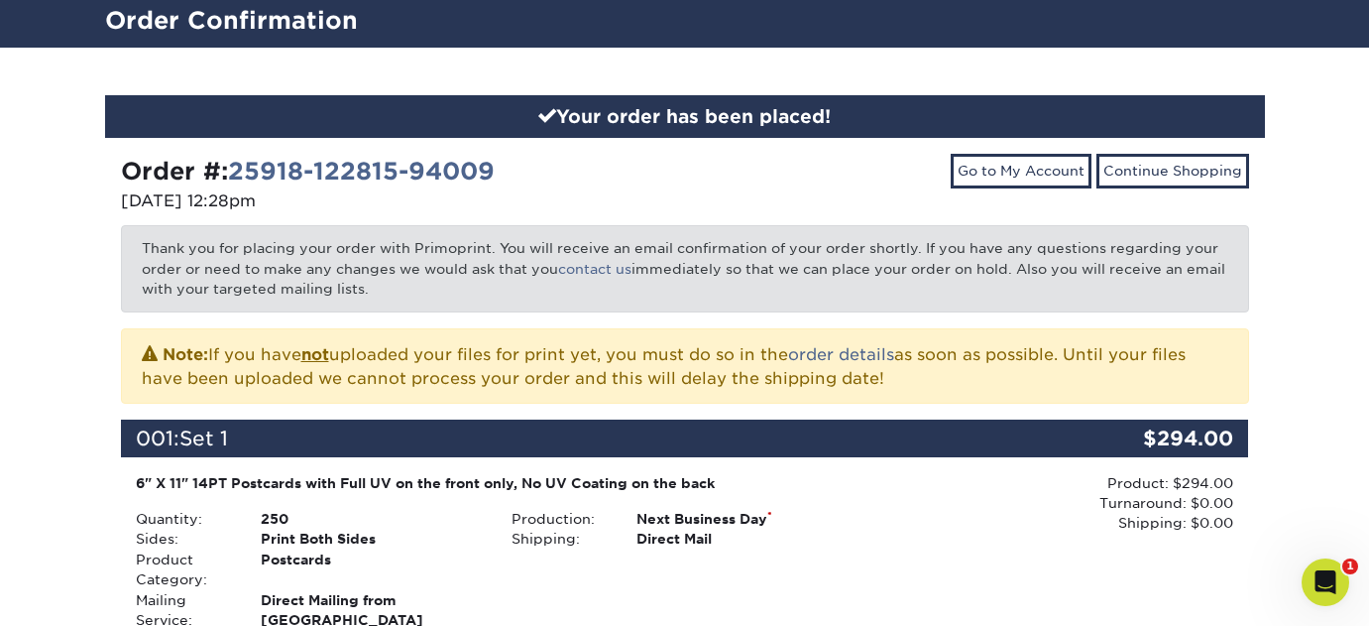
scroll to position [87, 0]
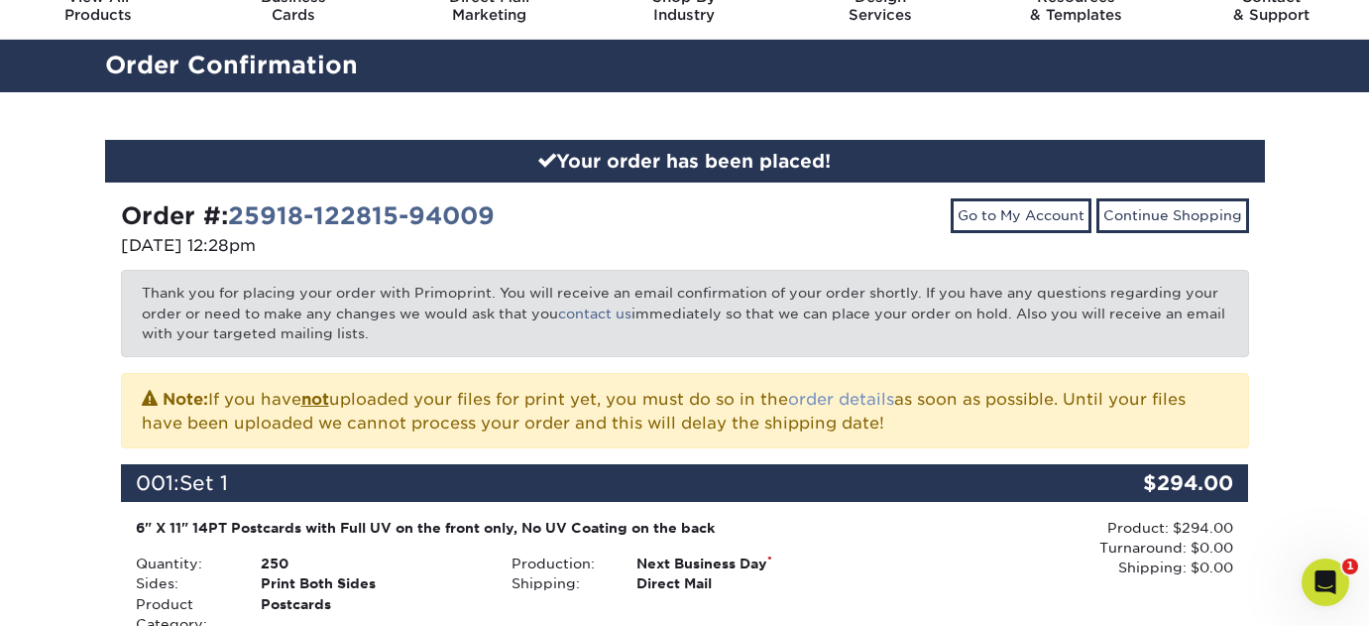
click at [859, 399] on link "order details" at bounding box center [841, 399] width 106 height 19
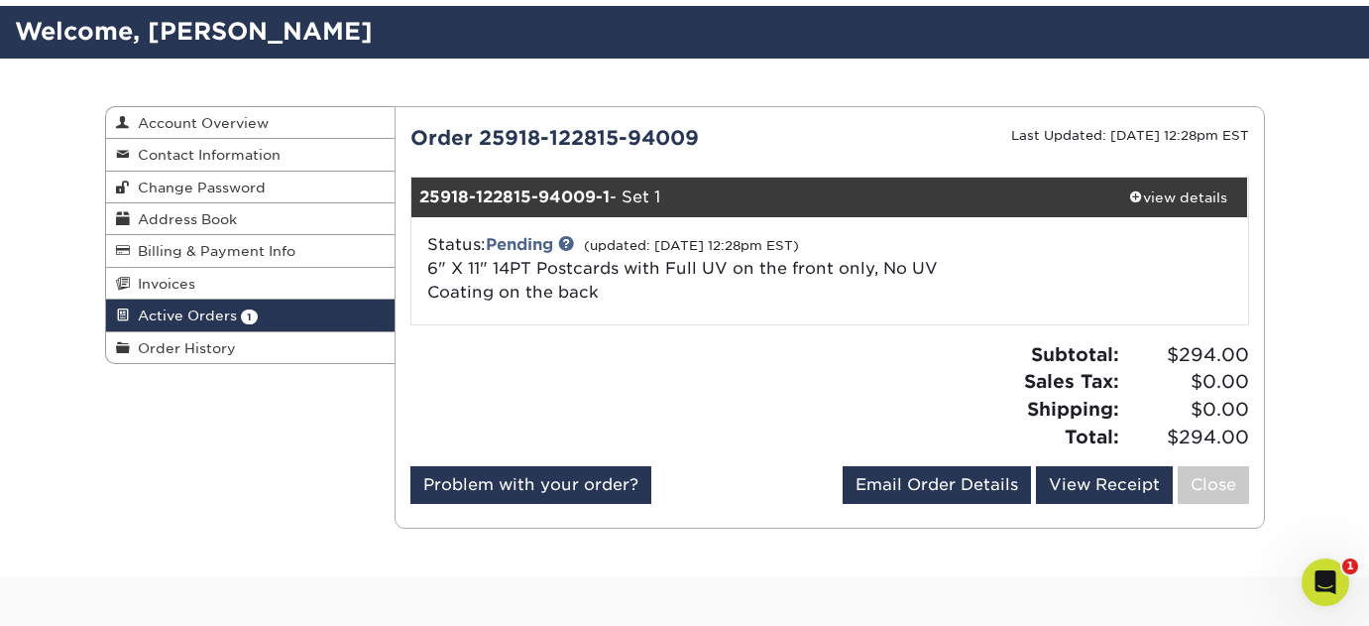
scroll to position [129, 0]
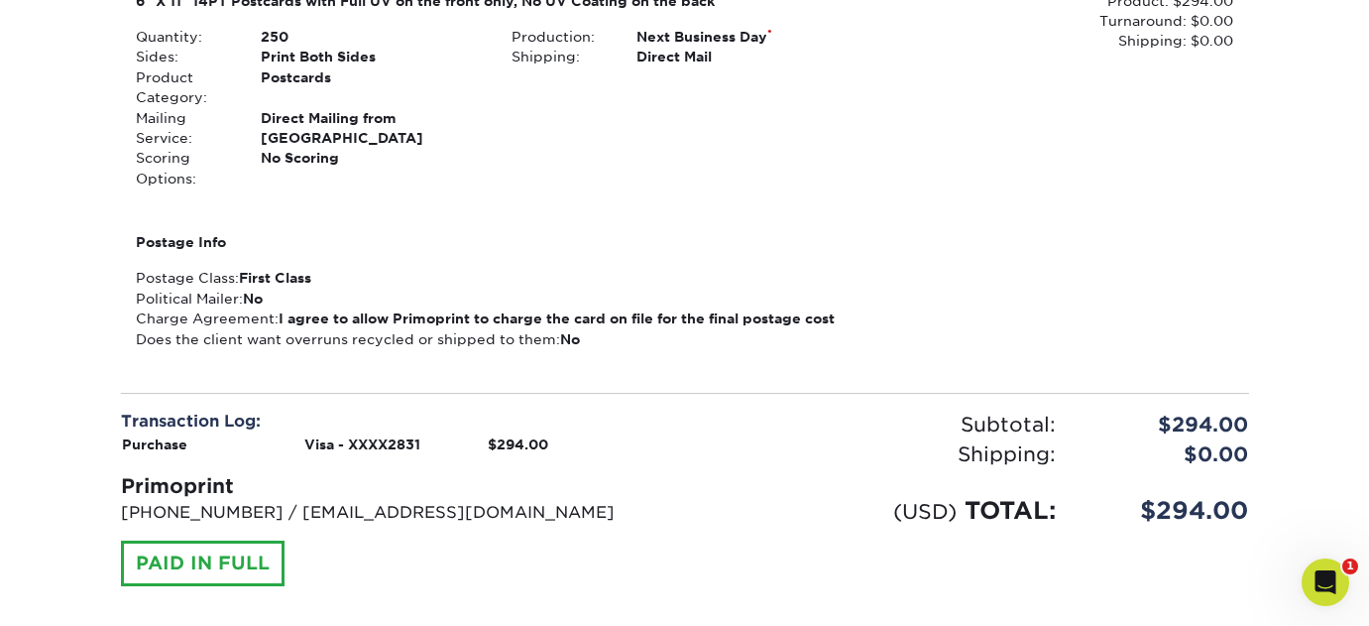
scroll to position [616, 0]
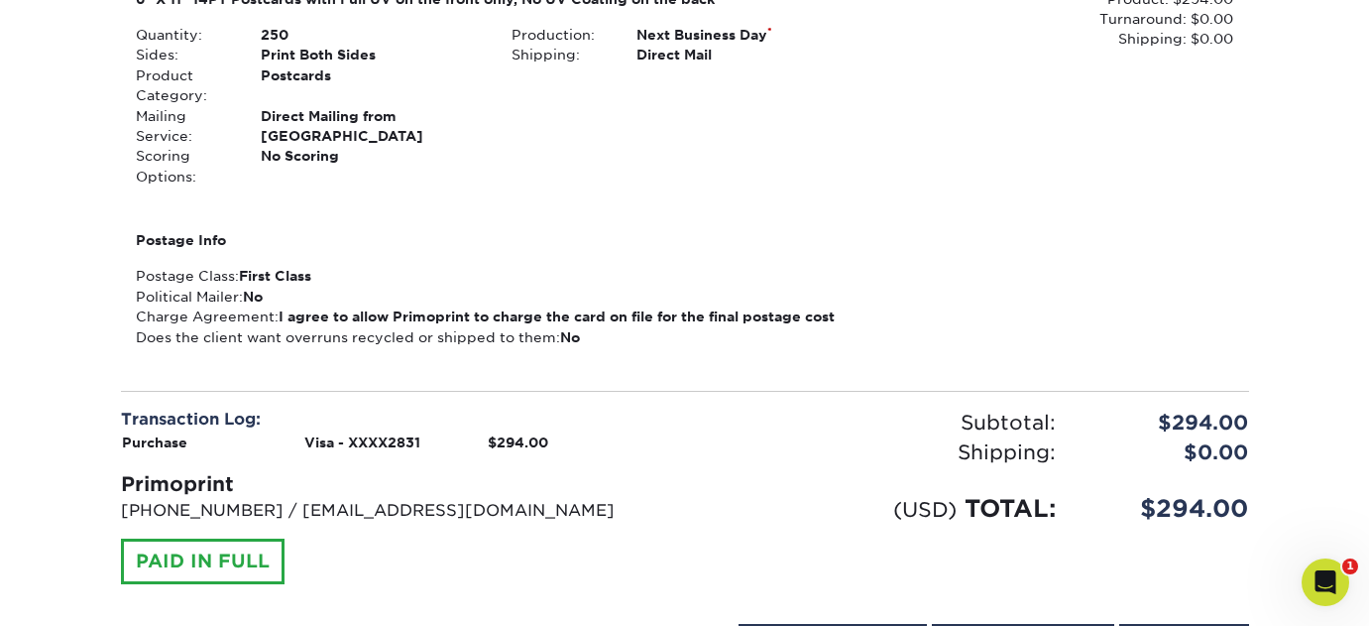
click at [564, 332] on div "No" at bounding box center [570, 337] width 20 height 20
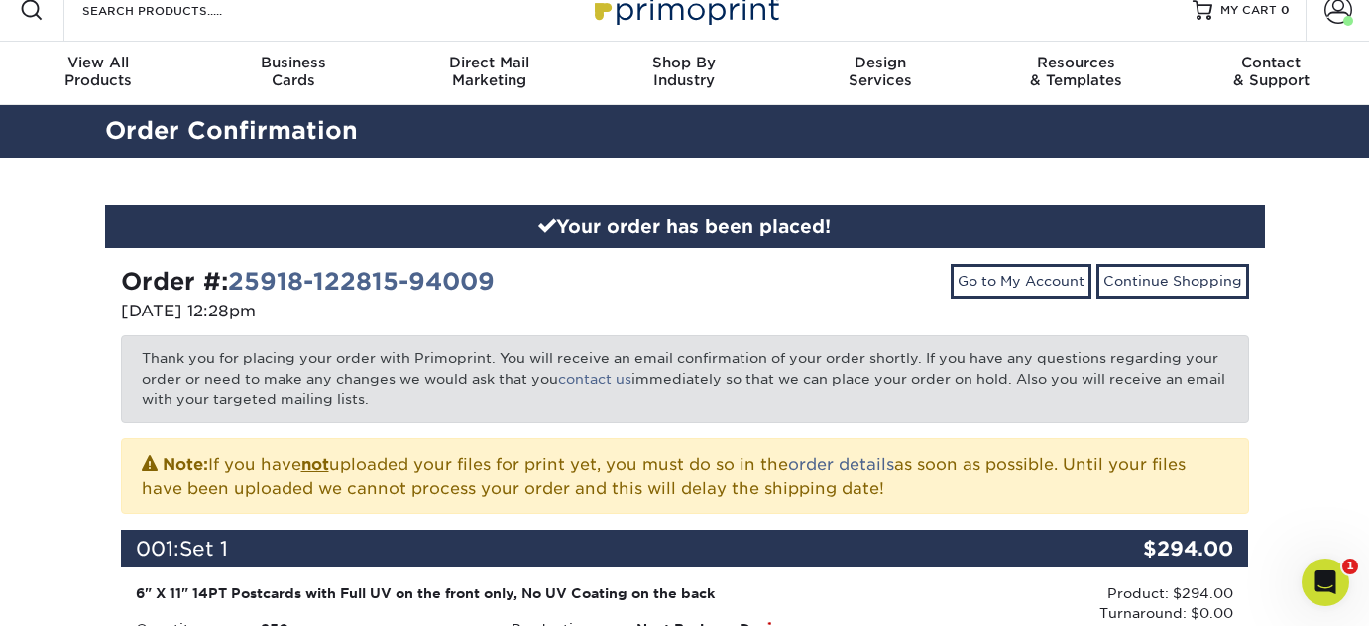
scroll to position [25, 0]
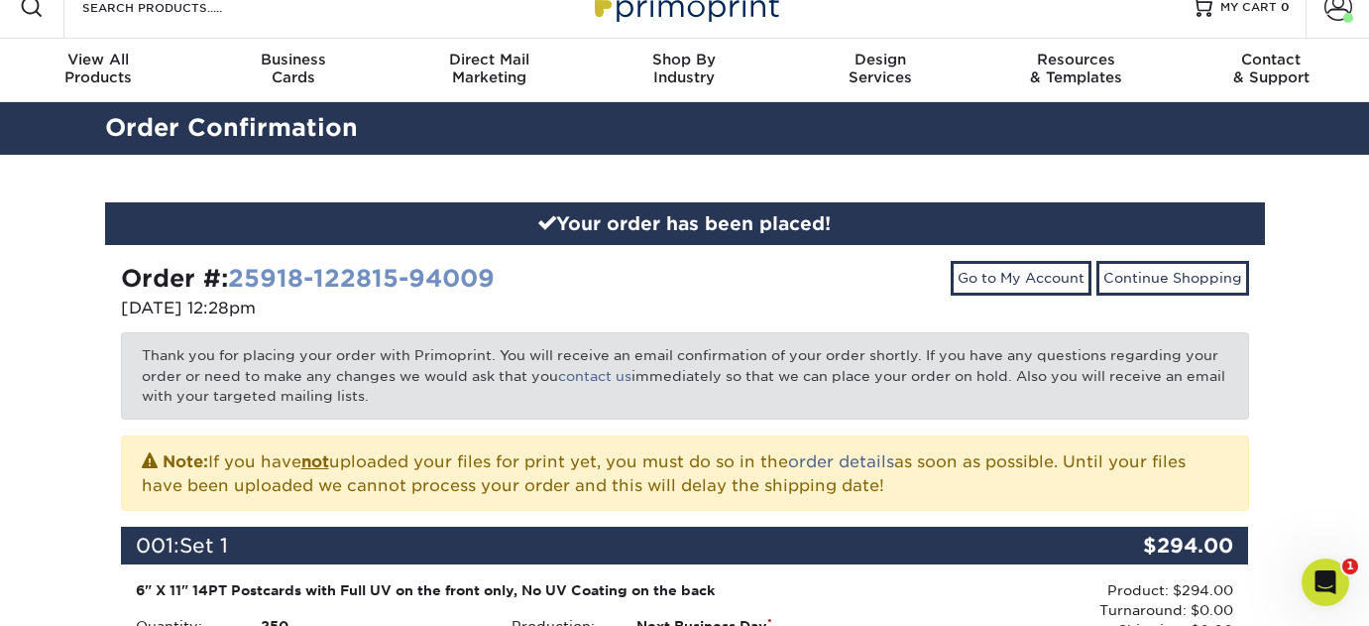
click at [402, 277] on link "25918-122815-94009" at bounding box center [361, 278] width 267 height 29
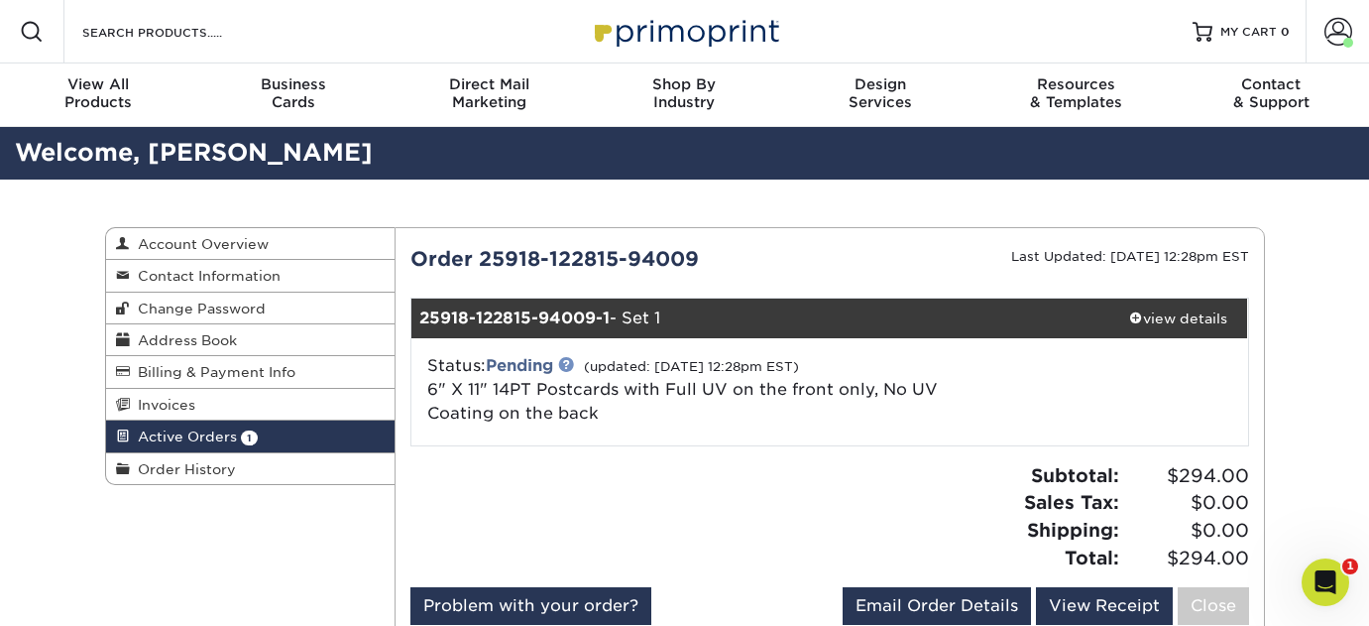
click at [573, 364] on link at bounding box center [566, 364] width 16 height 16
